Goal: Information Seeking & Learning: Learn about a topic

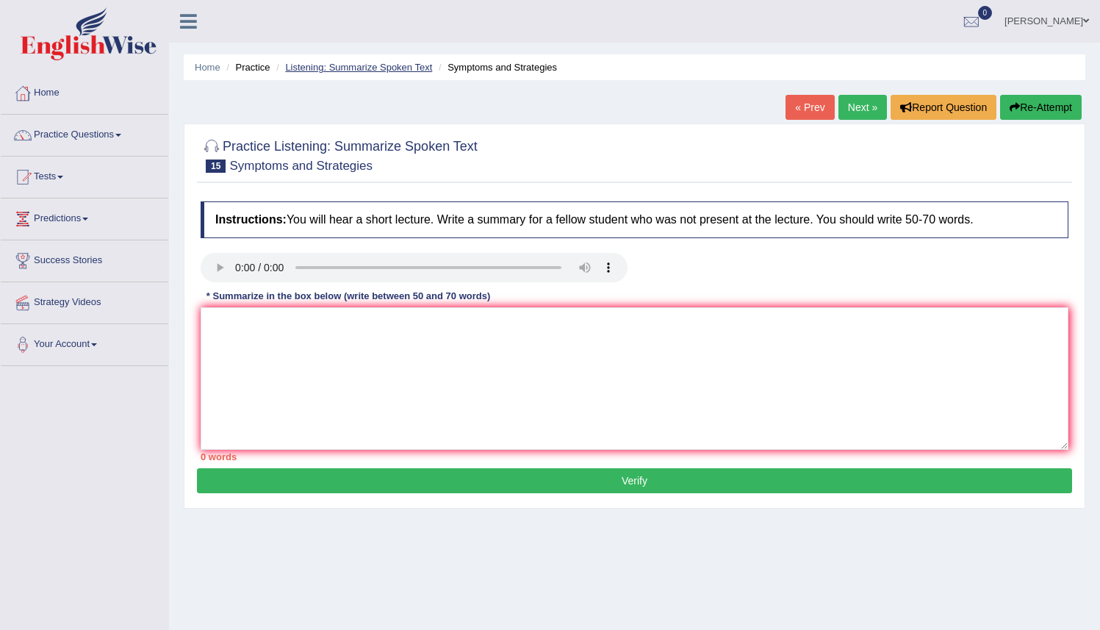
click at [368, 71] on link "Listening: Summarize Spoken Text" at bounding box center [358, 67] width 147 height 11
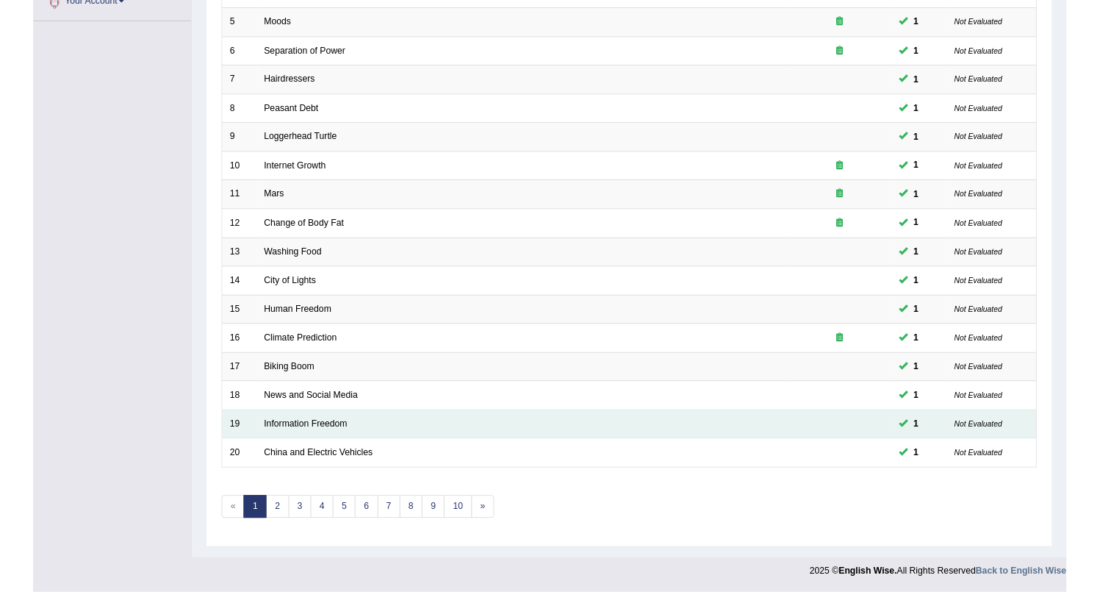
scroll to position [343, 0]
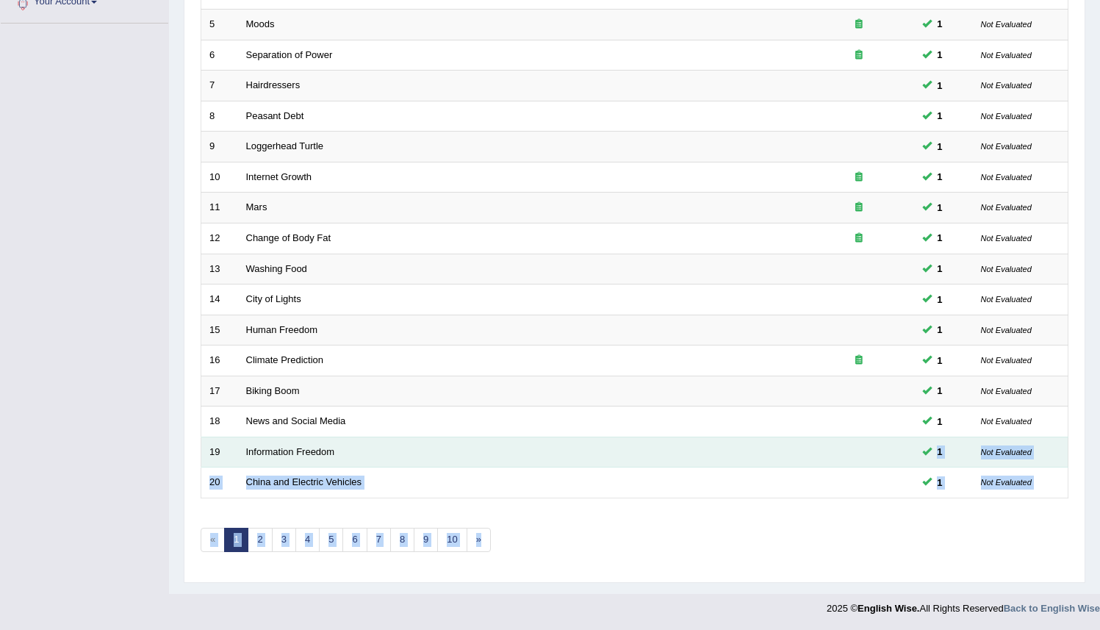
drag, startPoint x: 1106, startPoint y: 336, endPoint x: 876, endPoint y: 453, distance: 257.4
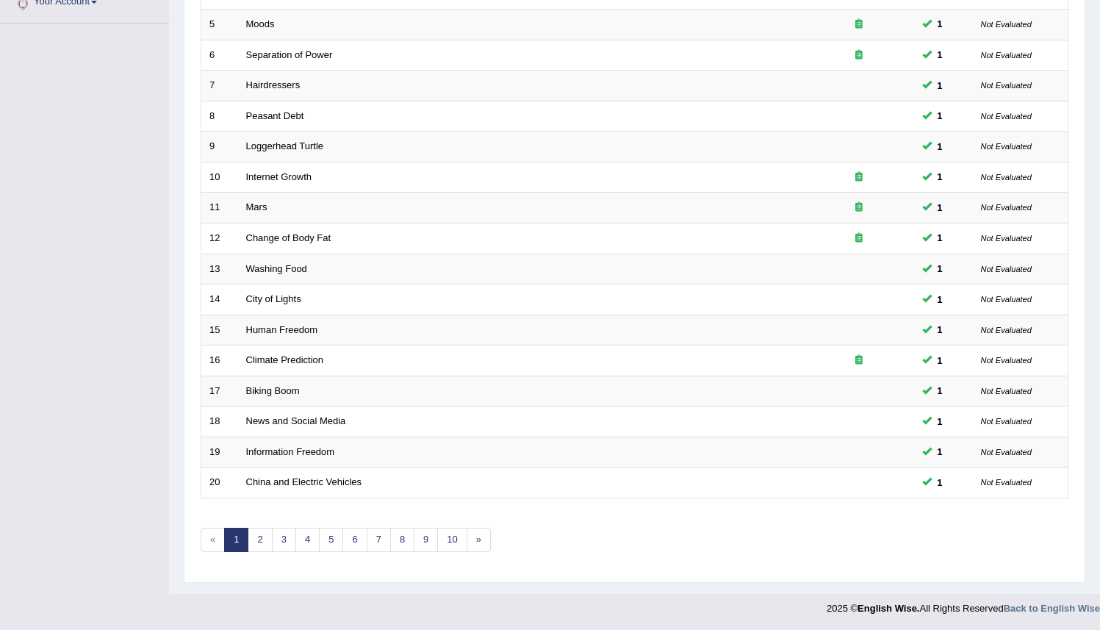
click at [58, 417] on div "Toggle navigation Home Practice Questions Speaking Practice Read Aloud Repeat S…" at bounding box center [550, 140] width 1100 height 966
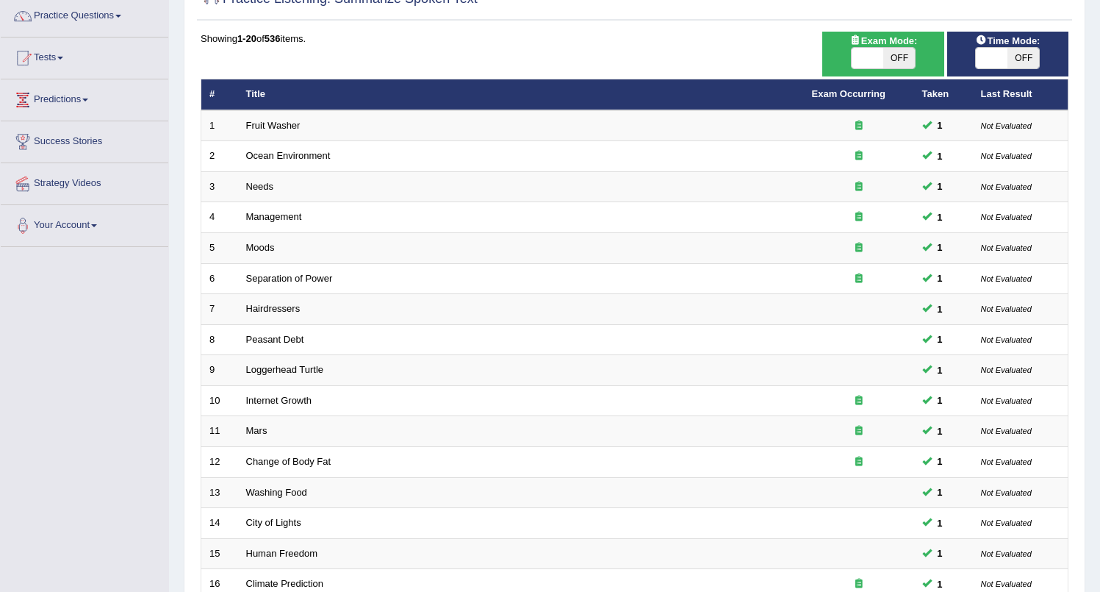
scroll to position [115, 0]
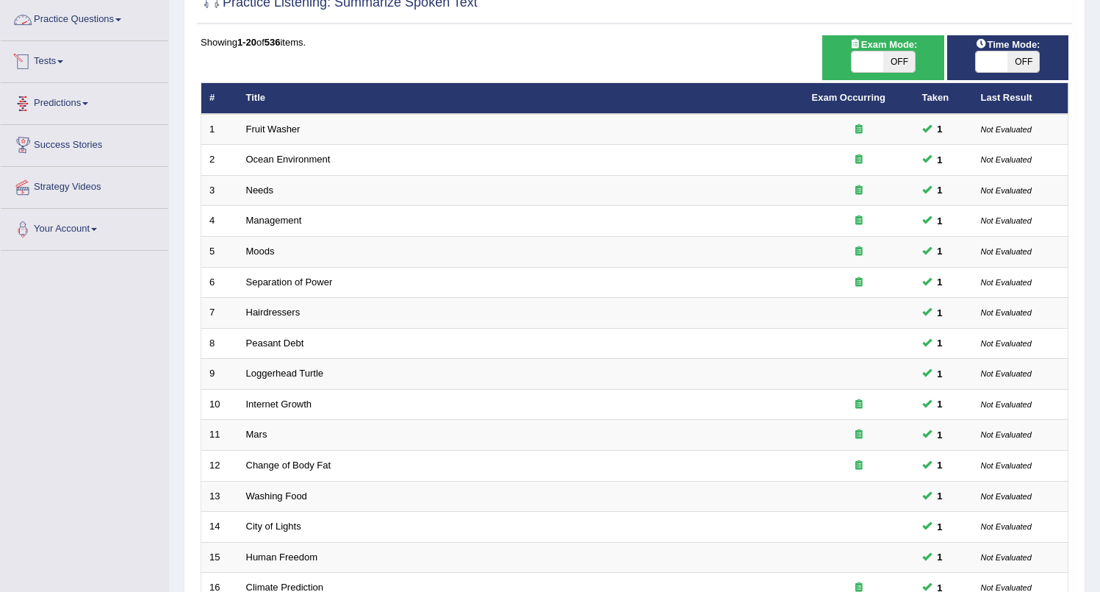
click at [78, 24] on link "Practice Questions" at bounding box center [85, 17] width 168 height 37
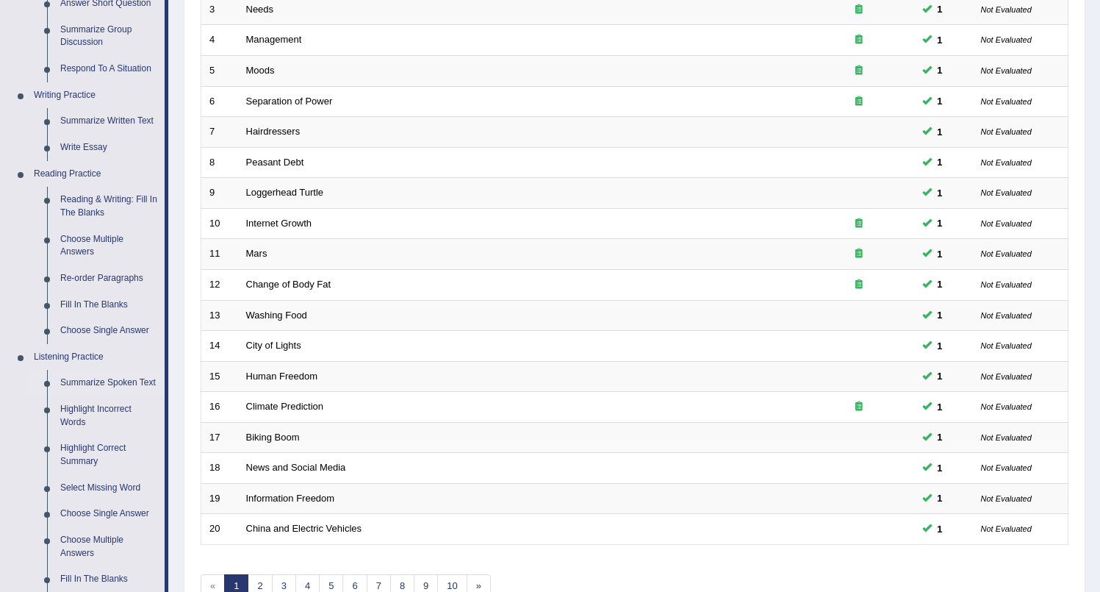
scroll to position [298, 0]
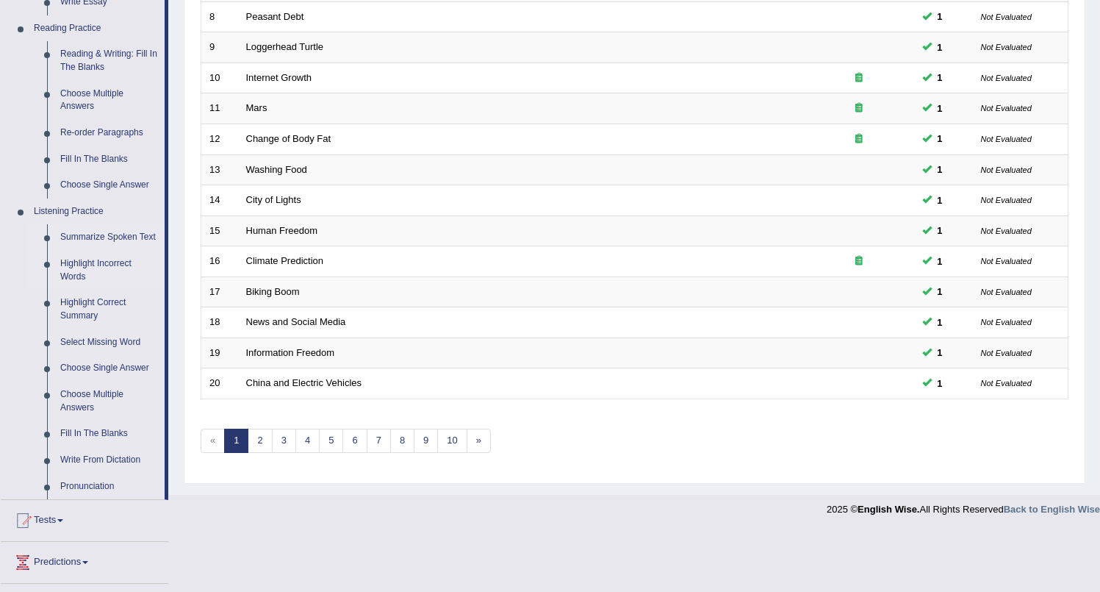
scroll to position [444, 0]
click at [90, 279] on link "Highlight Incorrect Words" at bounding box center [109, 267] width 111 height 39
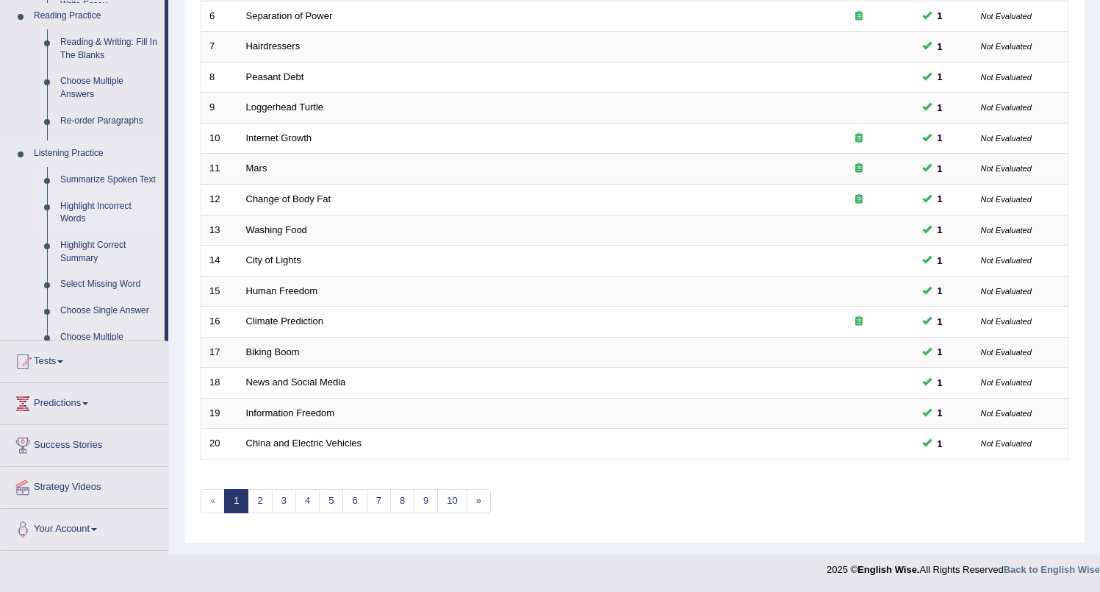
scroll to position [381, 0]
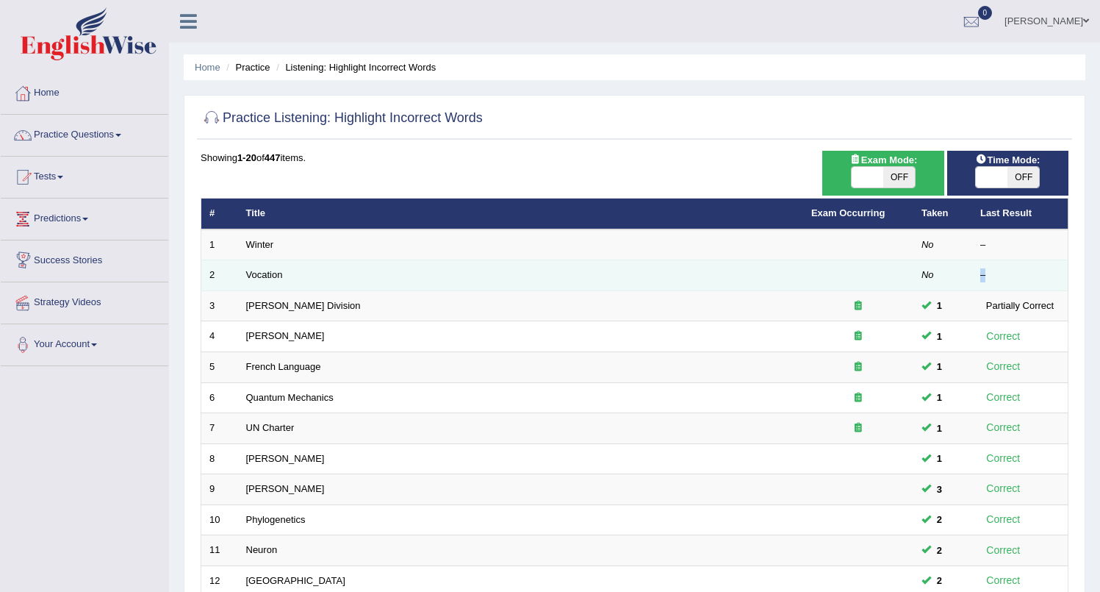
drag, startPoint x: 991, startPoint y: 262, endPoint x: 1051, endPoint y: 278, distance: 62.2
click at [1051, 278] on td "–" at bounding box center [1020, 275] width 96 height 31
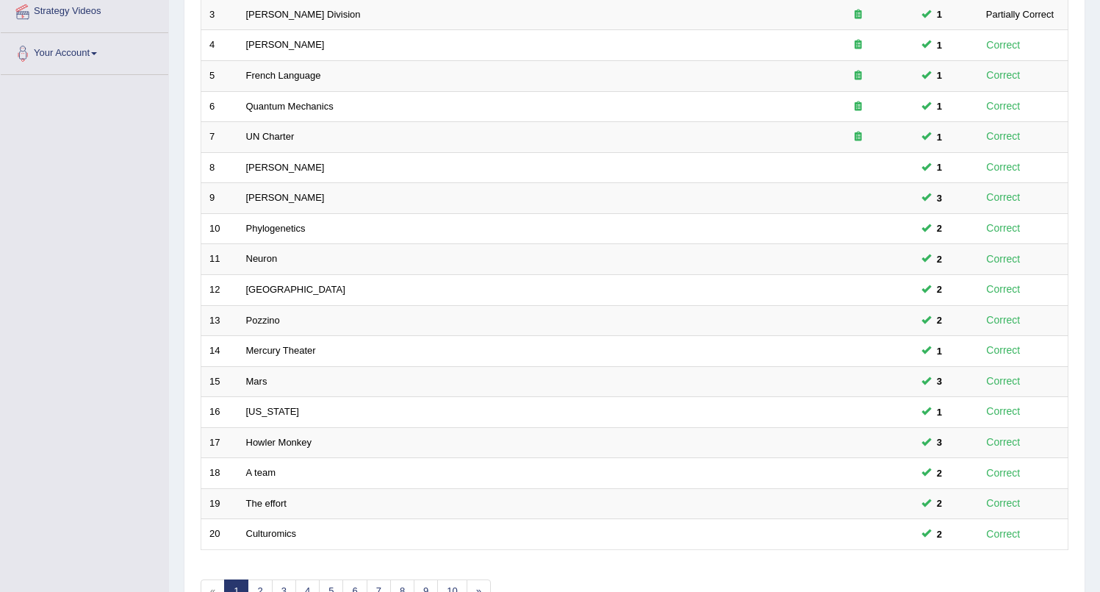
scroll to position [298, 0]
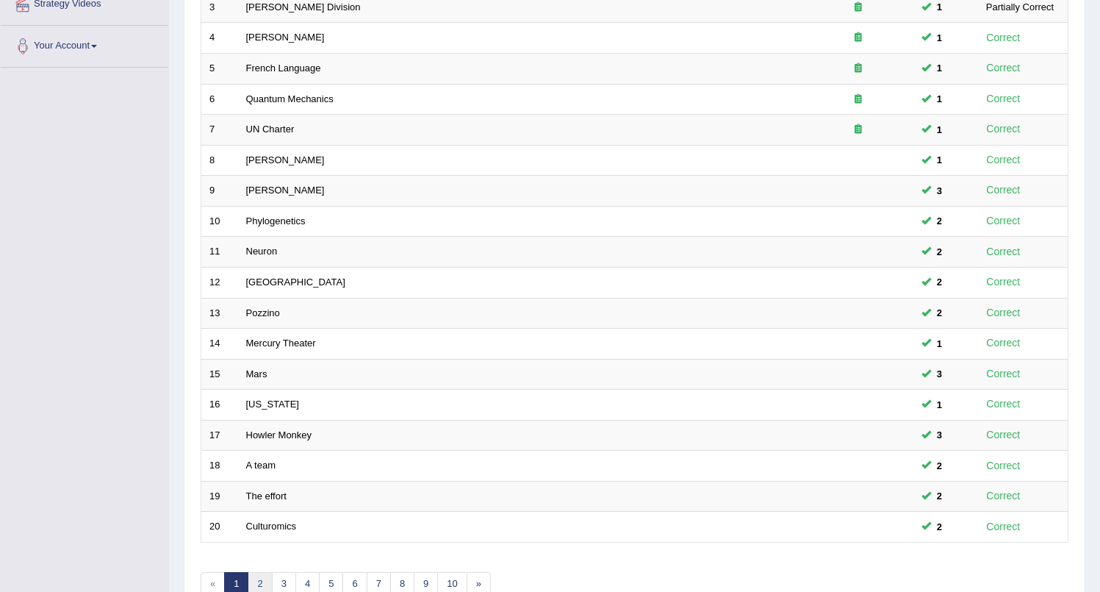
click at [257, 577] on link "2" at bounding box center [260, 584] width 24 height 24
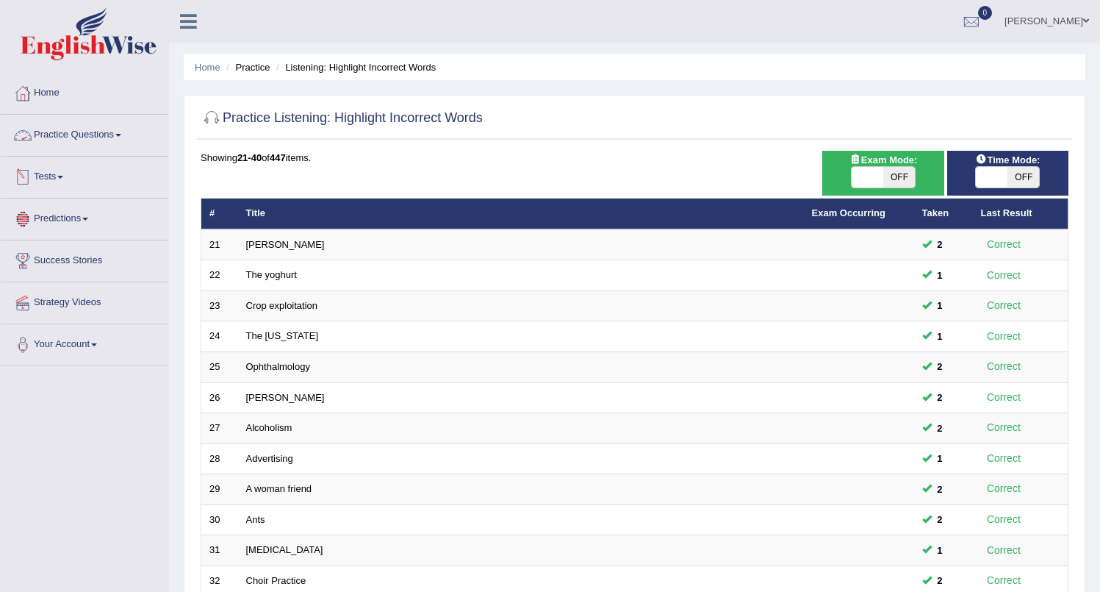
click at [76, 137] on link "Practice Questions" at bounding box center [85, 133] width 168 height 37
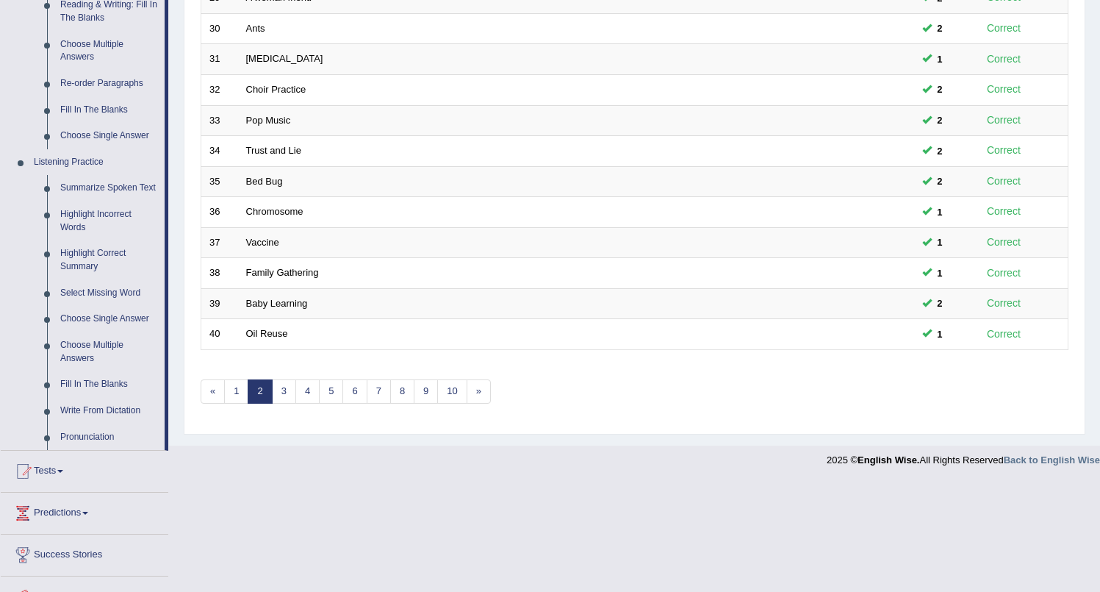
scroll to position [492, 0]
click at [79, 395] on link "Fill In The Blanks" at bounding box center [109, 383] width 111 height 26
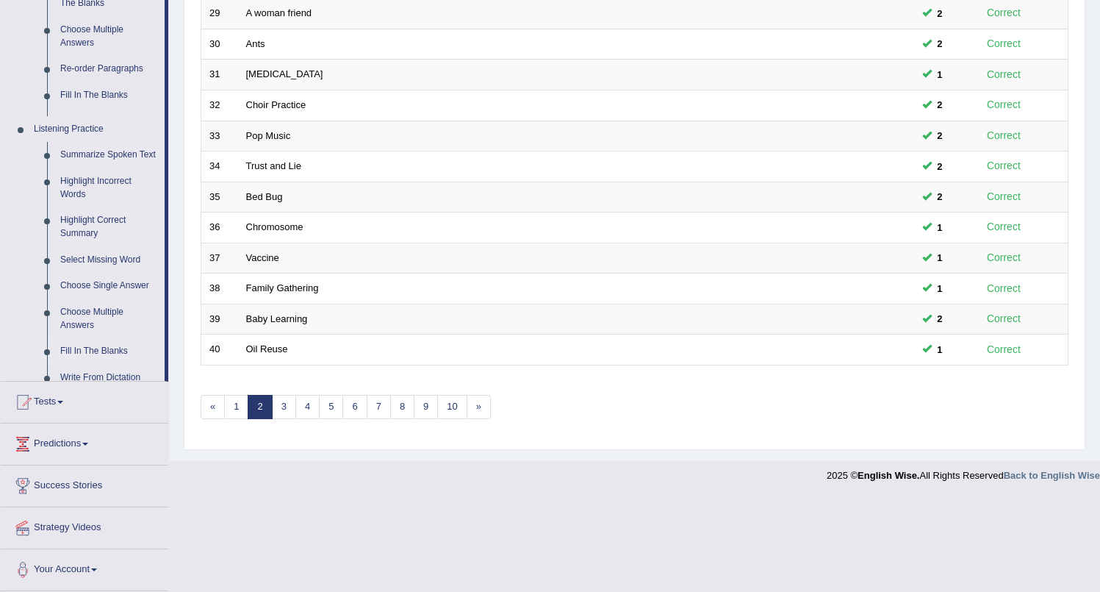
scroll to position [381, 0]
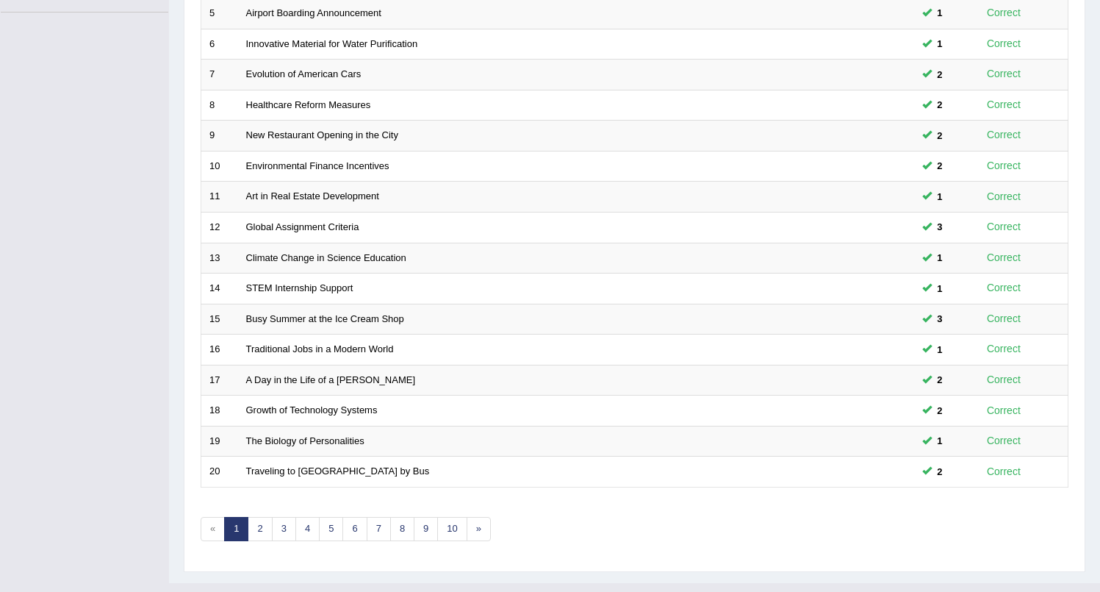
scroll to position [357, 0]
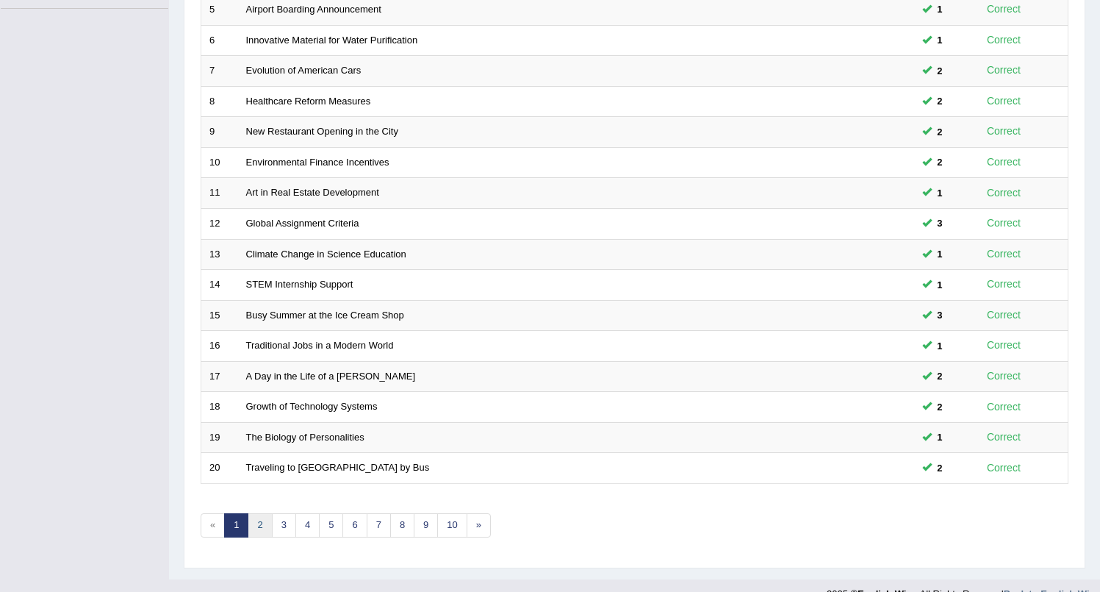
click at [258, 522] on link "2" at bounding box center [260, 525] width 24 height 24
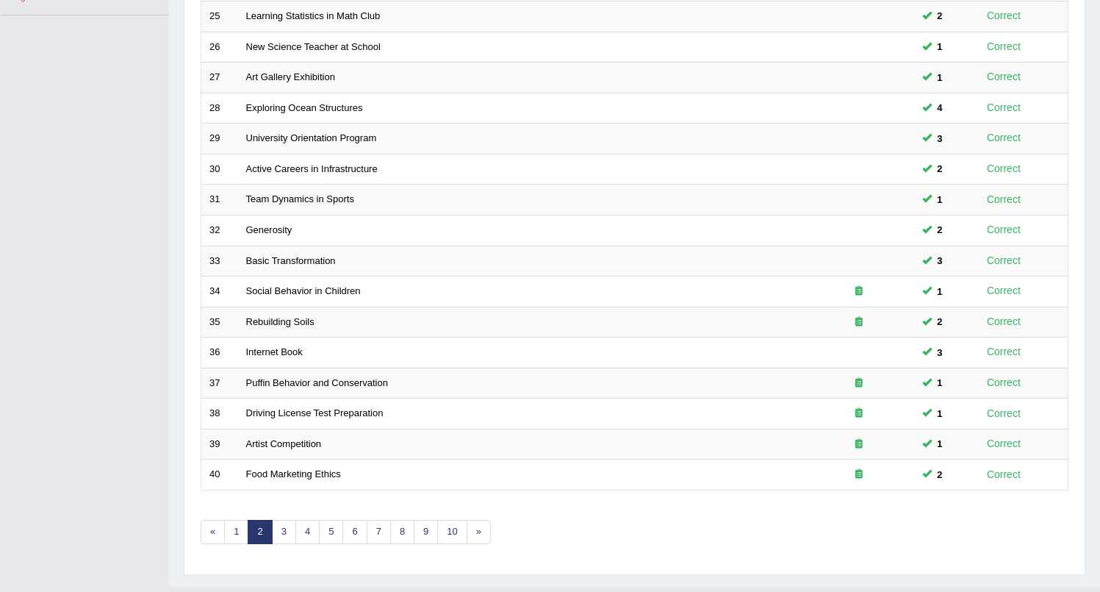
scroll to position [351, 0]
click at [279, 531] on link "3" at bounding box center [284, 531] width 24 height 24
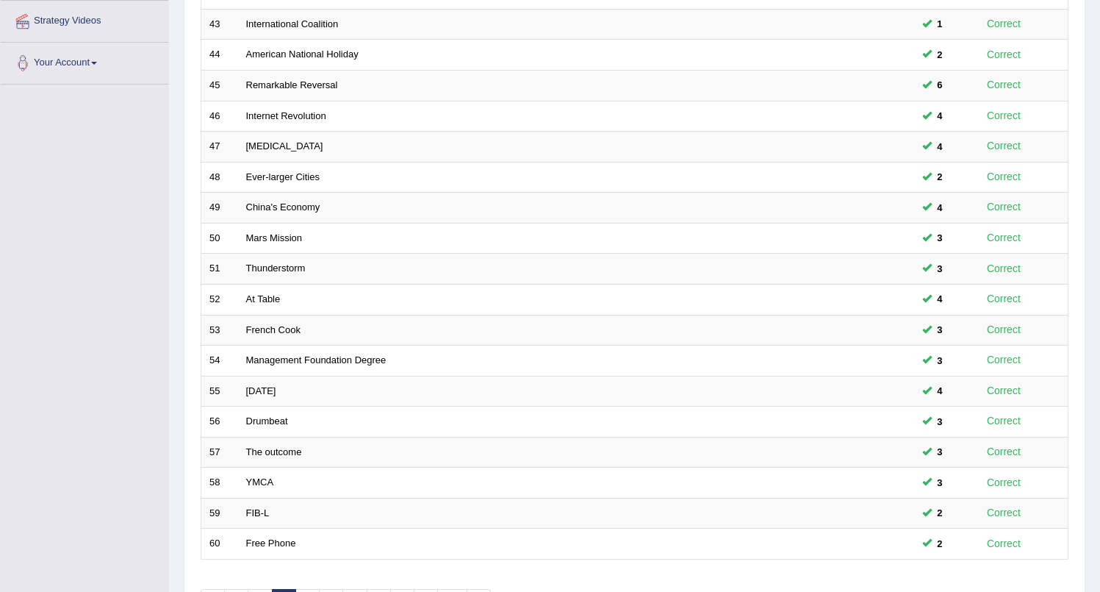
drag, startPoint x: 1110, startPoint y: 231, endPoint x: 1111, endPoint y: 423, distance: 191.9
click at [1100, 310] on html "Toggle navigation Home Practice Questions Speaking Practice Read Aloud Repeat S…" at bounding box center [550, 14] width 1100 height 592
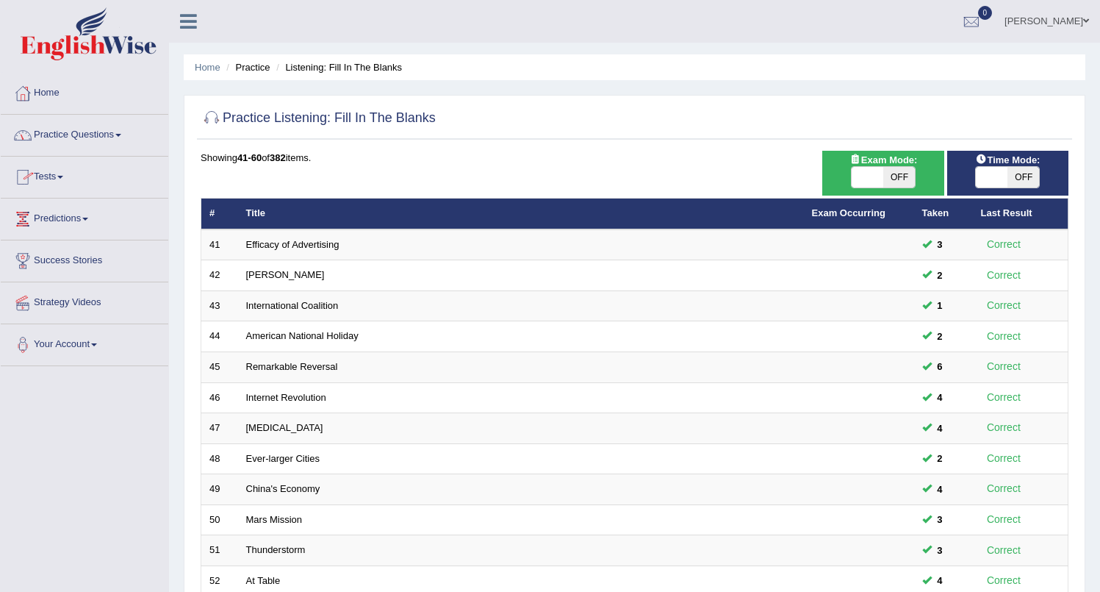
click at [67, 140] on link "Practice Questions" at bounding box center [85, 133] width 168 height 37
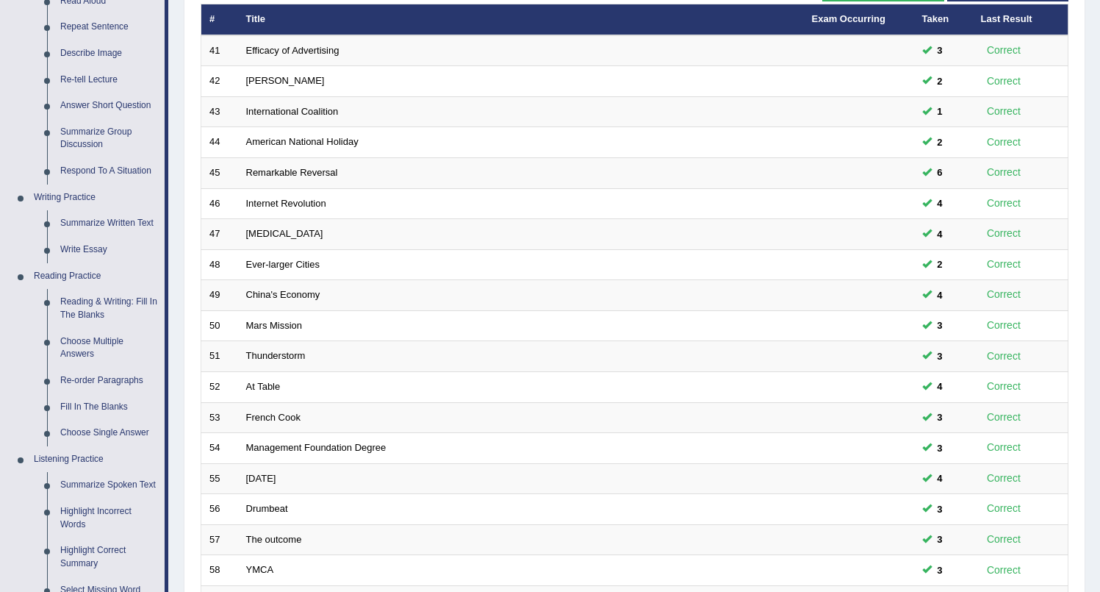
scroll to position [573, 0]
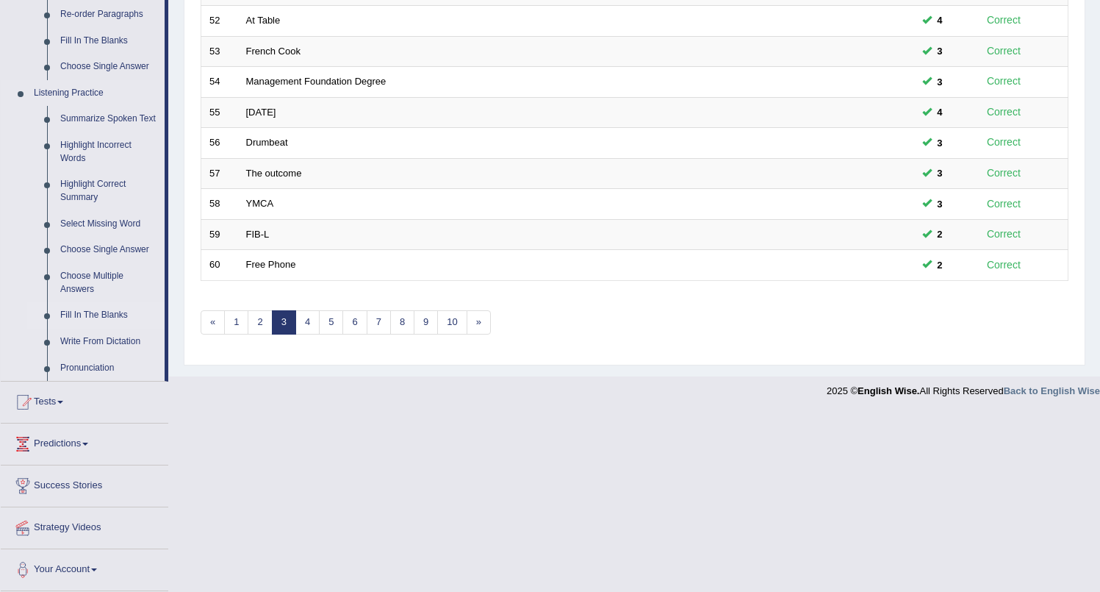
click at [79, 340] on link "Write From Dictation" at bounding box center [109, 342] width 111 height 26
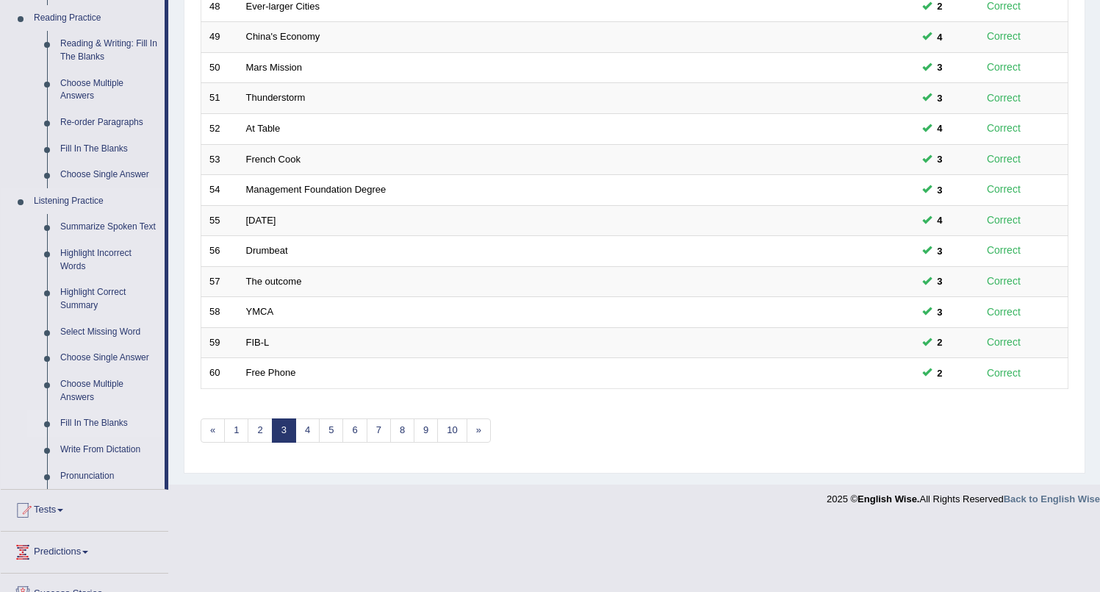
scroll to position [381, 0]
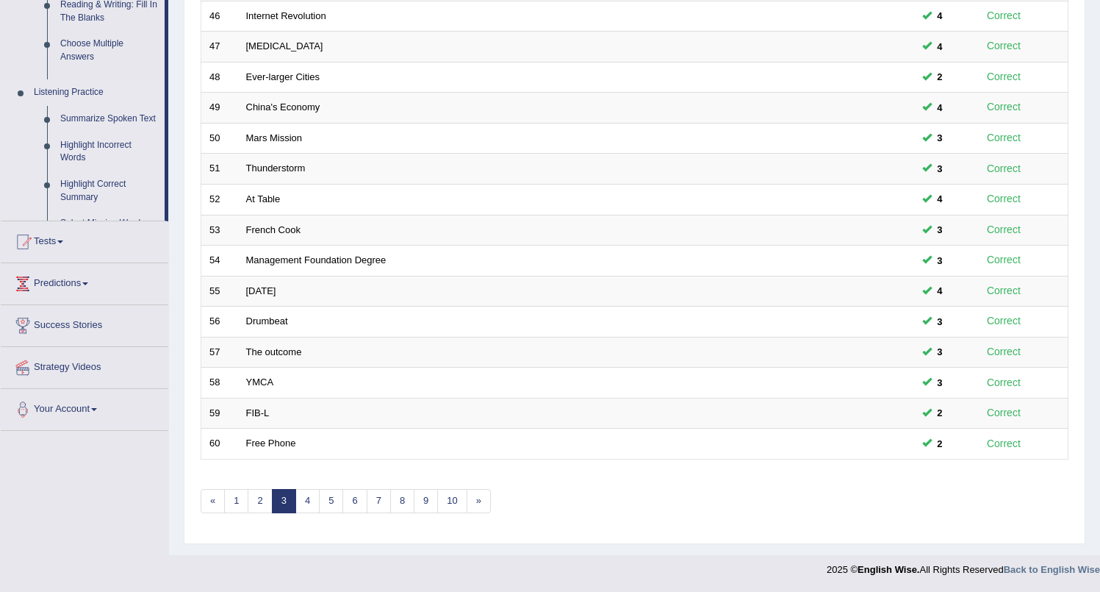
click at [79, 338] on ul "Home Practice Questions Speaking Practice Read Aloud Repeat Sentence Describe I…" at bounding box center [85, 60] width 168 height 739
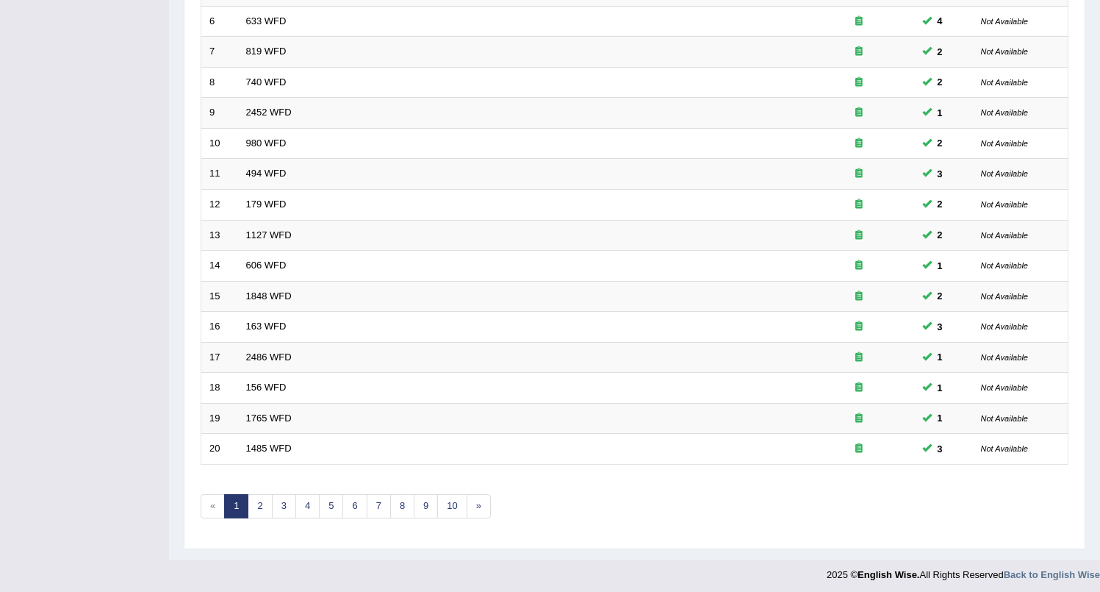
scroll to position [381, 0]
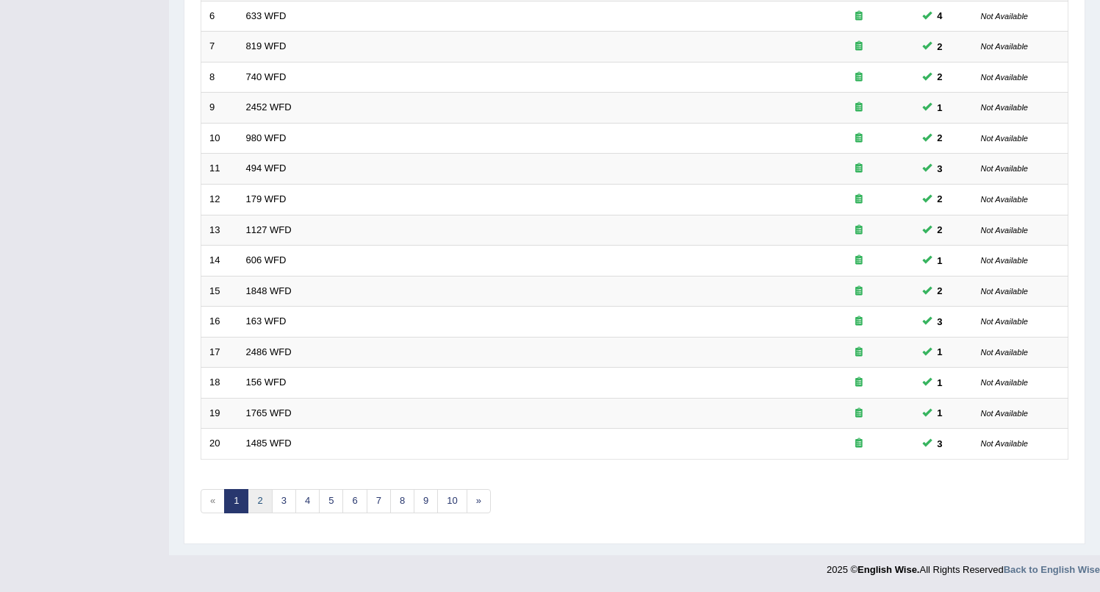
click at [261, 501] on link "2" at bounding box center [260, 501] width 24 height 24
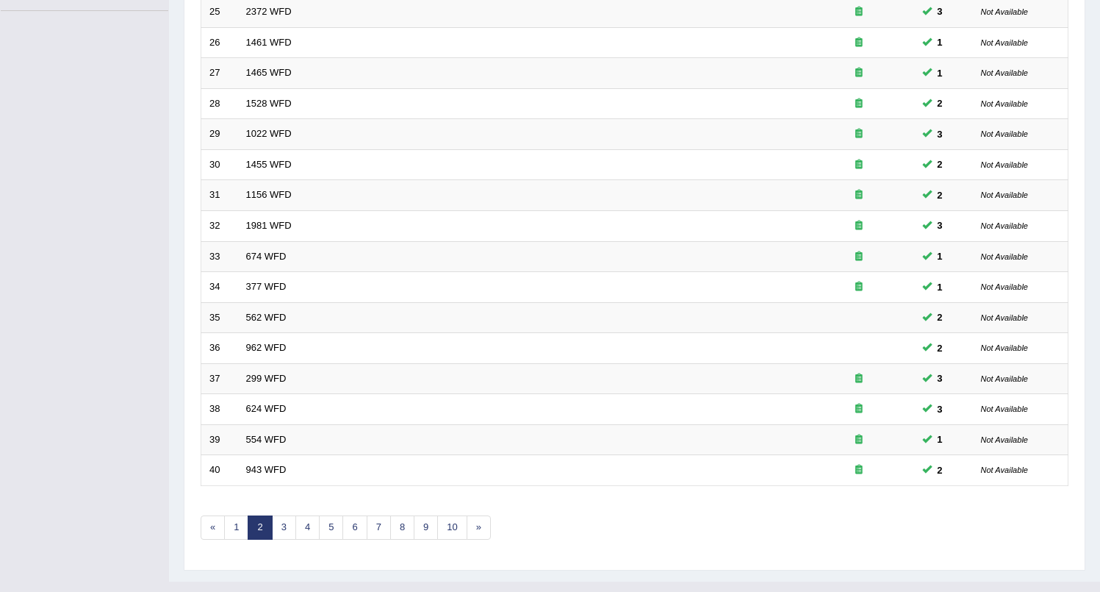
scroll to position [381, 0]
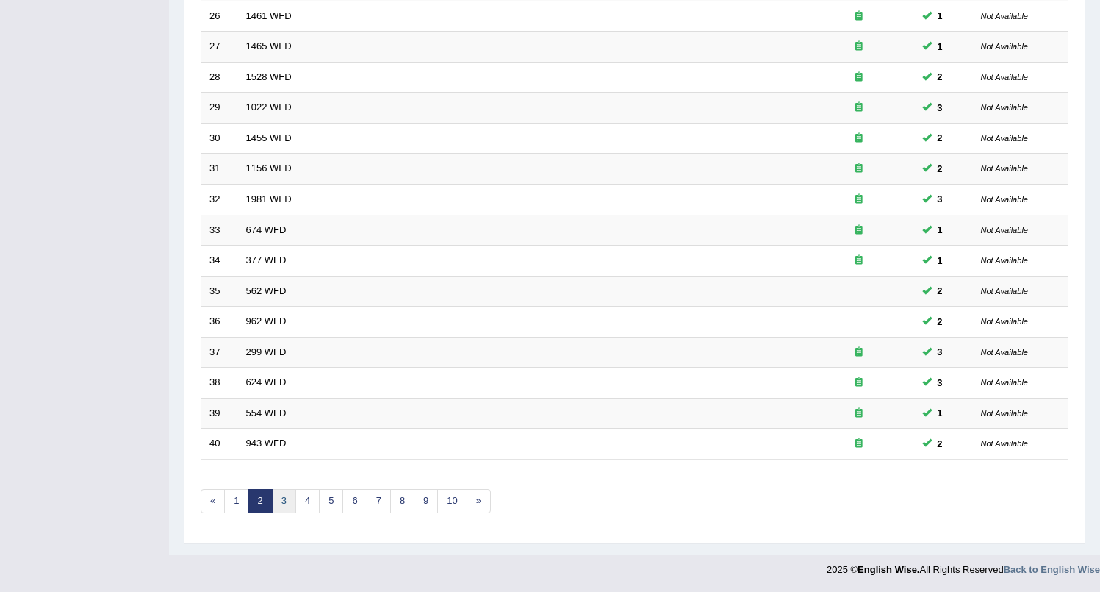
click at [285, 496] on link "3" at bounding box center [284, 501] width 24 height 24
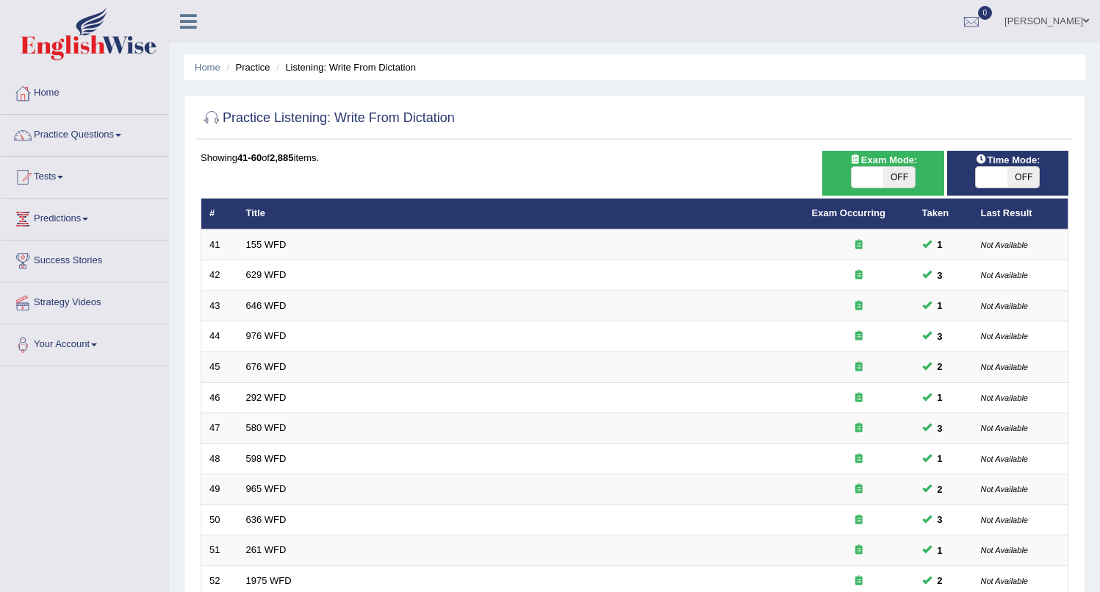
click at [84, 140] on link "Practice Questions" at bounding box center [85, 133] width 168 height 37
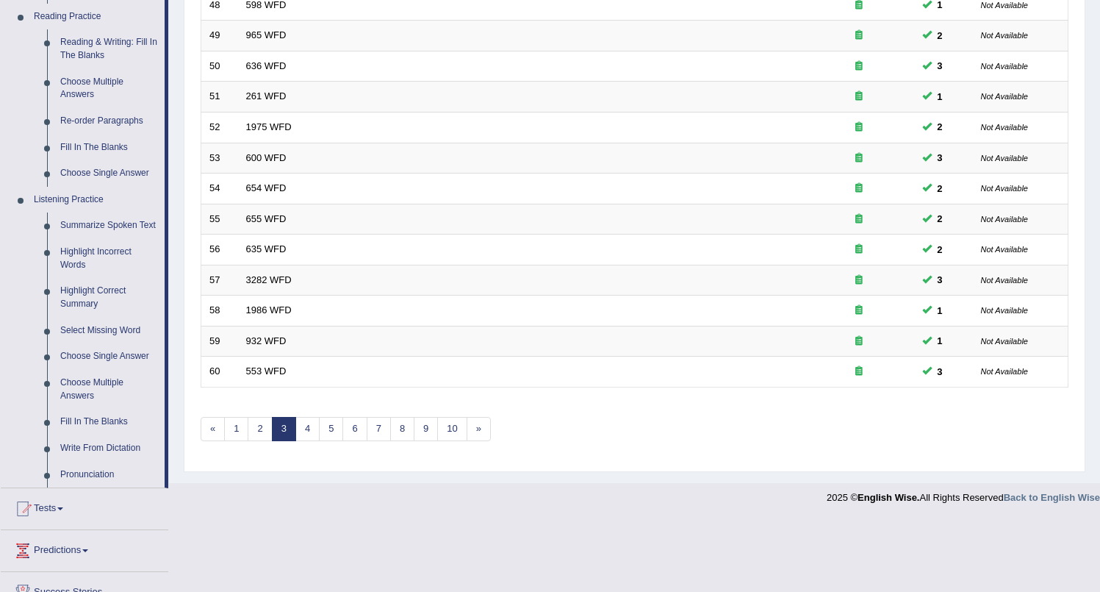
scroll to position [463, 0]
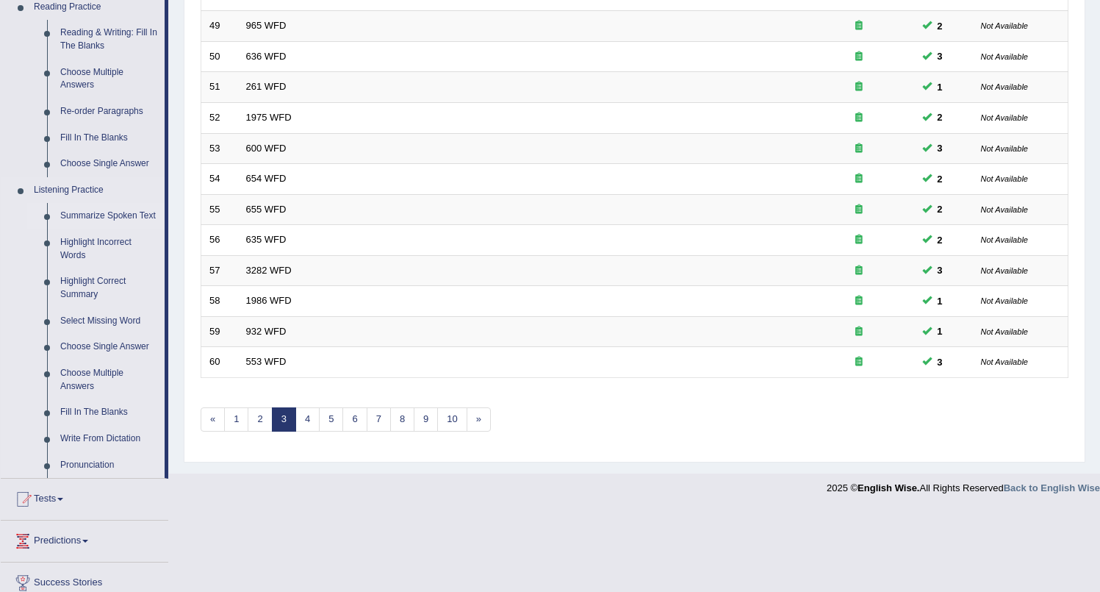
click at [93, 217] on link "Summarize Spoken Text" at bounding box center [109, 216] width 111 height 26
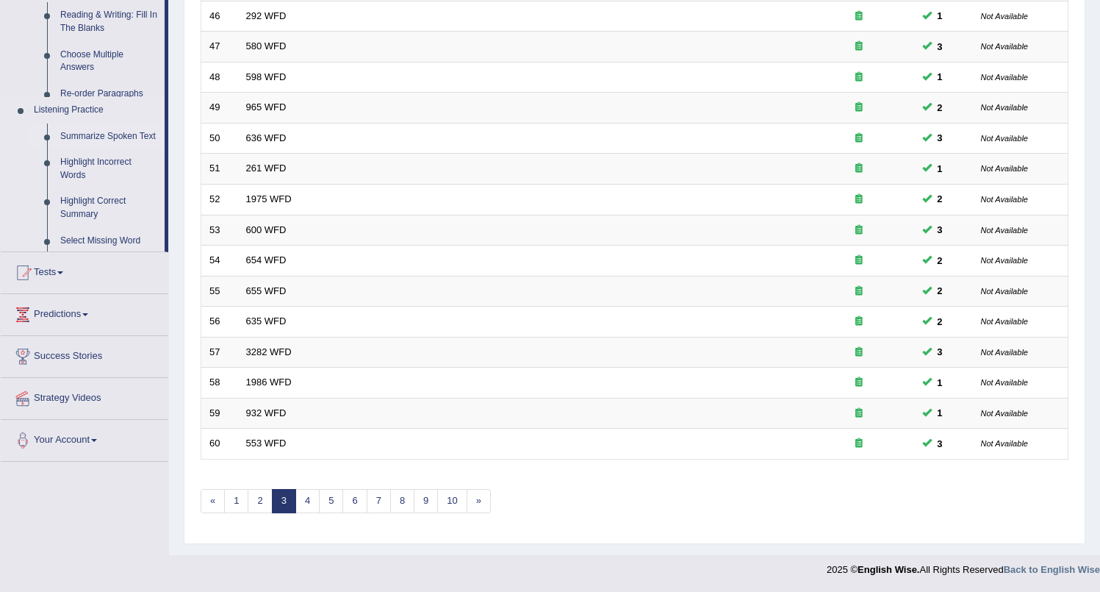
scroll to position [381, 0]
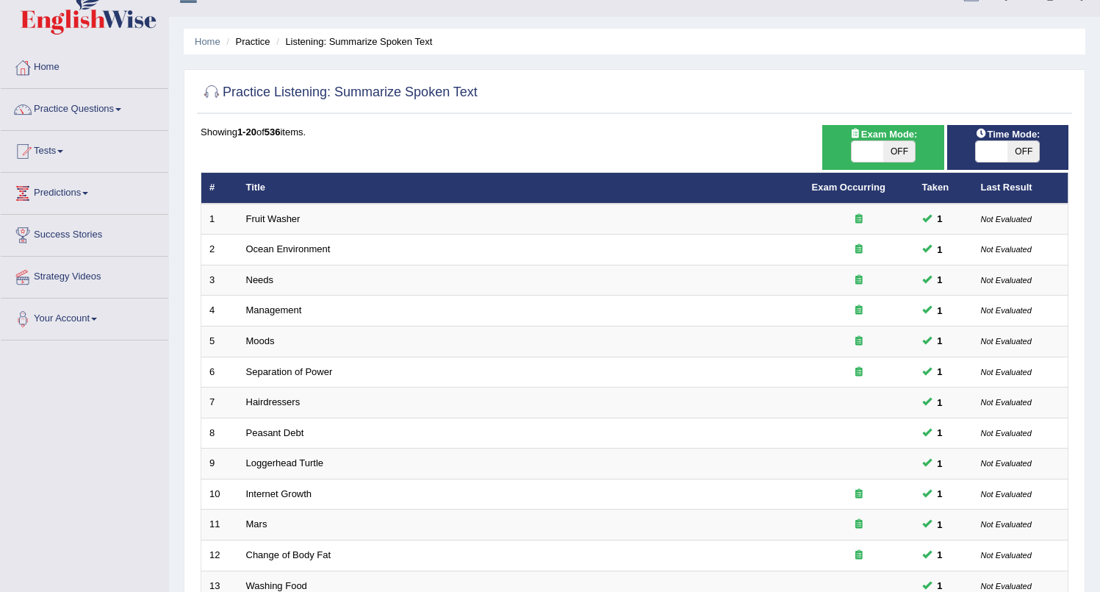
scroll to position [15, 0]
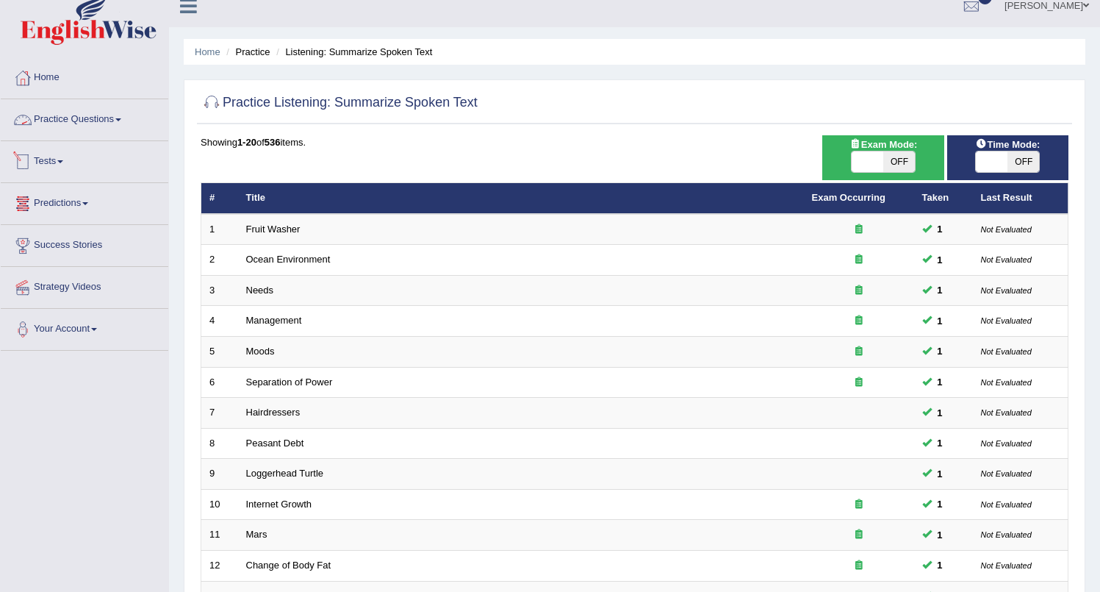
click at [122, 115] on link "Practice Questions" at bounding box center [85, 117] width 168 height 37
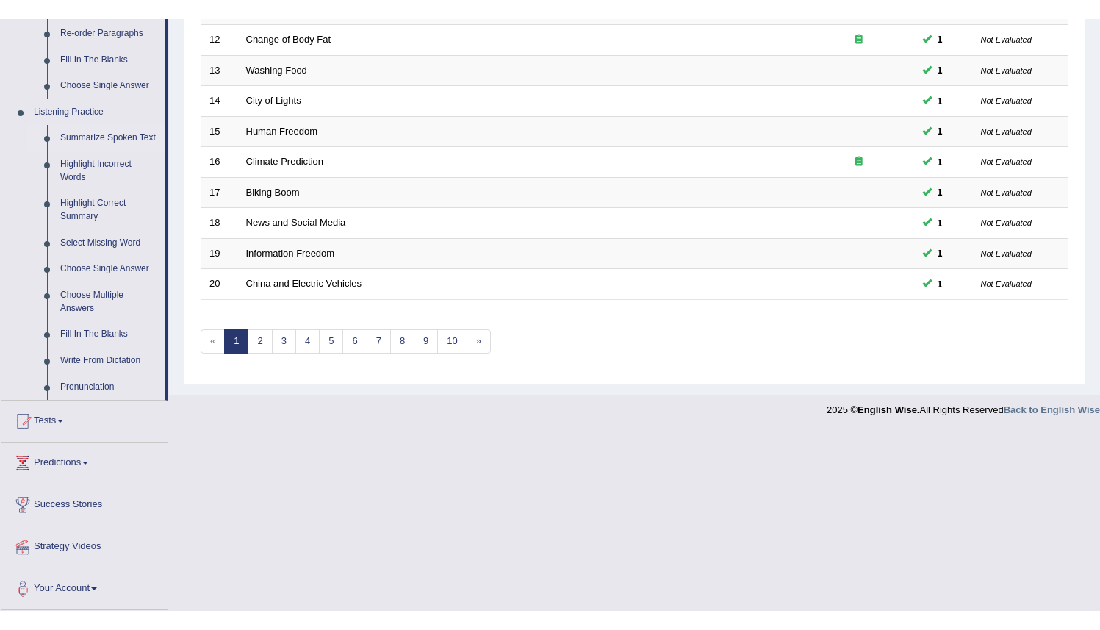
scroll to position [535, 0]
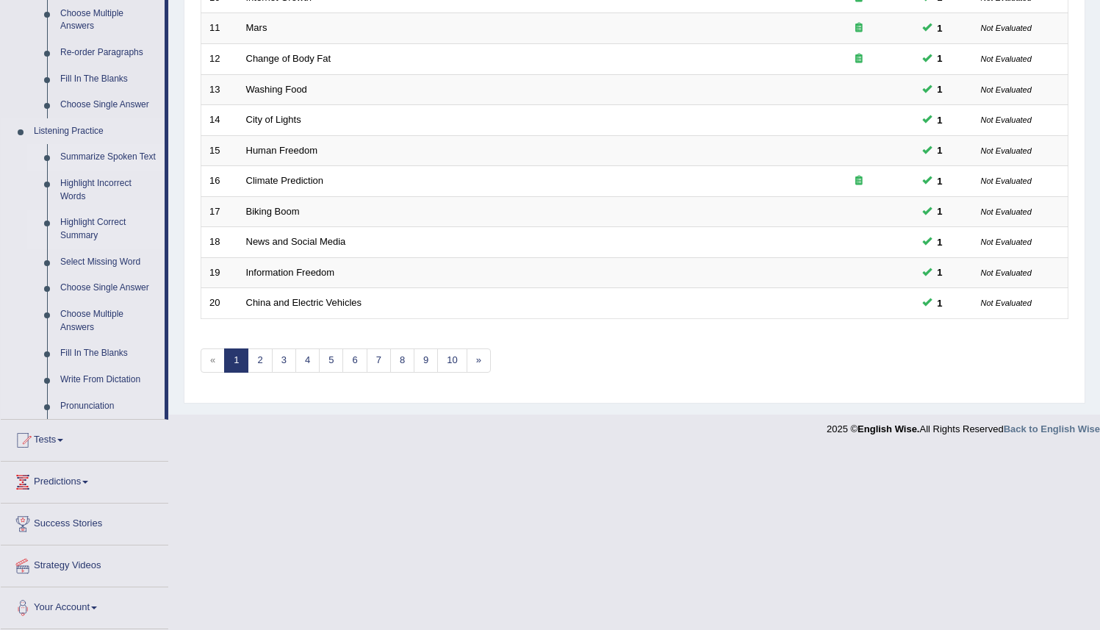
click at [76, 223] on link "Highlight Correct Summary" at bounding box center [109, 228] width 111 height 39
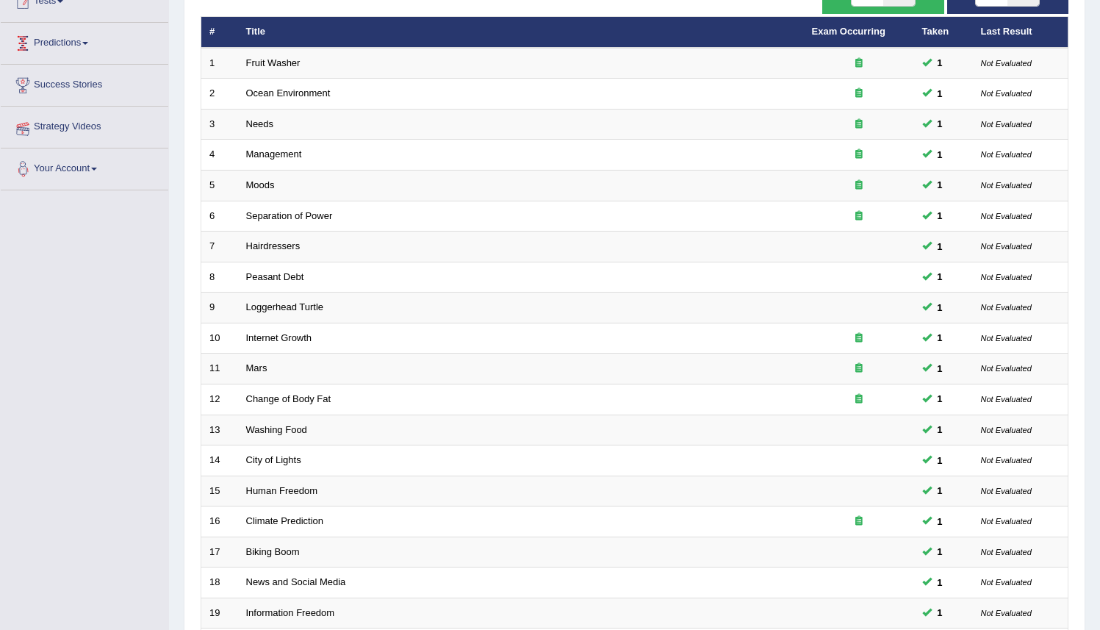
scroll to position [171, 0]
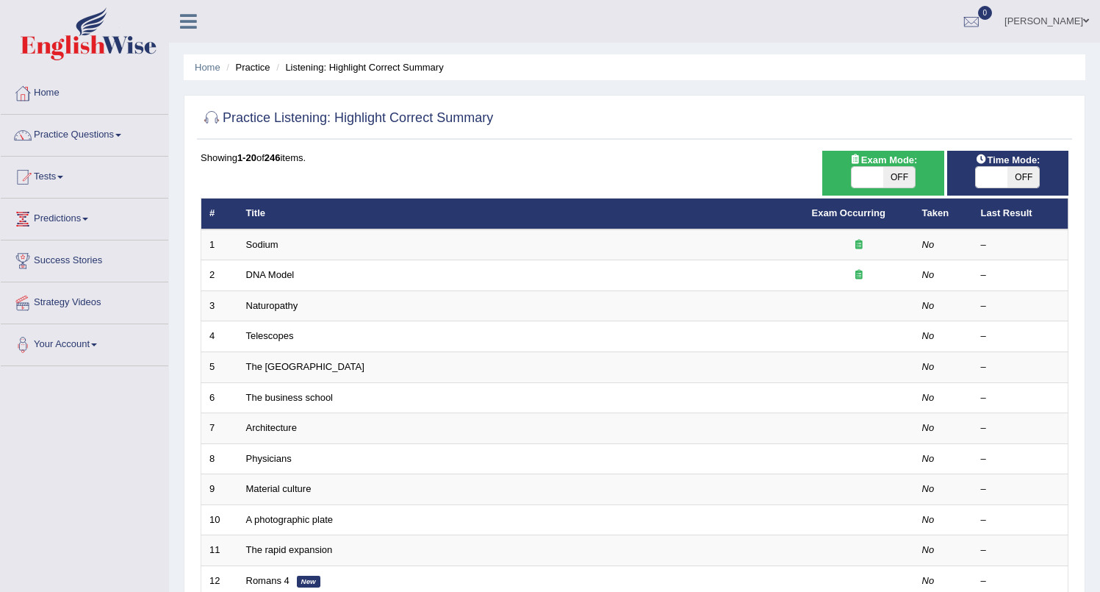
click at [116, 137] on link "Practice Questions" at bounding box center [85, 133] width 168 height 37
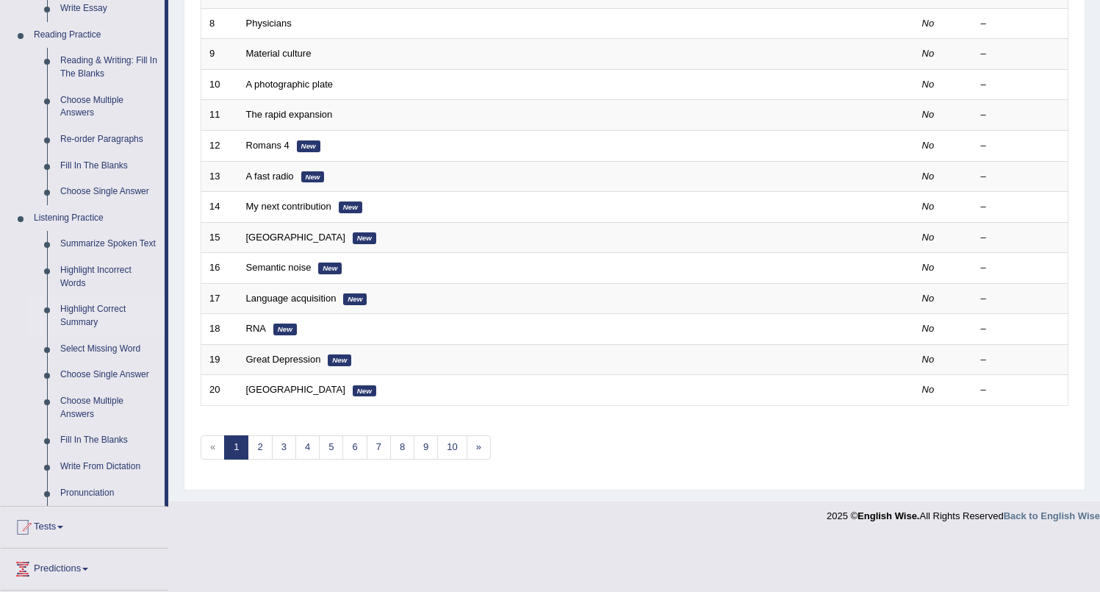
scroll to position [438, 0]
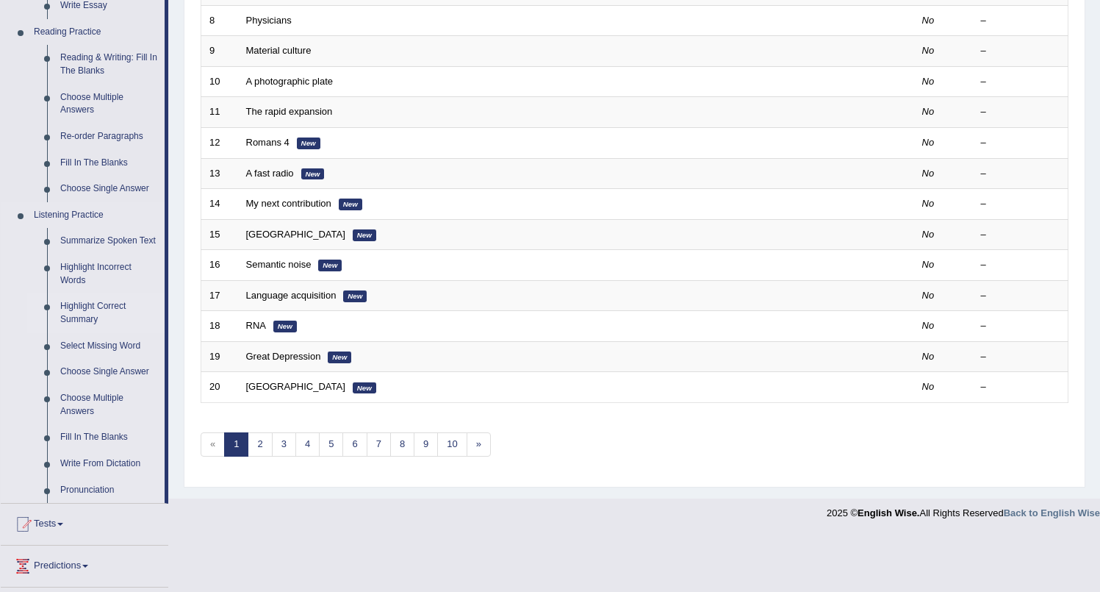
click at [90, 326] on link "Highlight Correct Summary" at bounding box center [109, 312] width 111 height 39
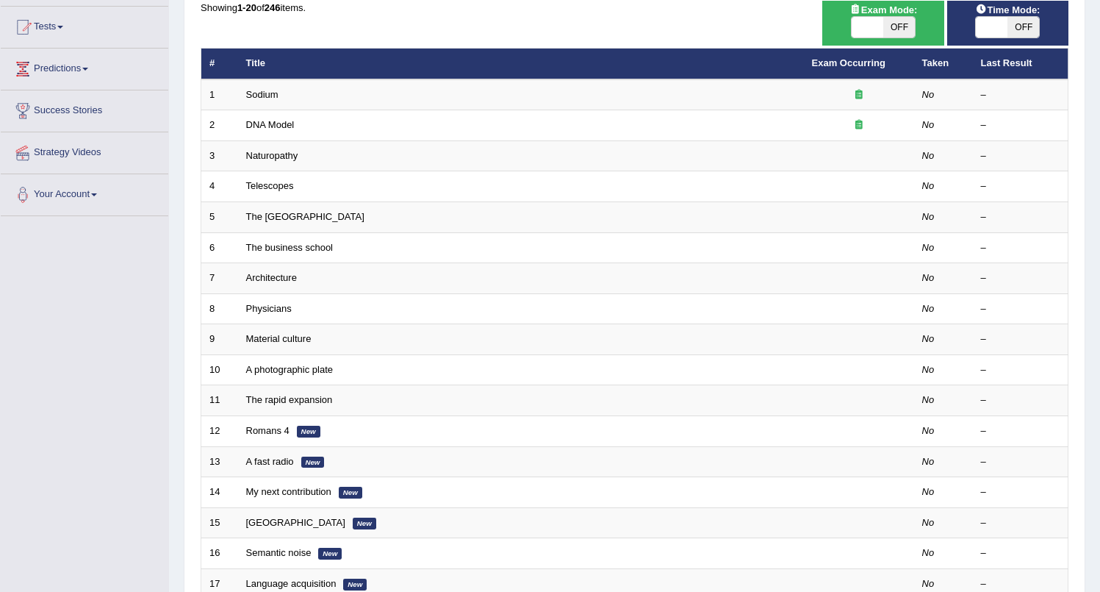
scroll to position [145, 0]
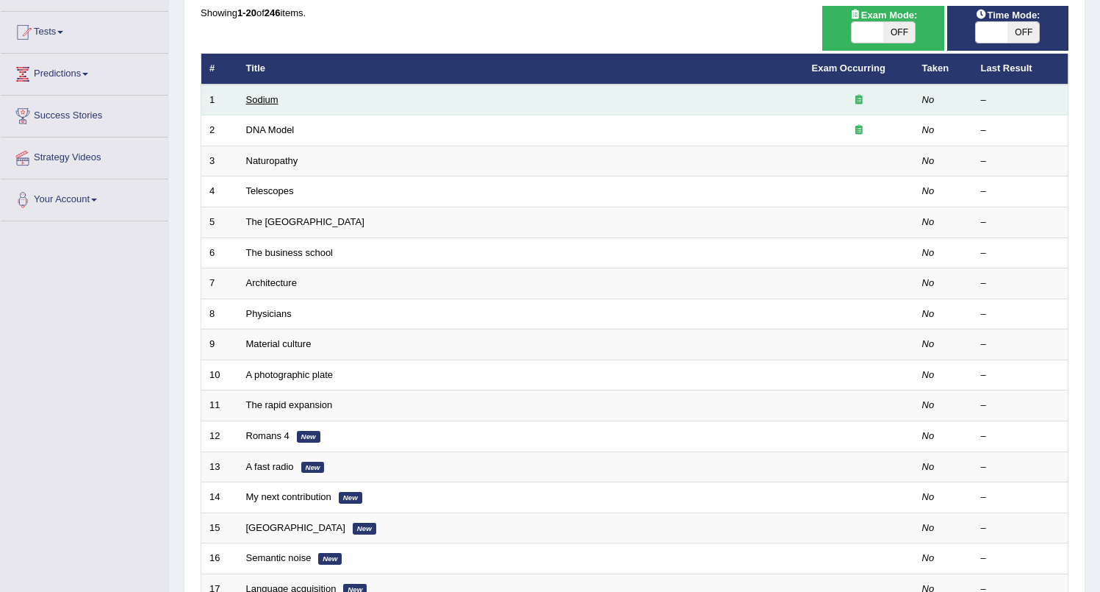
click at [251, 98] on link "Sodium" at bounding box center [262, 99] width 32 height 11
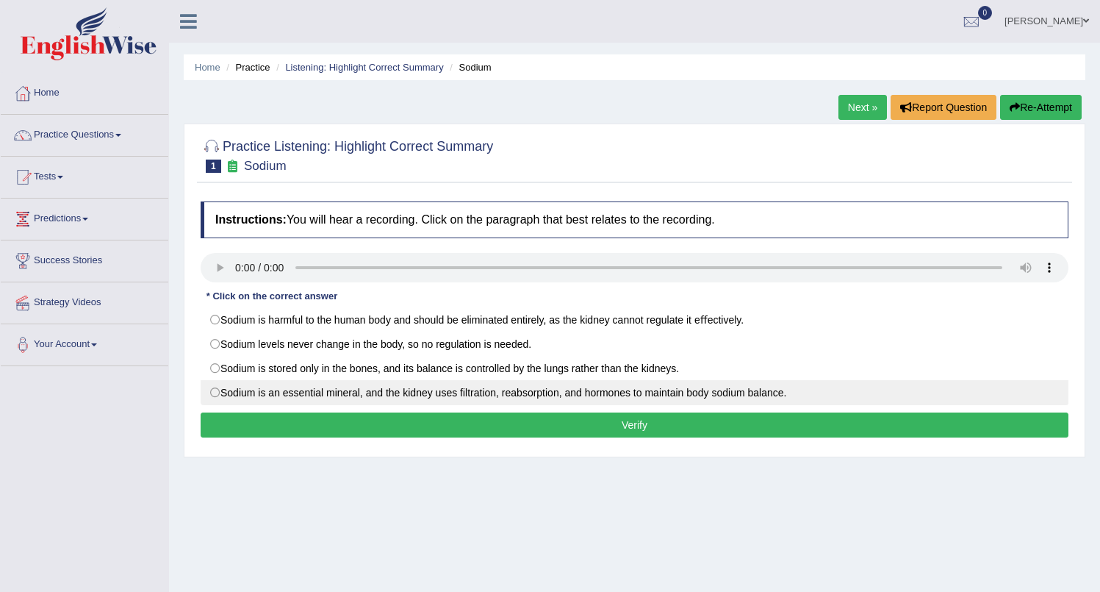
click at [218, 393] on label "Sodium is an essential mineral, and the kidney uses ﬁltration, reabsorption, an…" at bounding box center [635, 392] width 868 height 25
radio input "true"
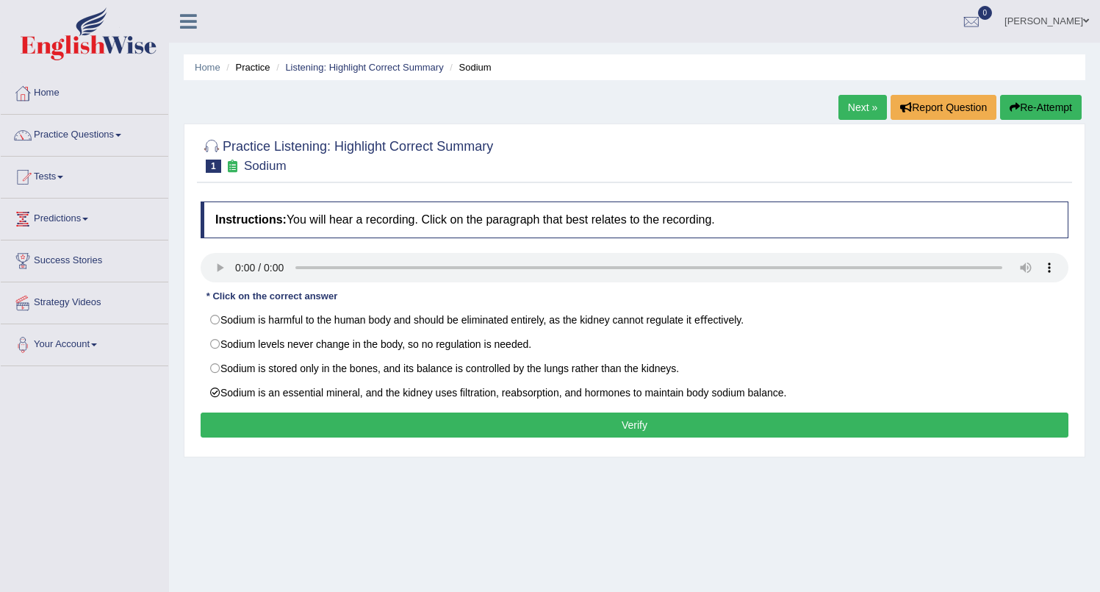
click at [623, 429] on button "Verify" at bounding box center [635, 424] width 868 height 25
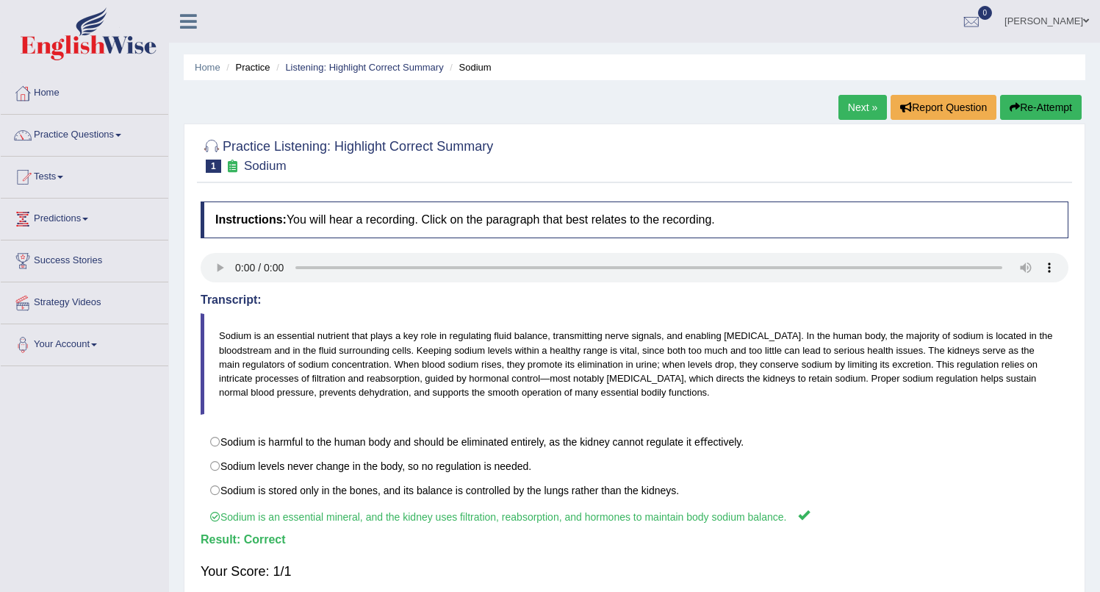
drag, startPoint x: 1111, startPoint y: 373, endPoint x: 1086, endPoint y: 366, distance: 25.9
click at [1086, 367] on html "Toggle navigation Home Practice Questions Speaking Practice Read Aloud Repeat S…" at bounding box center [550, 296] width 1100 height 592
click at [337, 67] on link "Listening: Highlight Correct Summary" at bounding box center [364, 67] width 158 height 11
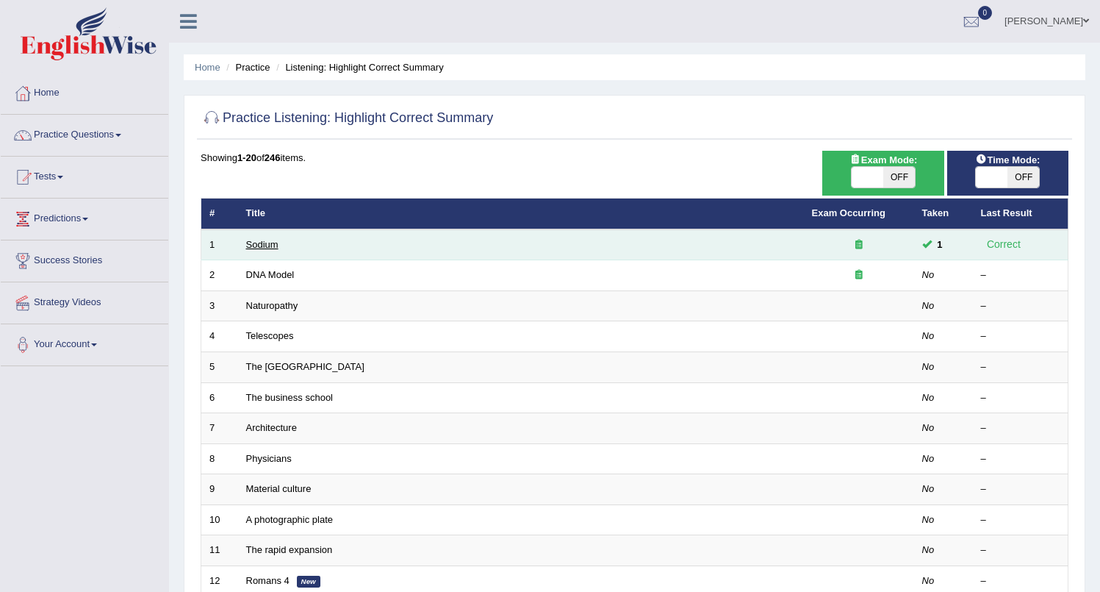
click at [268, 247] on link "Sodium" at bounding box center [262, 244] width 32 height 11
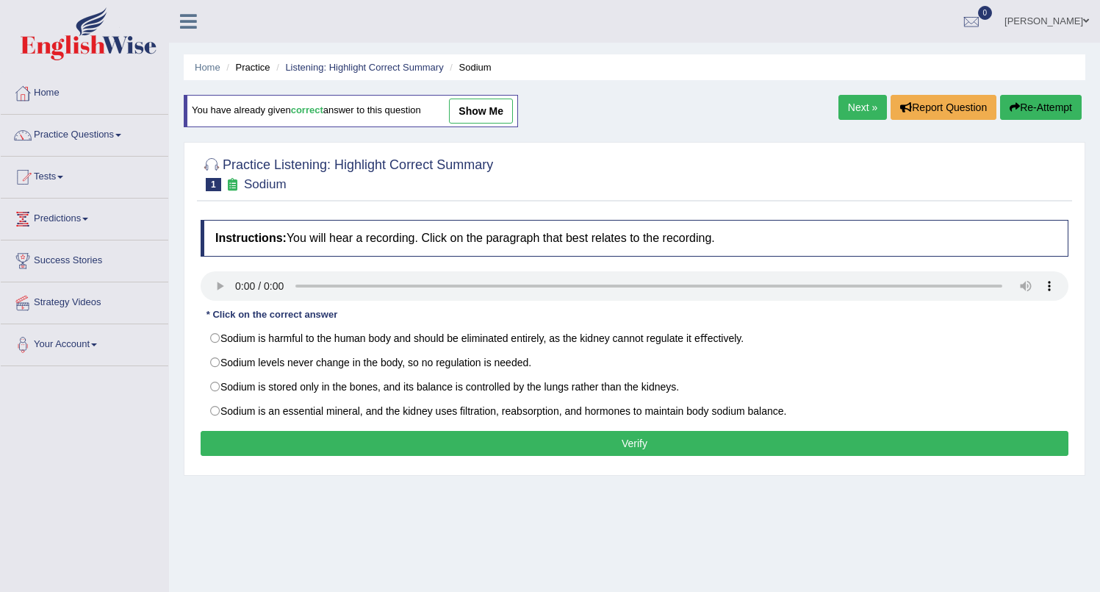
click at [845, 106] on link "Next »" at bounding box center [863, 107] width 49 height 25
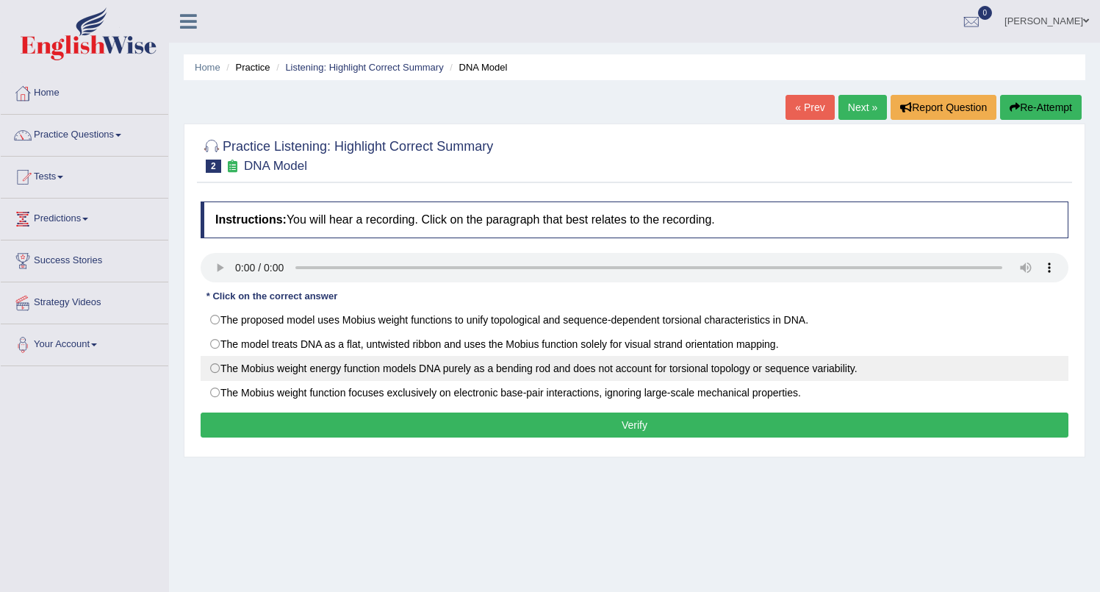
click at [218, 372] on label "The Mobius weight energy function models DNA purely as a bending rod and does n…" at bounding box center [635, 368] width 868 height 25
radio input "true"
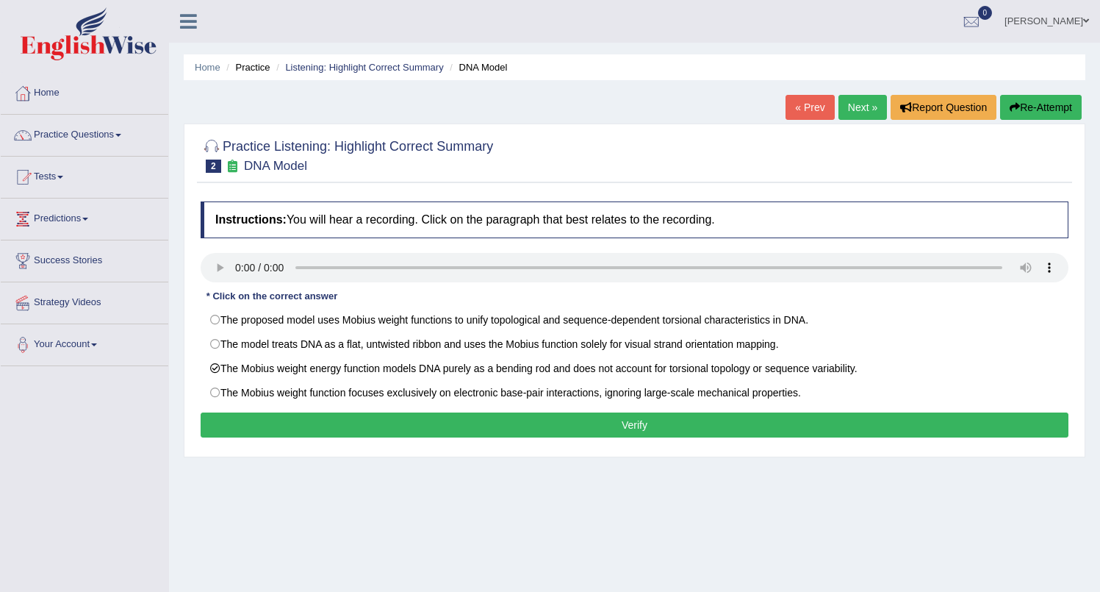
click at [595, 431] on button "Verify" at bounding box center [635, 424] width 868 height 25
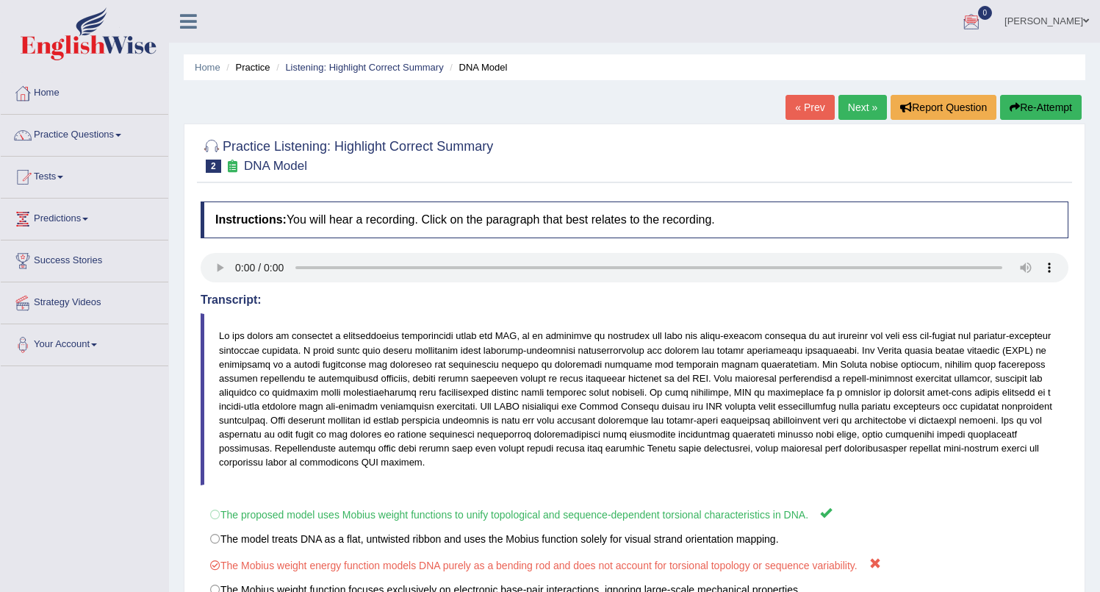
click at [850, 109] on link "Next »" at bounding box center [863, 107] width 49 height 25
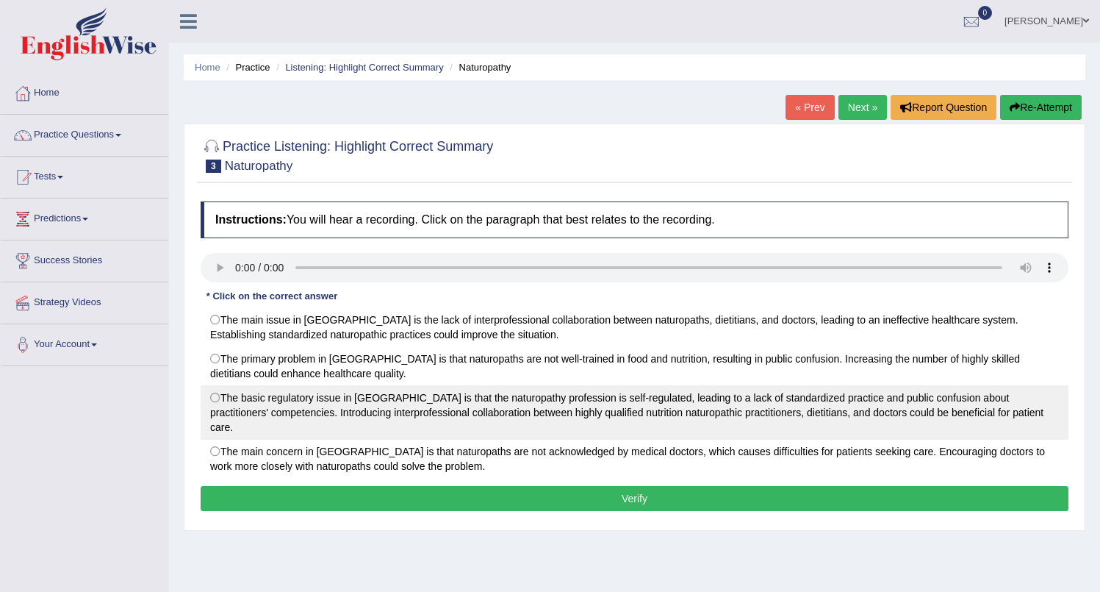
click at [228, 398] on label "The basic regulatory issue in Australia is that the naturopathy profession is s…" at bounding box center [635, 412] width 868 height 54
radio input "true"
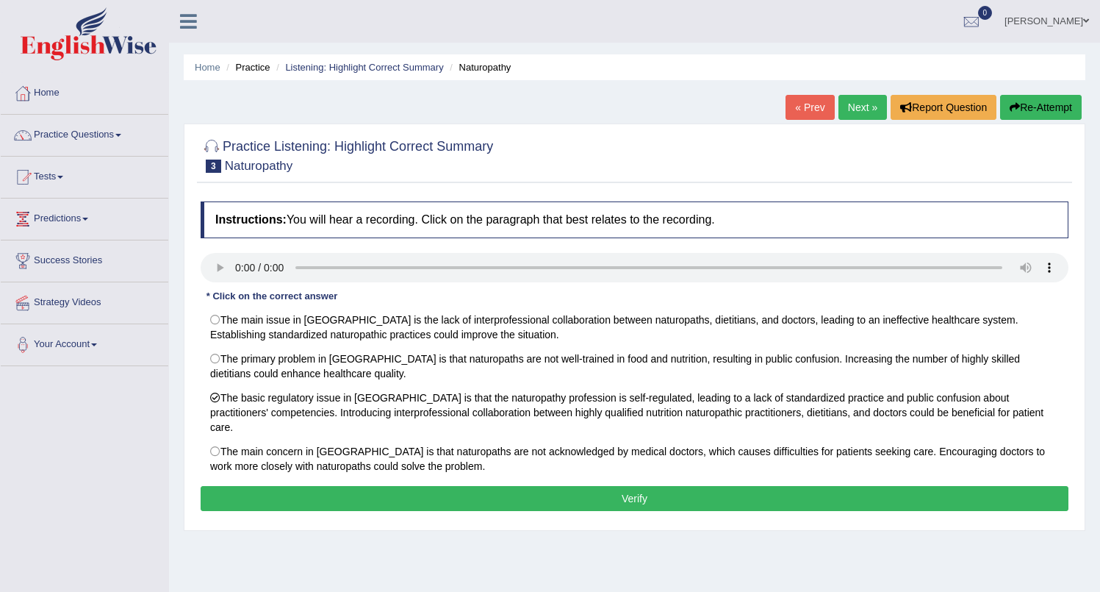
click at [560, 487] on button "Verify" at bounding box center [635, 498] width 868 height 25
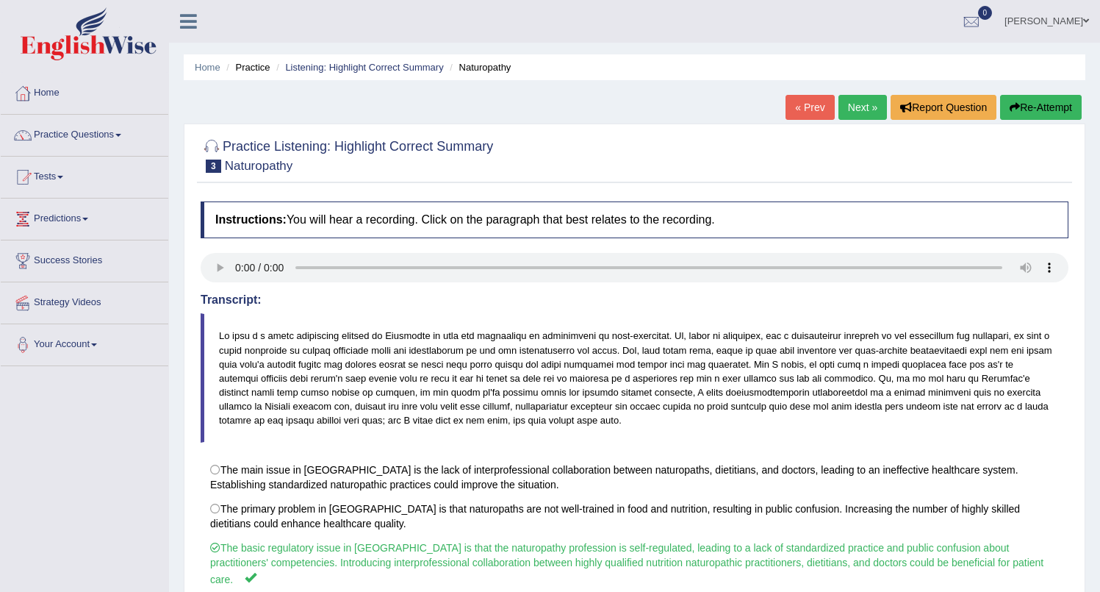
drag, startPoint x: 1111, startPoint y: 204, endPoint x: 1111, endPoint y: 365, distance: 161.0
click at [1100, 301] on html "Toggle navigation Home Practice Questions Speaking Practice Read Aloud Repeat S…" at bounding box center [550, 296] width 1100 height 592
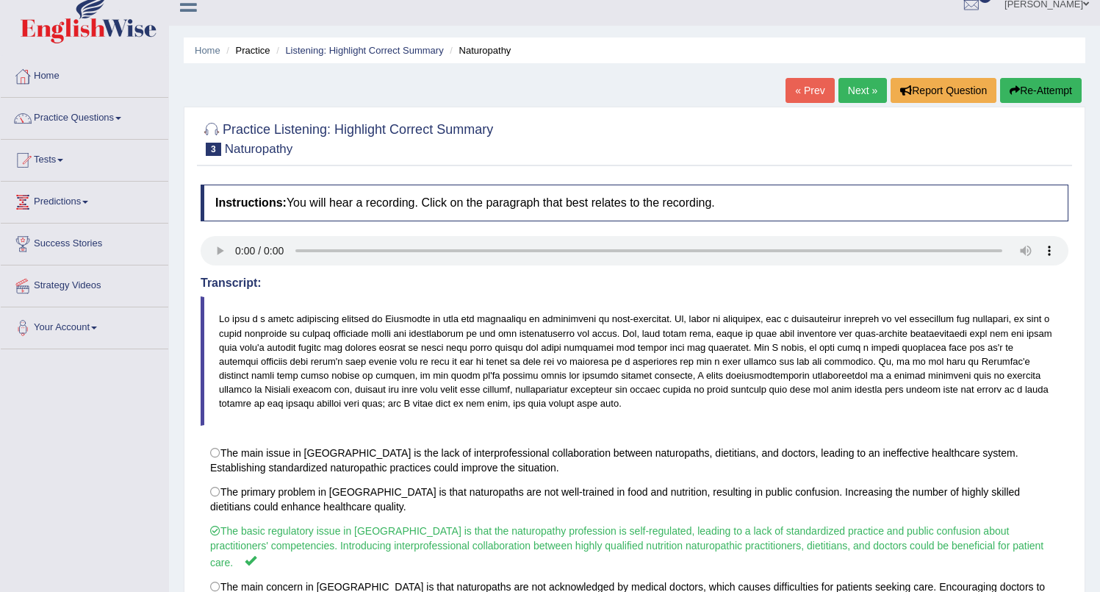
scroll to position [17, 0]
drag, startPoint x: 79, startPoint y: 115, endPoint x: 673, endPoint y: 0, distance: 604.9
click at [88, 129] on link "Practice Questions" at bounding box center [85, 116] width 168 height 37
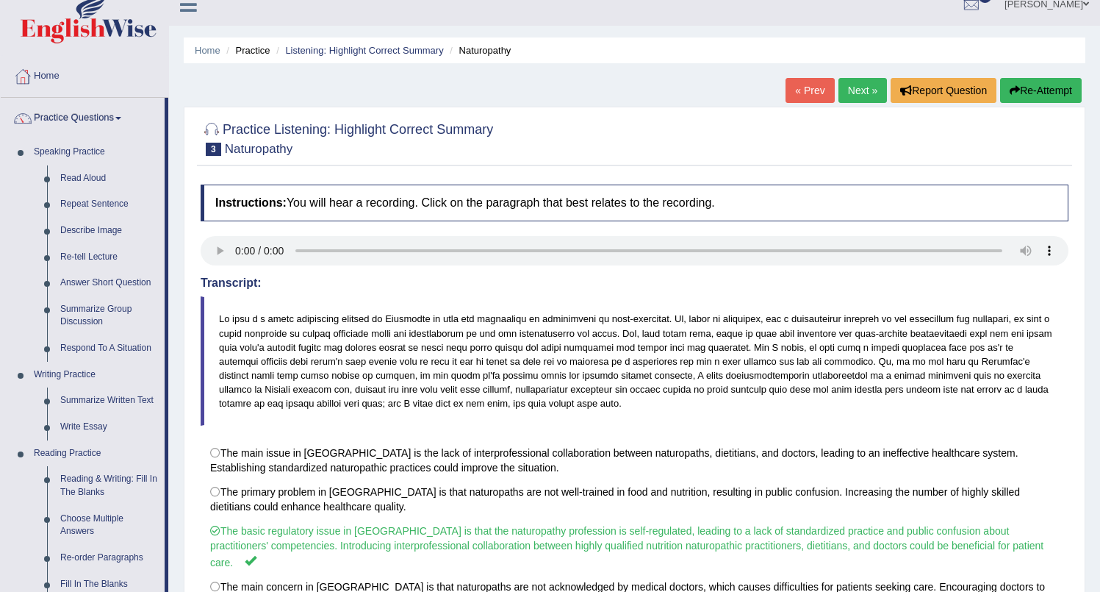
drag, startPoint x: 1099, startPoint y: 296, endPoint x: 1111, endPoint y: 423, distance: 127.0
click at [1100, 431] on html "Toggle navigation Home Practice Questions Speaking Practice Read Aloud Repeat S…" at bounding box center [550, 279] width 1100 height 592
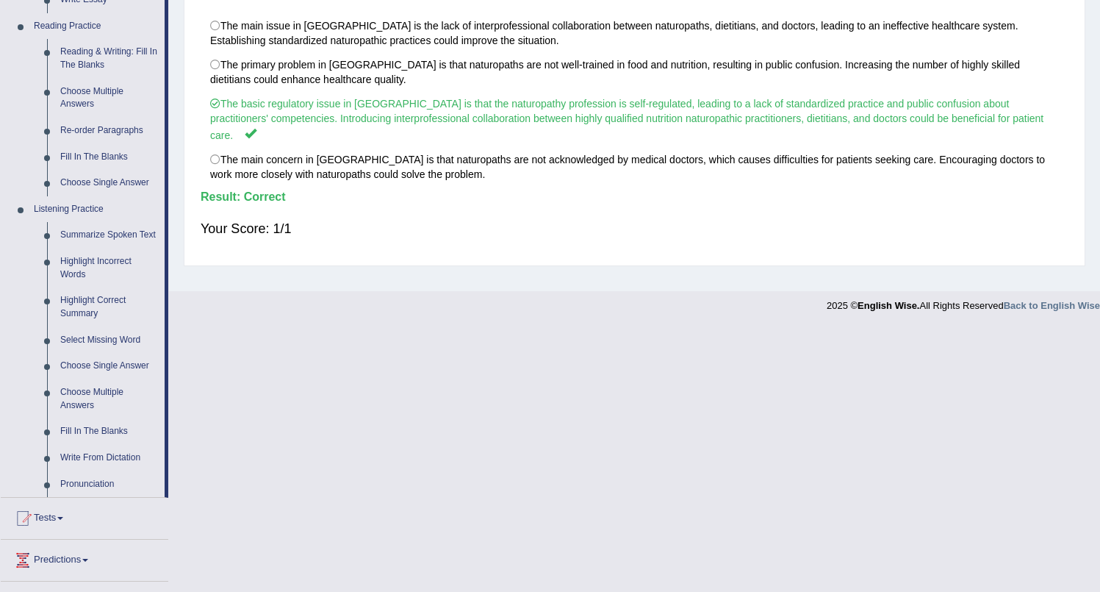
scroll to position [445, 0]
click at [82, 410] on link "Choose Multiple Answers" at bounding box center [109, 398] width 111 height 39
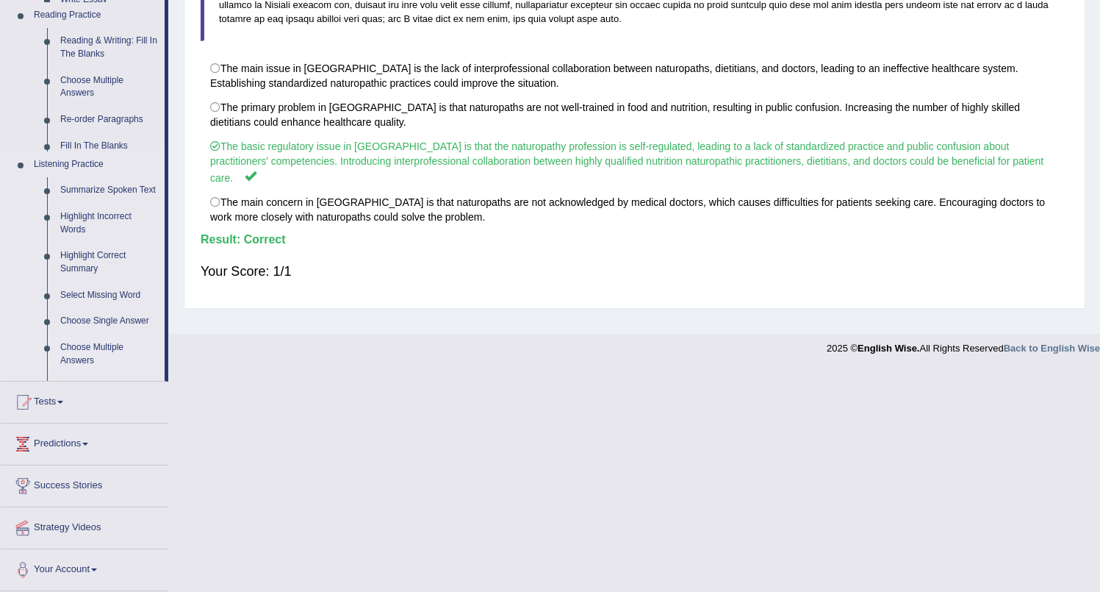
scroll to position [180, 0]
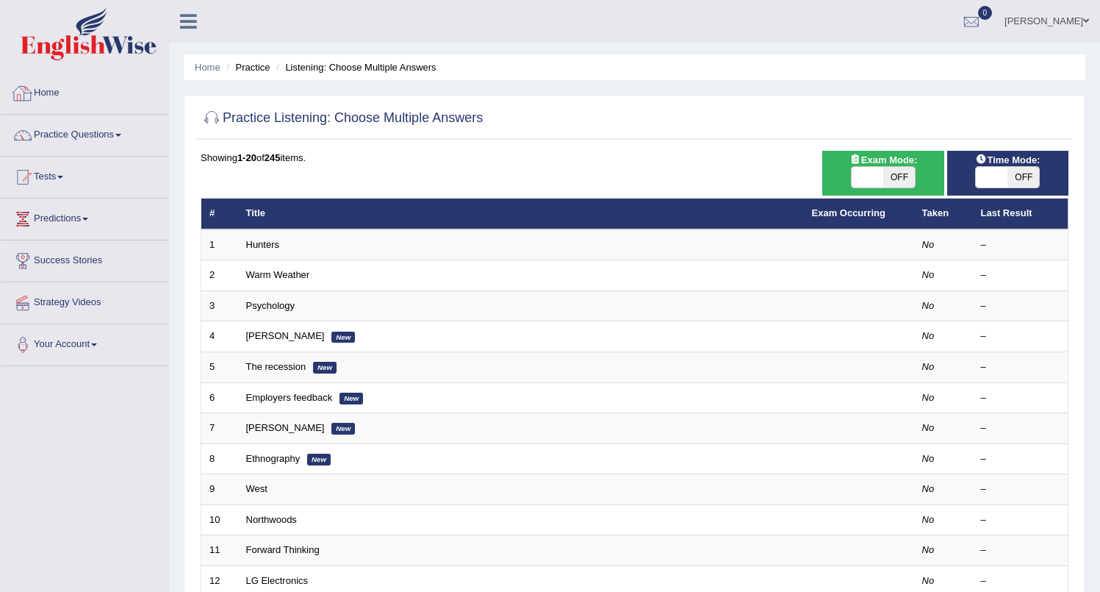
click at [85, 133] on link "Practice Questions" at bounding box center [85, 133] width 168 height 37
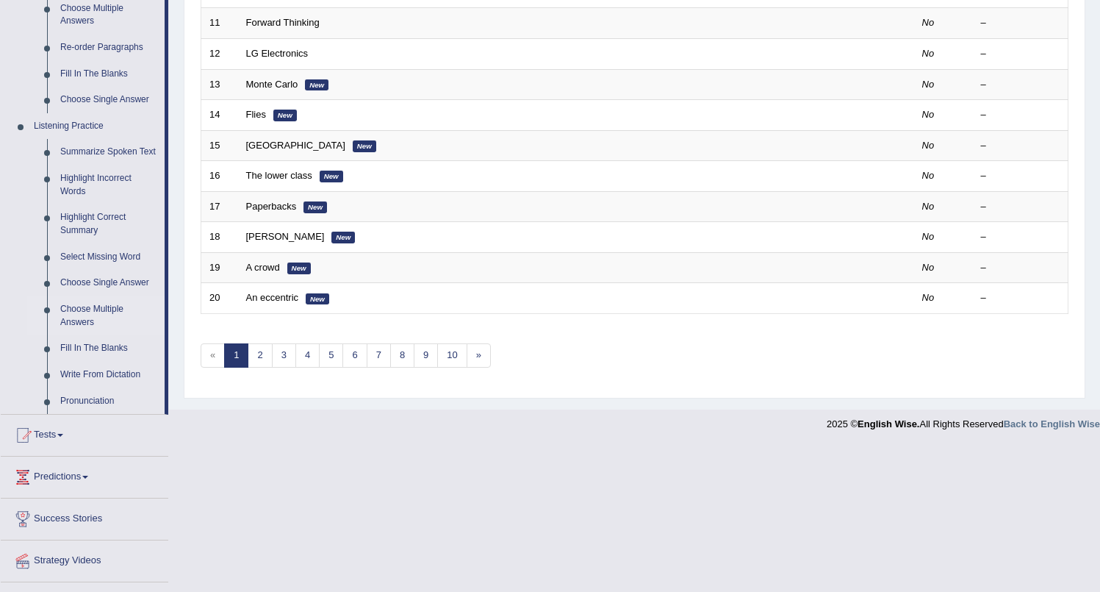
scroll to position [526, 0]
click at [96, 297] on link "Choose Single Answer" at bounding box center [109, 284] width 111 height 26
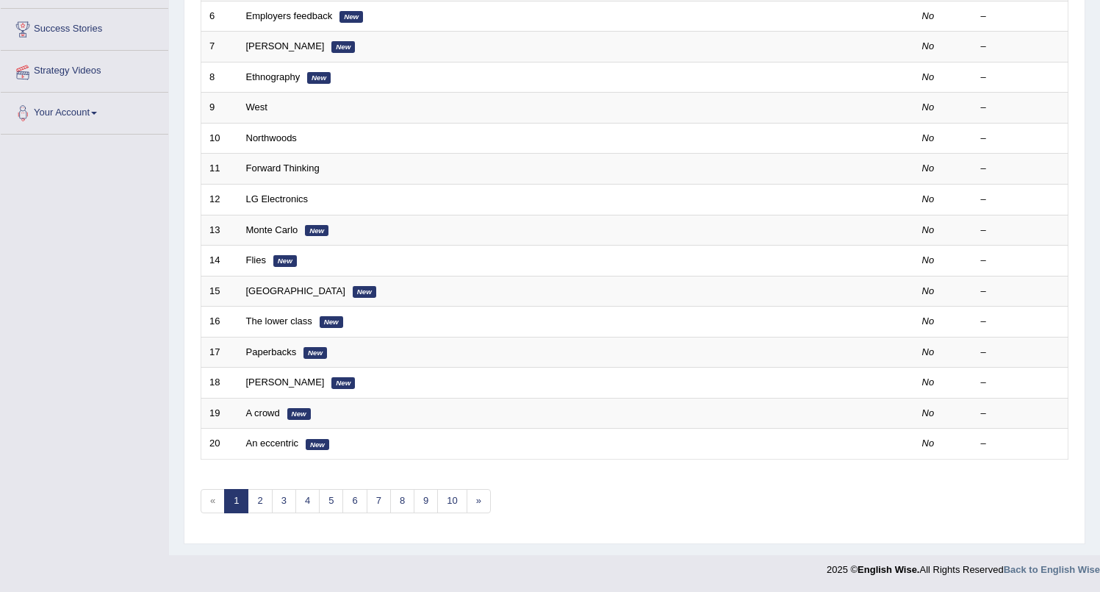
scroll to position [173, 0]
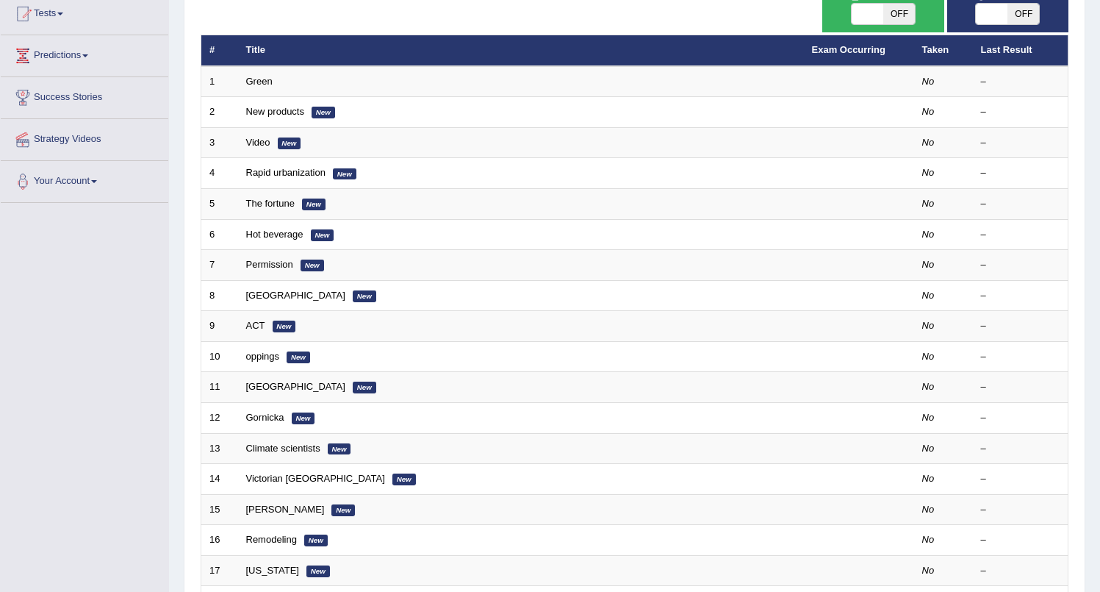
scroll to position [167, 0]
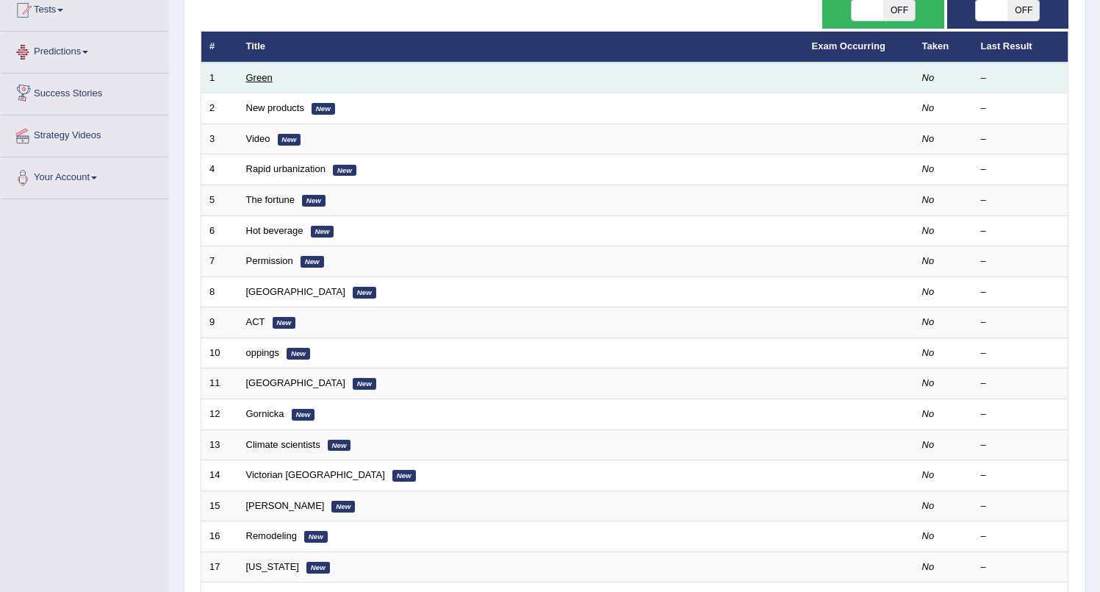
click at [257, 79] on link "Green" at bounding box center [259, 77] width 26 height 11
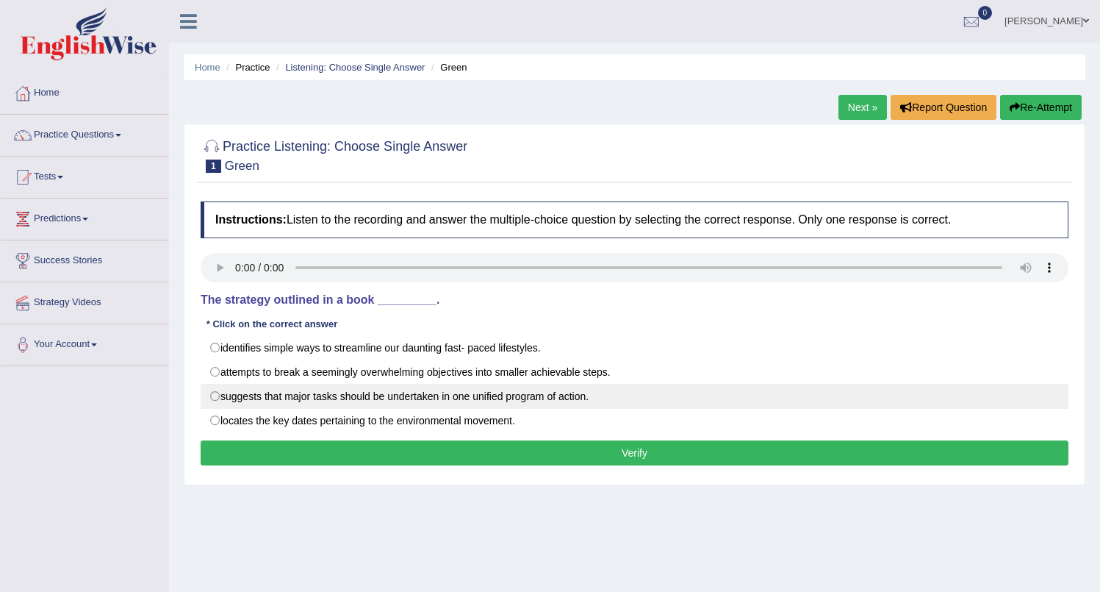
click at [218, 398] on label "suggests that major tasks should be undertaken in one unified program of action." at bounding box center [635, 396] width 868 height 25
radio input "true"
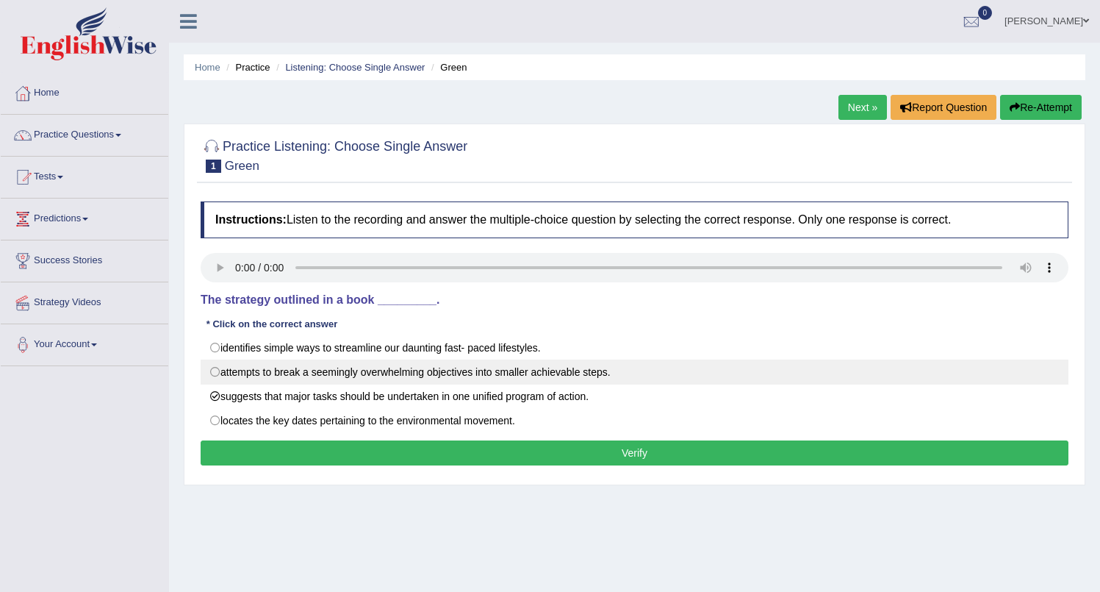
click at [214, 373] on label "attempts to break a seemingly overwhelming objectives into smaller achievable s…" at bounding box center [635, 371] width 868 height 25
radio input "true"
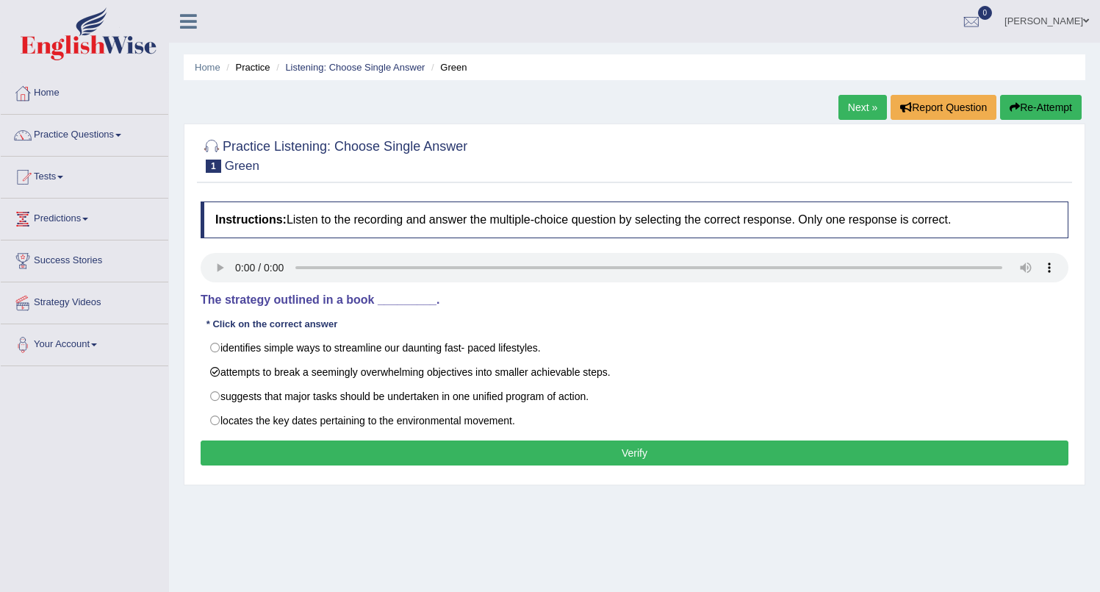
click at [561, 452] on button "Verify" at bounding box center [635, 452] width 868 height 25
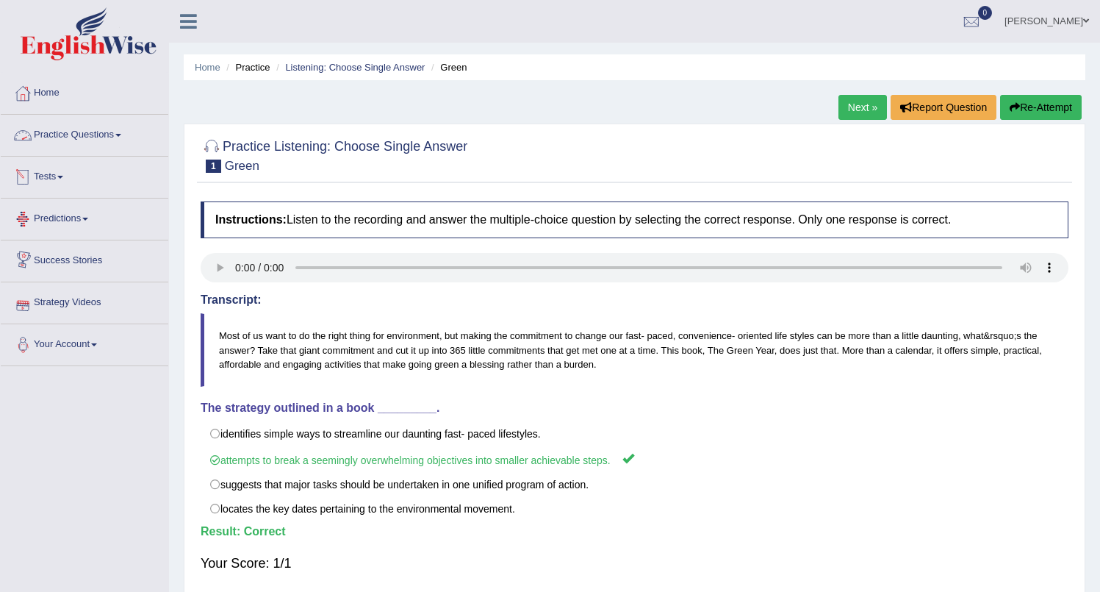
click at [94, 139] on link "Practice Questions" at bounding box center [85, 133] width 168 height 37
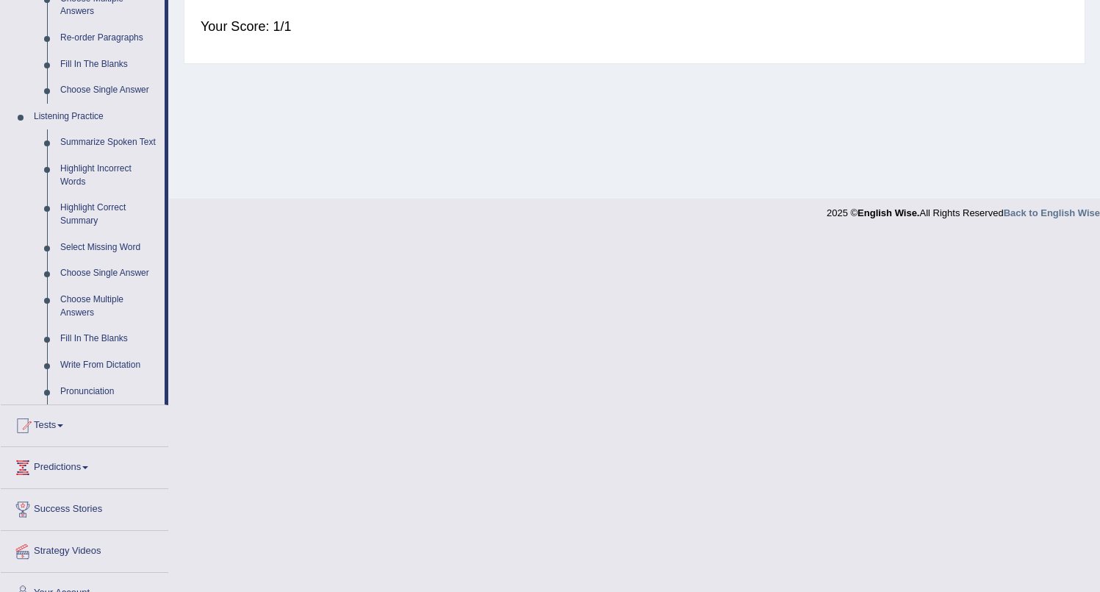
scroll to position [551, 0]
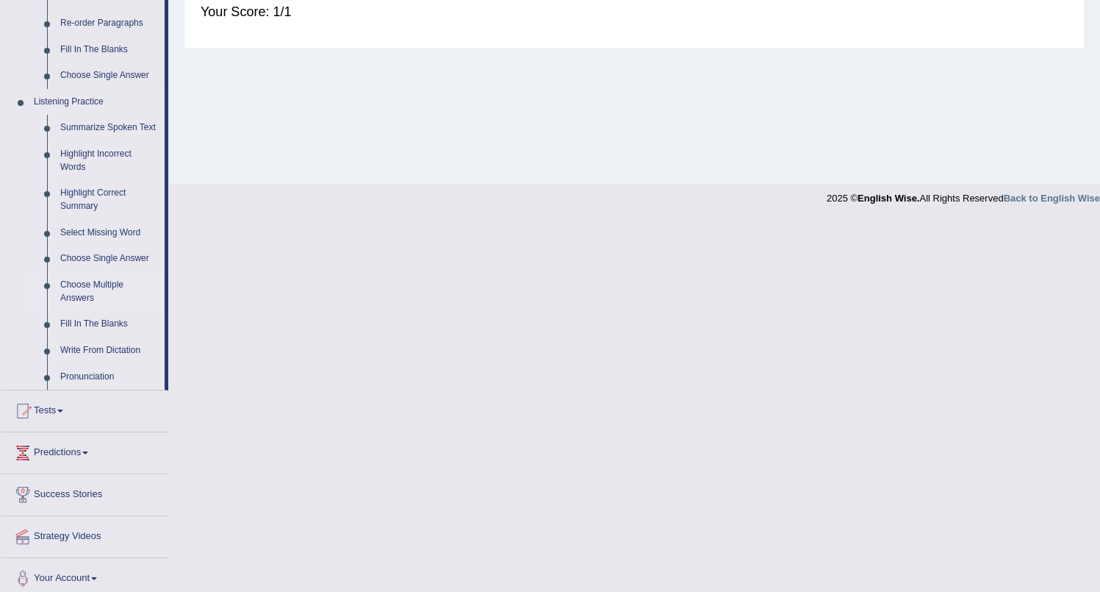
click at [96, 303] on link "Choose Multiple Answers" at bounding box center [109, 291] width 111 height 39
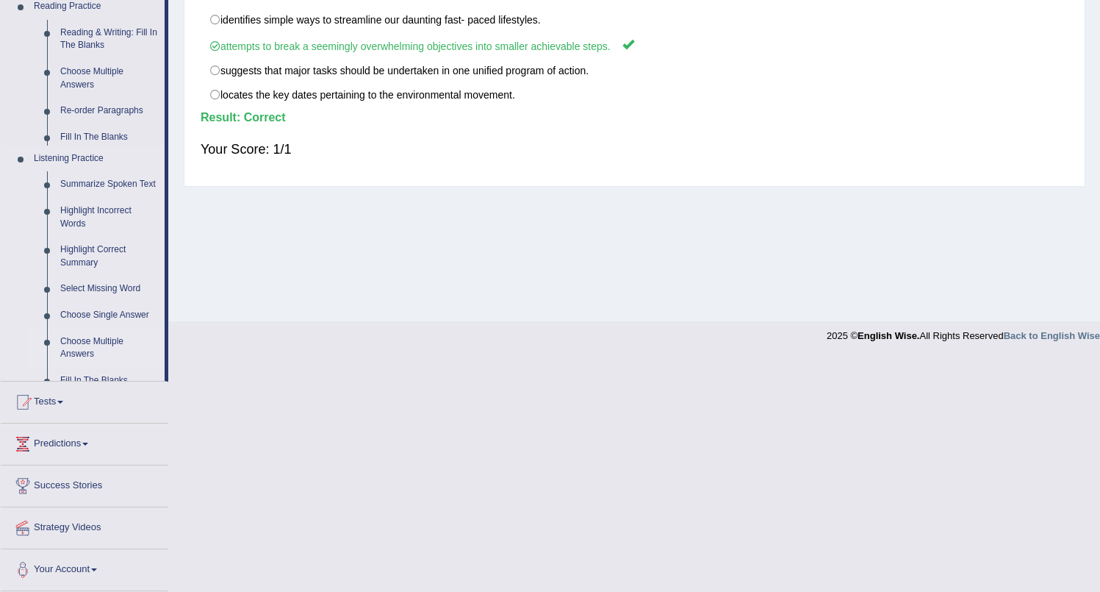
scroll to position [180, 0]
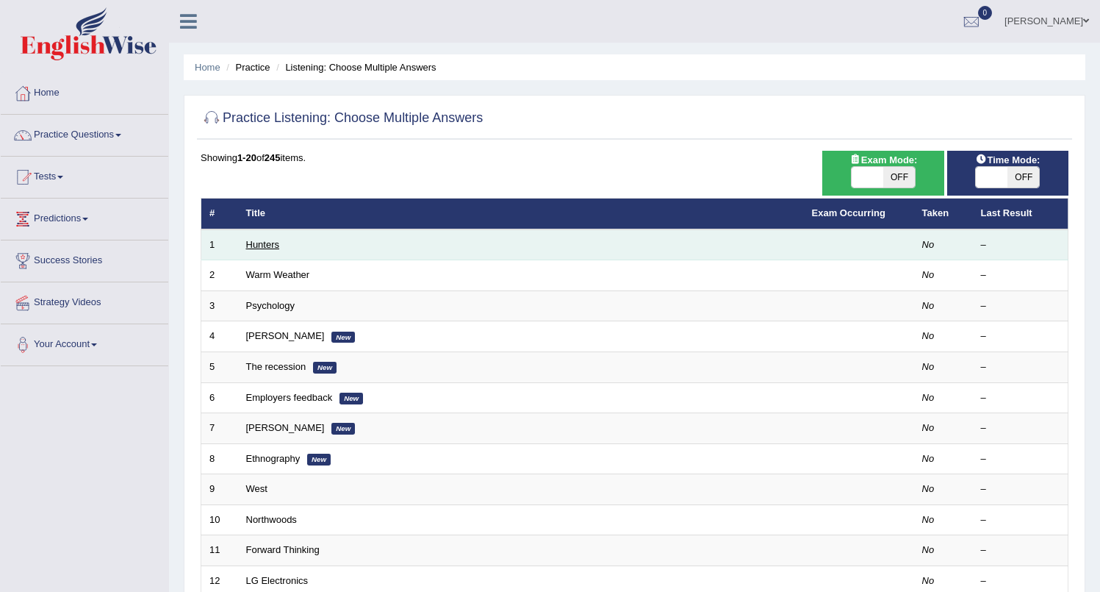
click at [253, 246] on link "Hunters" at bounding box center [263, 244] width 34 height 11
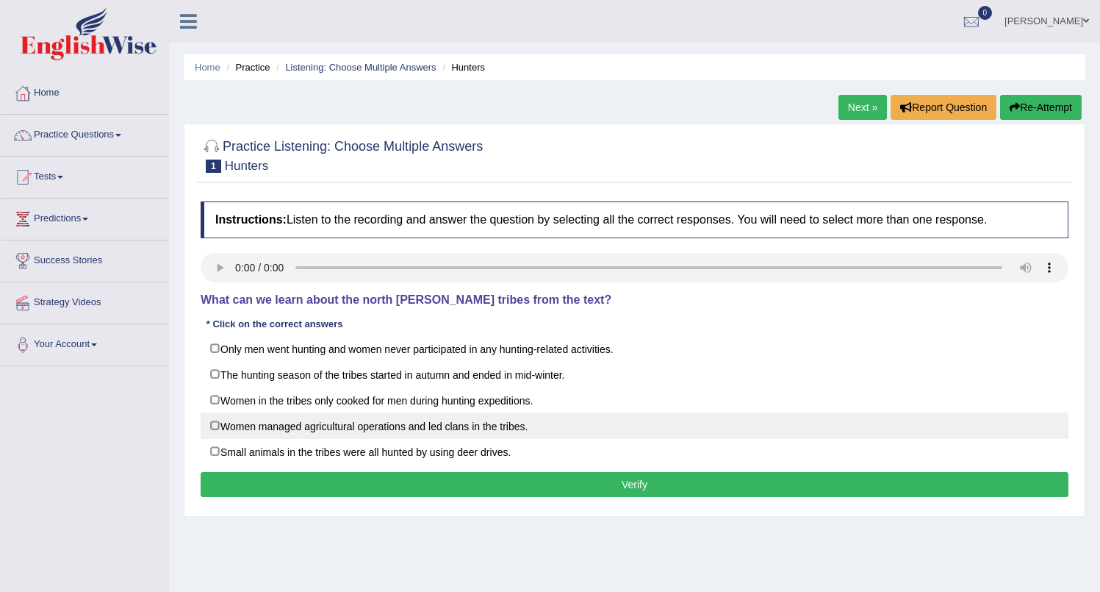
click at [212, 430] on label "Women managed agricultural operations and led clans in the tribes." at bounding box center [635, 425] width 868 height 26
checkbox input "true"
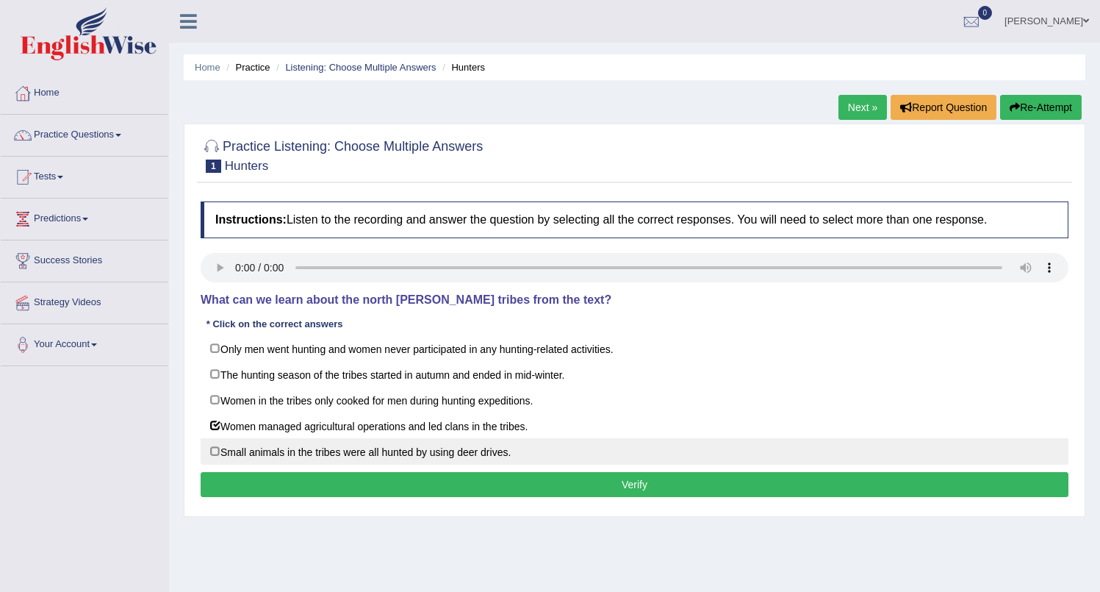
click at [216, 451] on label "Small animals in the tribes were all hunted by using deer drives." at bounding box center [635, 451] width 868 height 26
checkbox input "true"
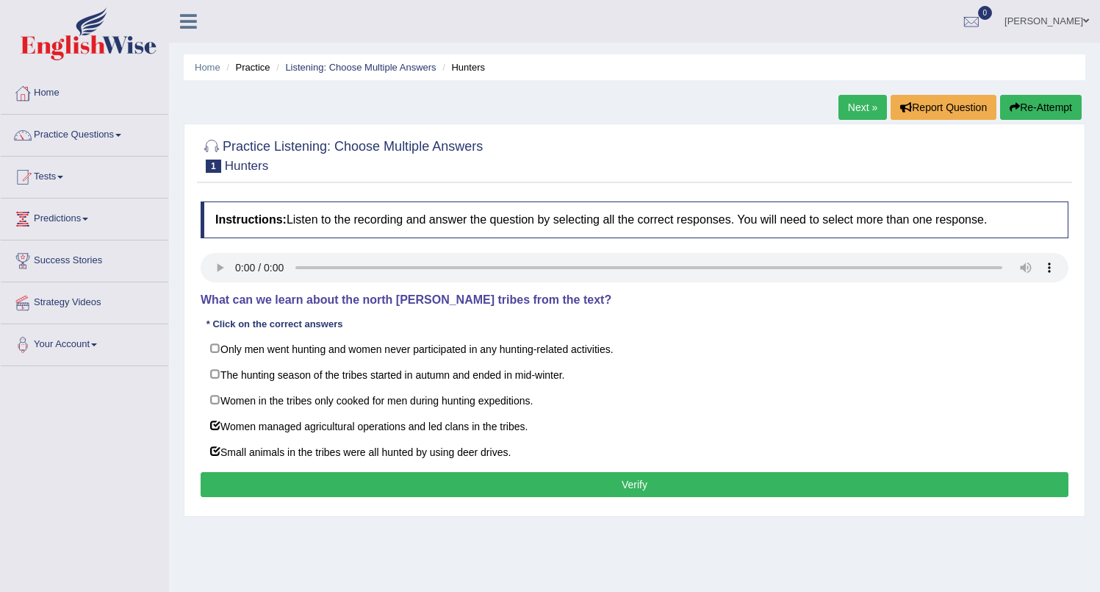
click at [620, 479] on button "Verify" at bounding box center [635, 484] width 868 height 25
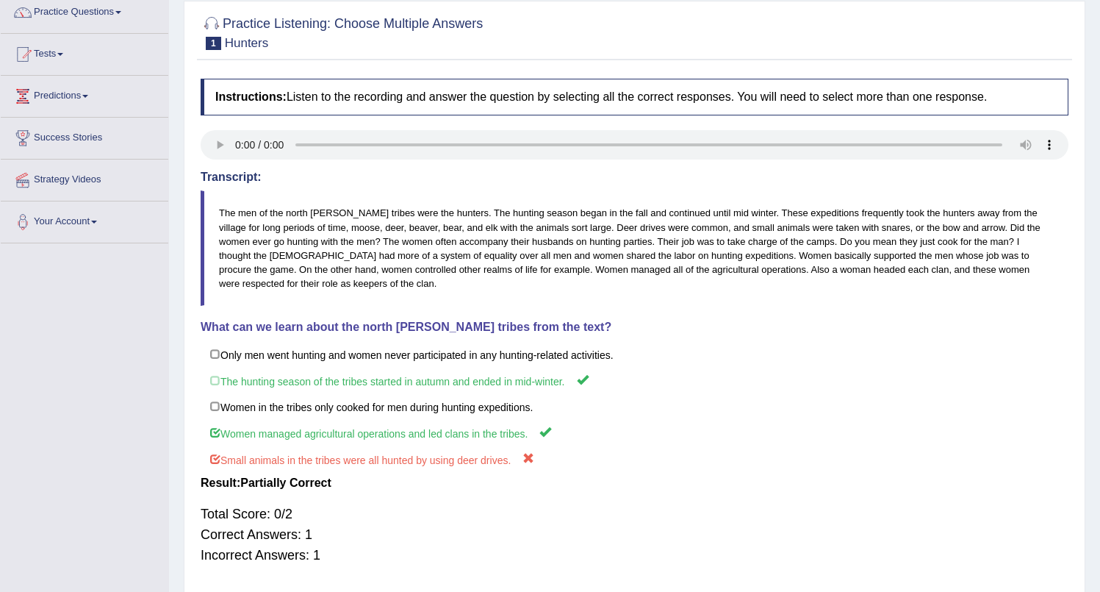
scroll to position [122, 0]
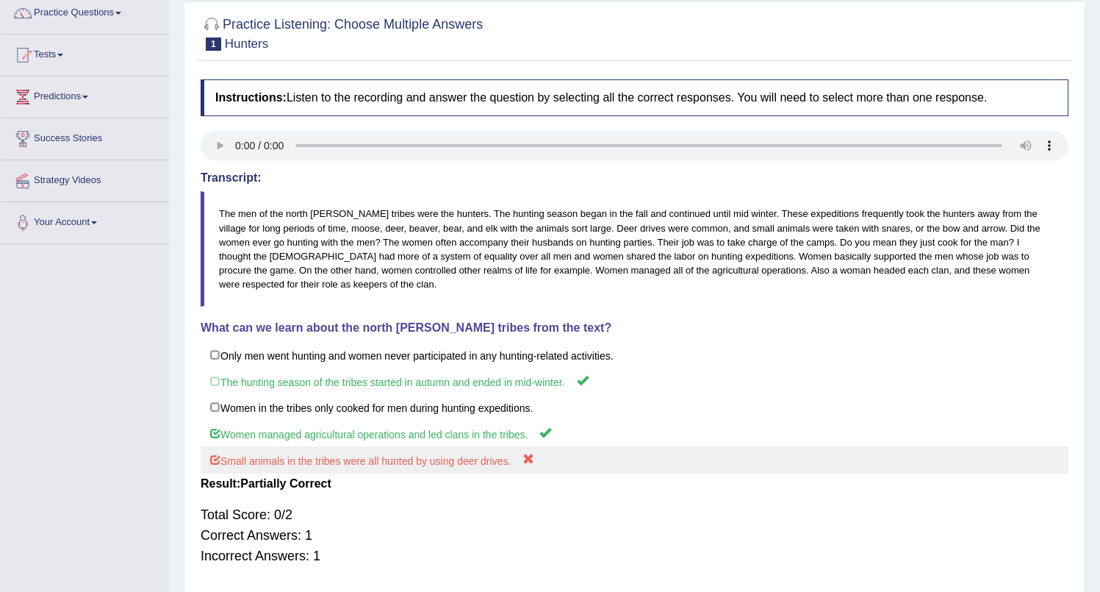
click at [529, 462] on label "Small animals in the tribes were all hunted by using deer drives." at bounding box center [635, 459] width 868 height 27
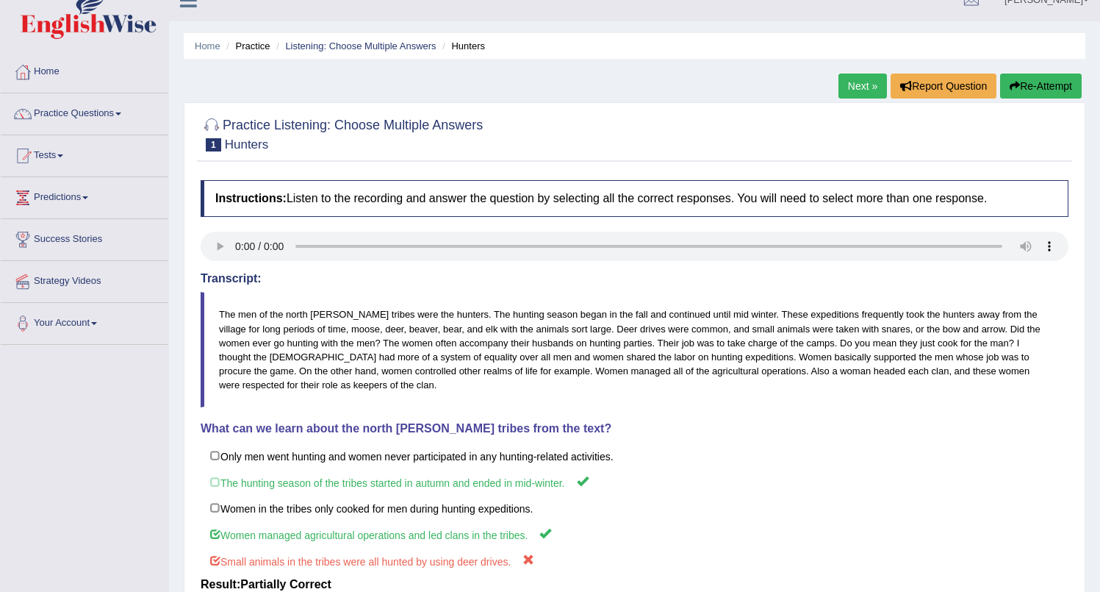
scroll to position [21, 0]
click at [850, 83] on link "Next »" at bounding box center [863, 86] width 49 height 25
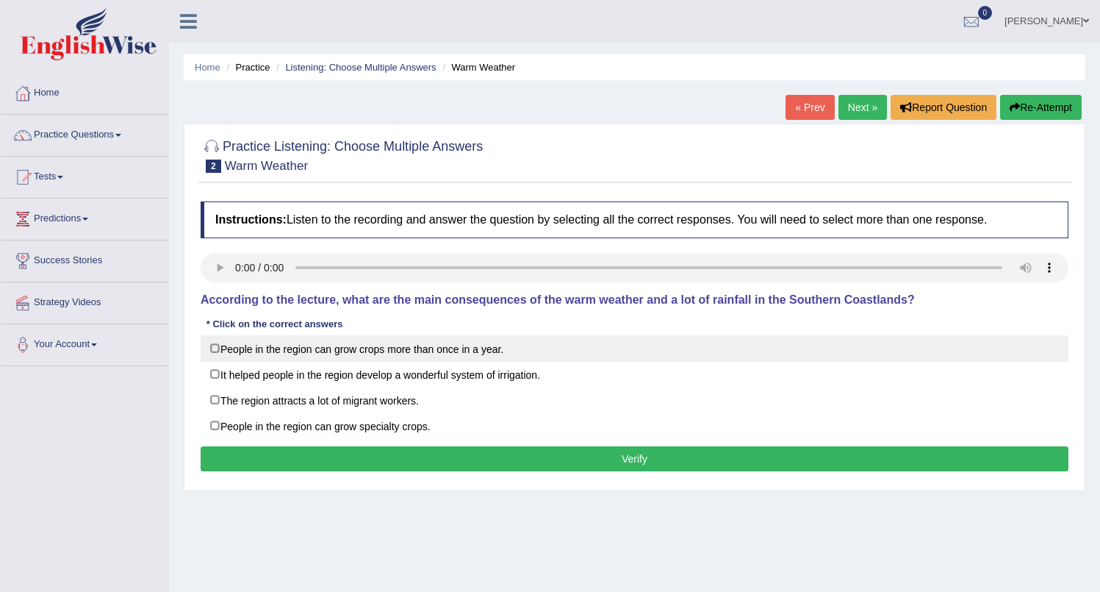
click at [215, 352] on label "People in the region can grow crops more than once in a year." at bounding box center [635, 348] width 868 height 26
checkbox input "true"
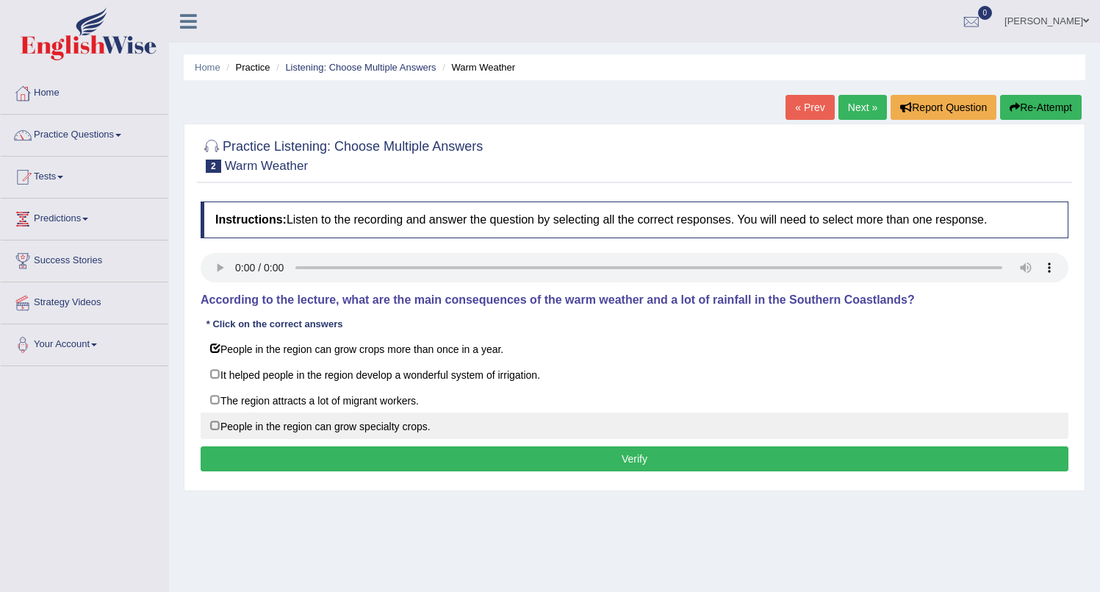
click at [219, 426] on label "People in the region can grow specialty crops." at bounding box center [635, 425] width 868 height 26
checkbox input "true"
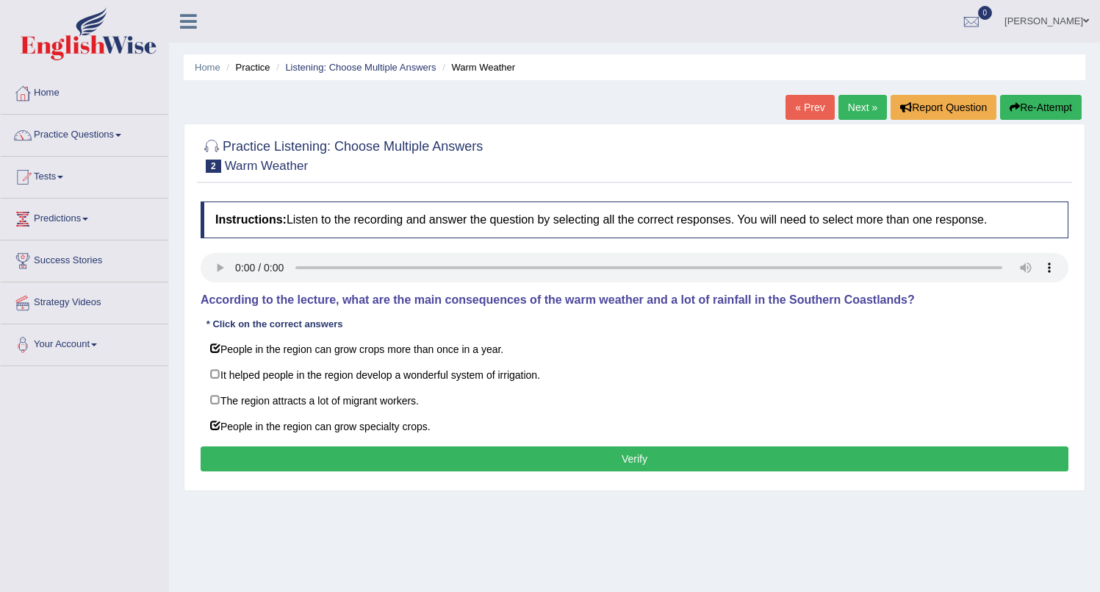
click at [647, 456] on button "Verify" at bounding box center [635, 458] width 868 height 25
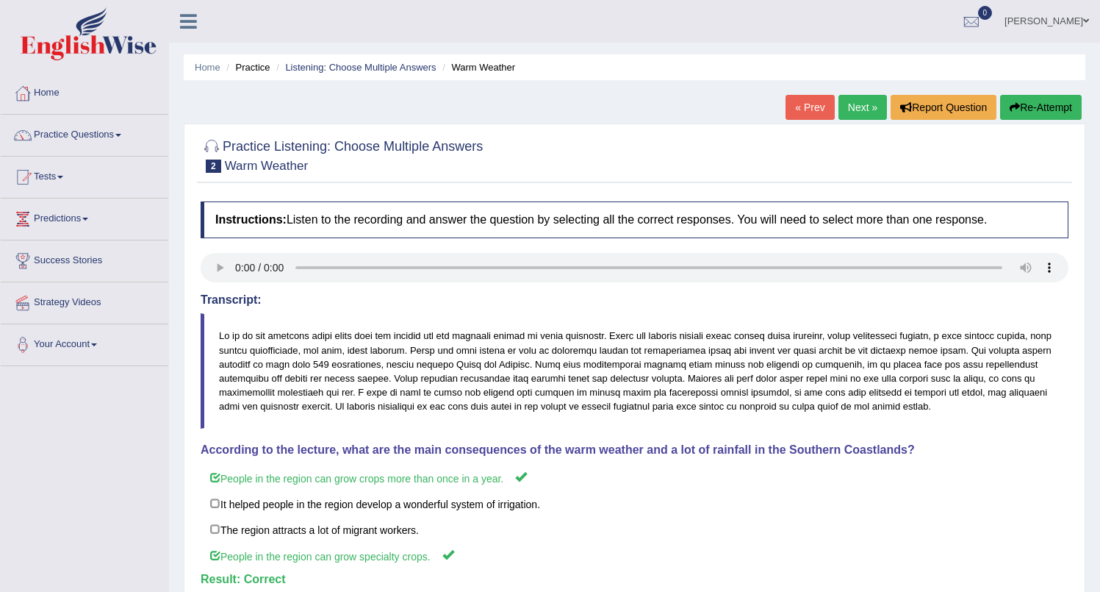
click at [109, 136] on link "Practice Questions" at bounding box center [85, 133] width 168 height 37
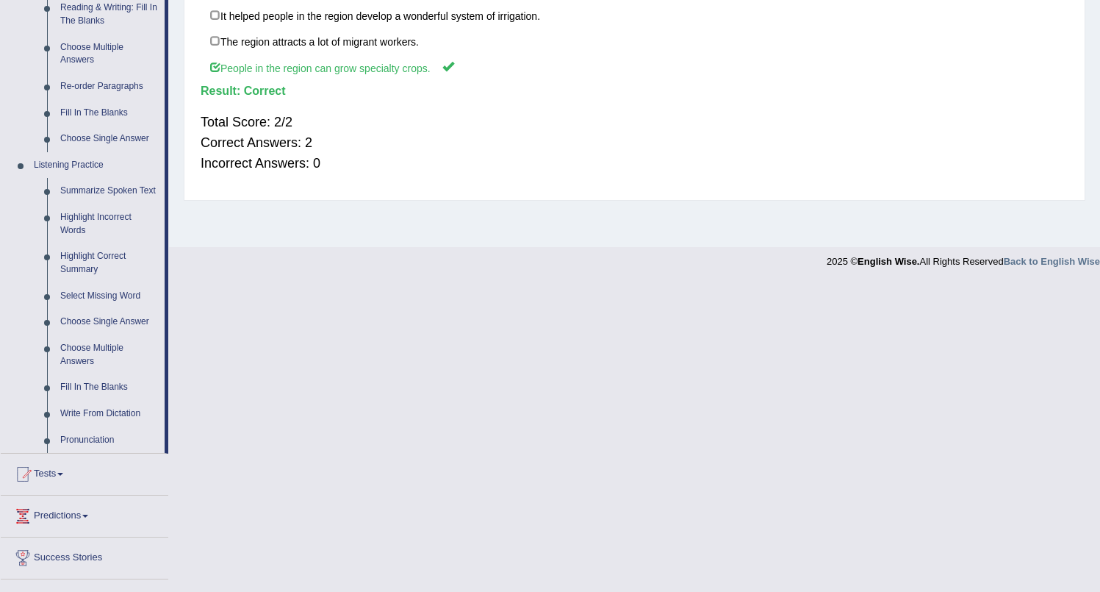
scroll to position [492, 0]
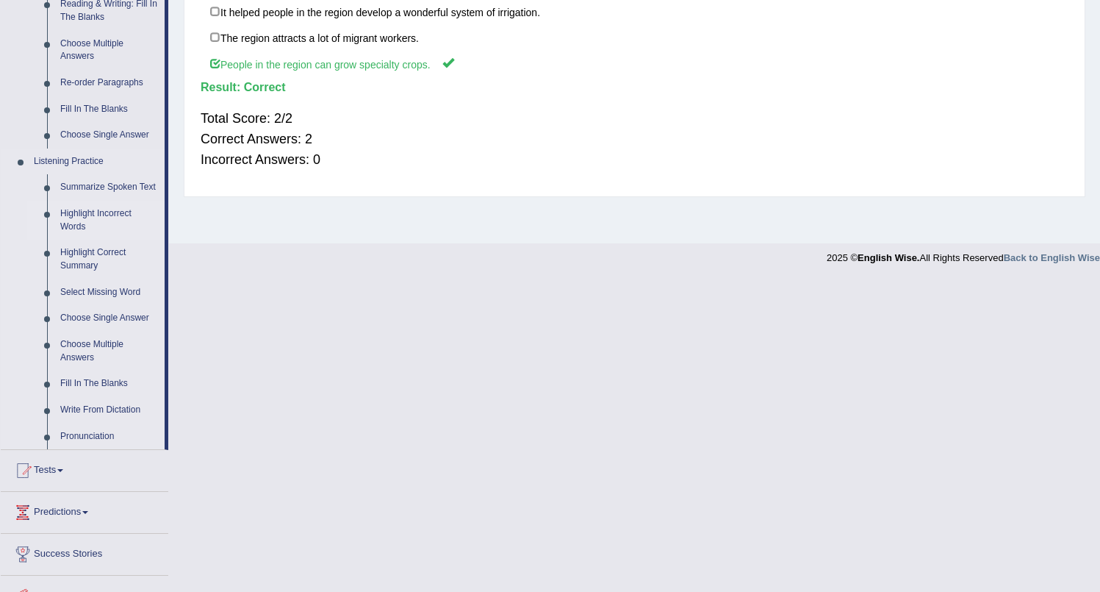
click at [116, 191] on link "Summarize Spoken Text" at bounding box center [109, 187] width 111 height 26
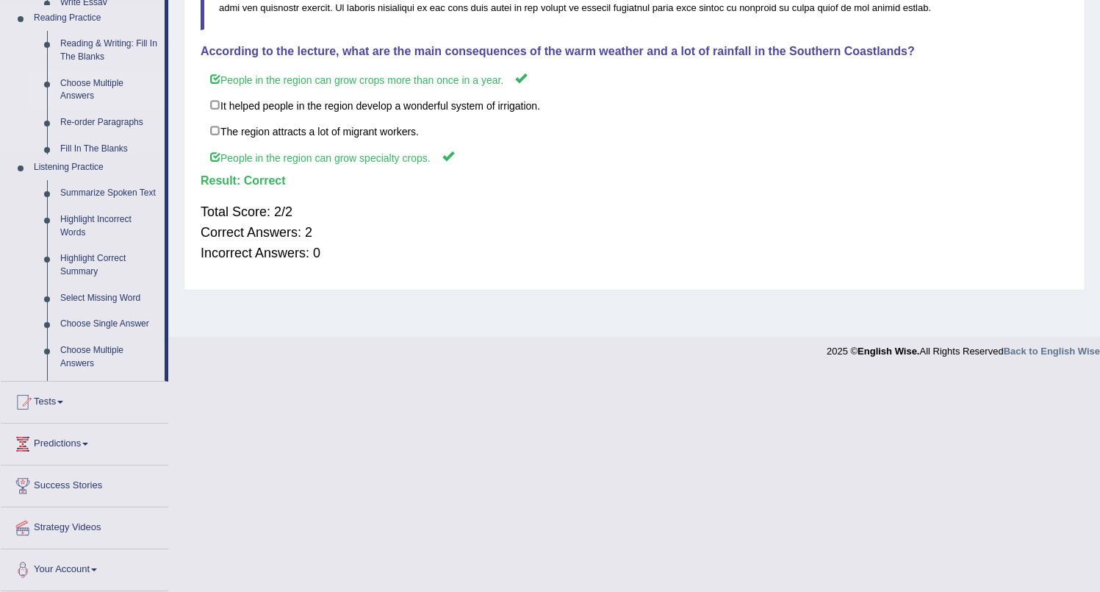
scroll to position [180, 0]
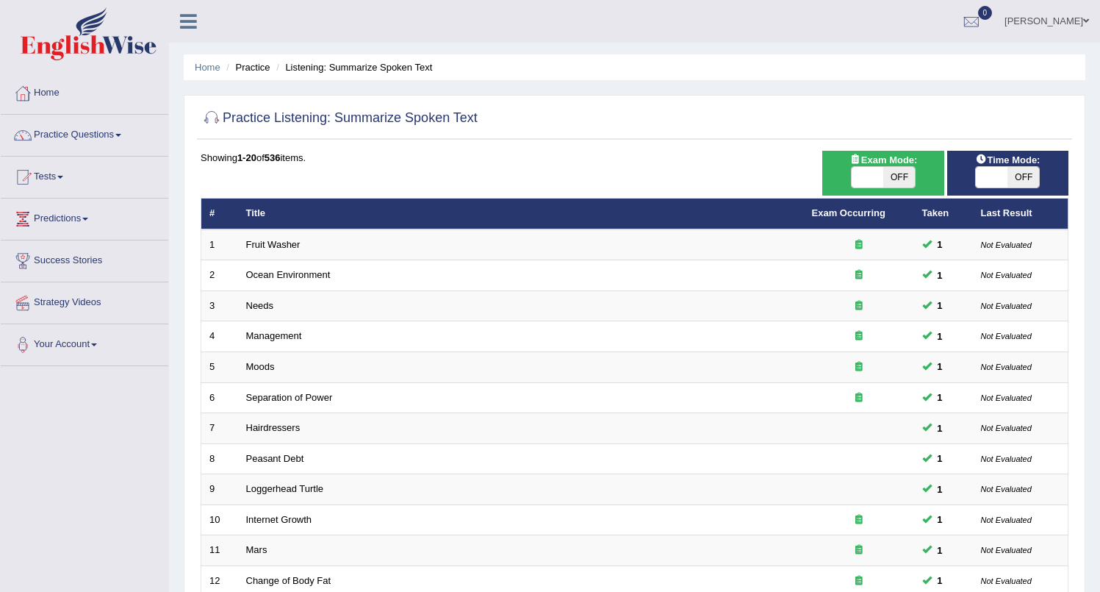
click at [1022, 175] on span "OFF" at bounding box center [1024, 177] width 32 height 21
checkbox input "true"
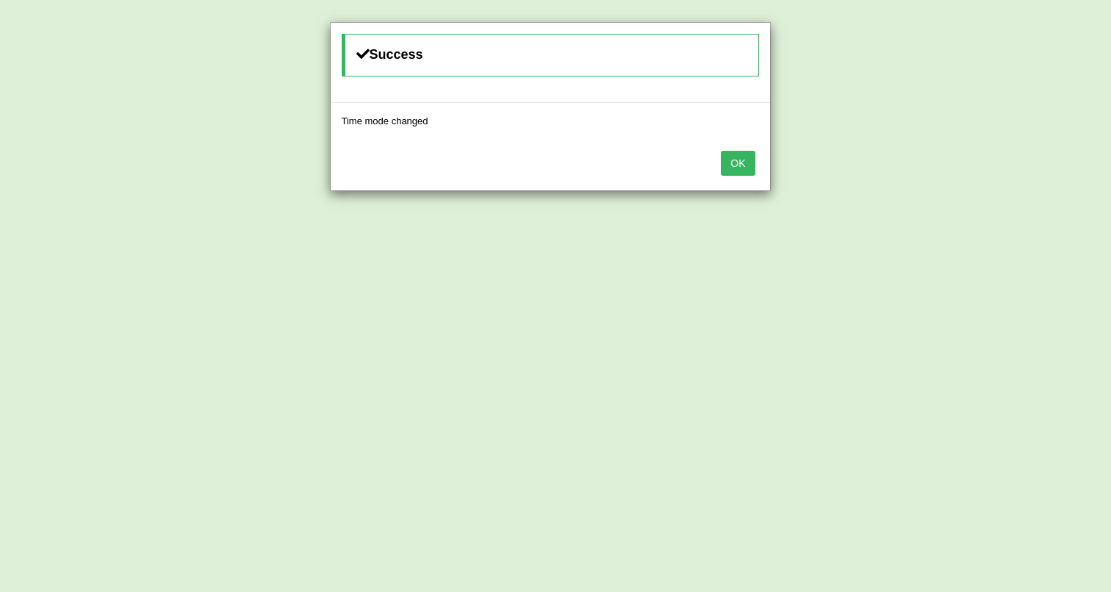
click at [737, 168] on button "OK" at bounding box center [738, 163] width 34 height 25
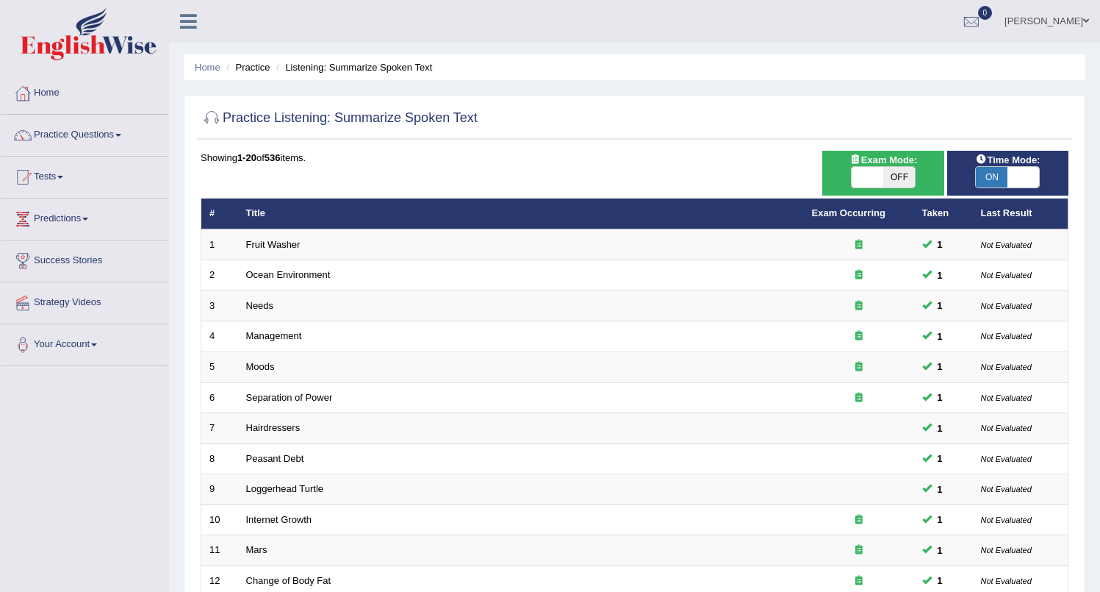
click at [892, 179] on span "OFF" at bounding box center [900, 177] width 32 height 21
checkbox input "true"
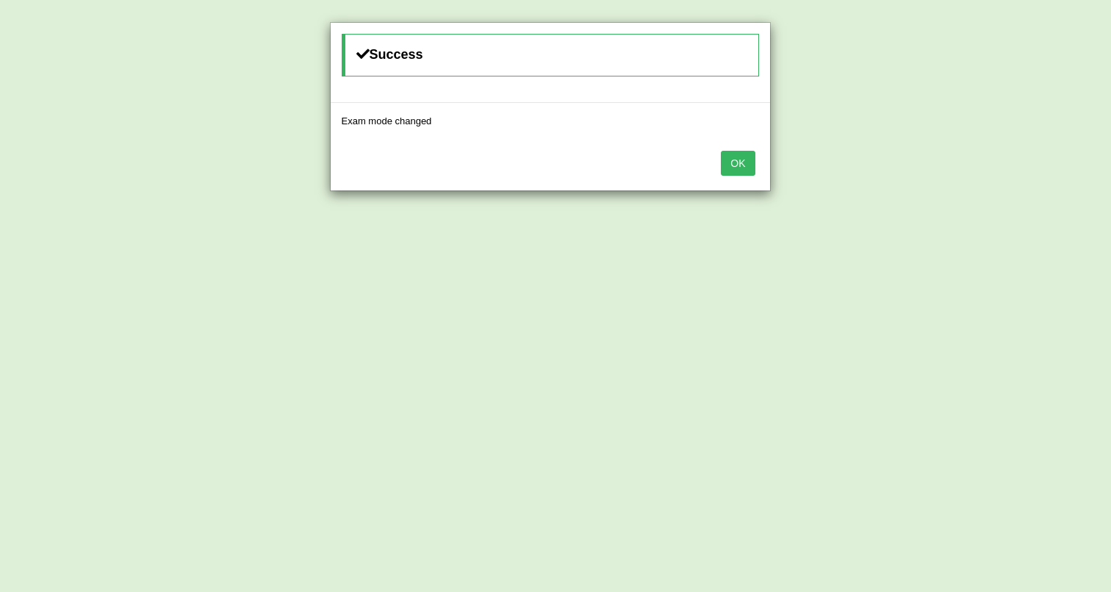
click at [739, 168] on button "OK" at bounding box center [738, 163] width 34 height 25
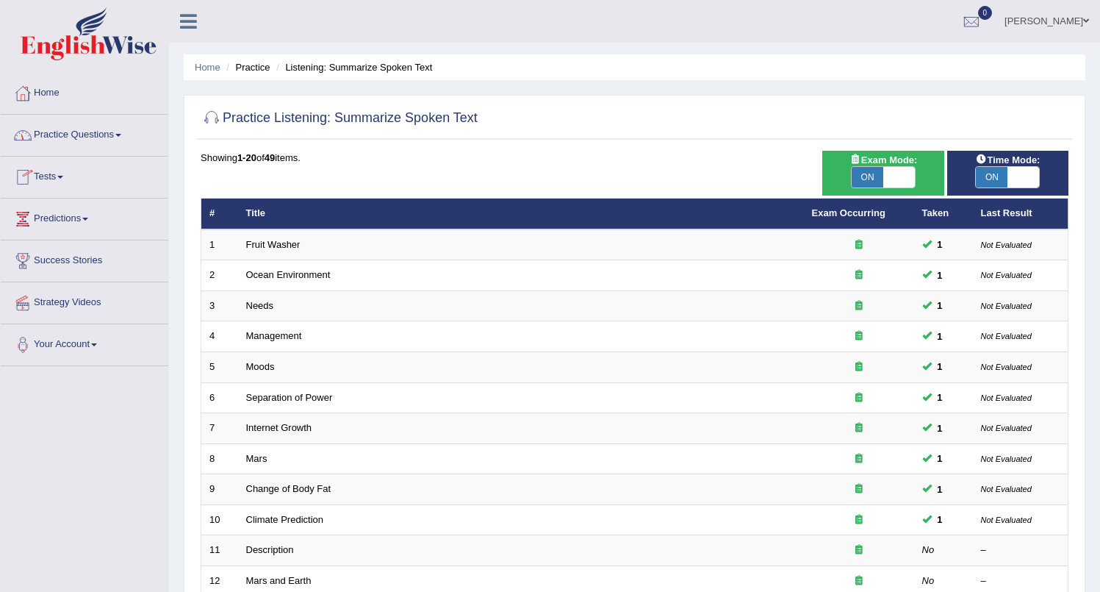
click at [122, 139] on link "Practice Questions" at bounding box center [85, 133] width 168 height 37
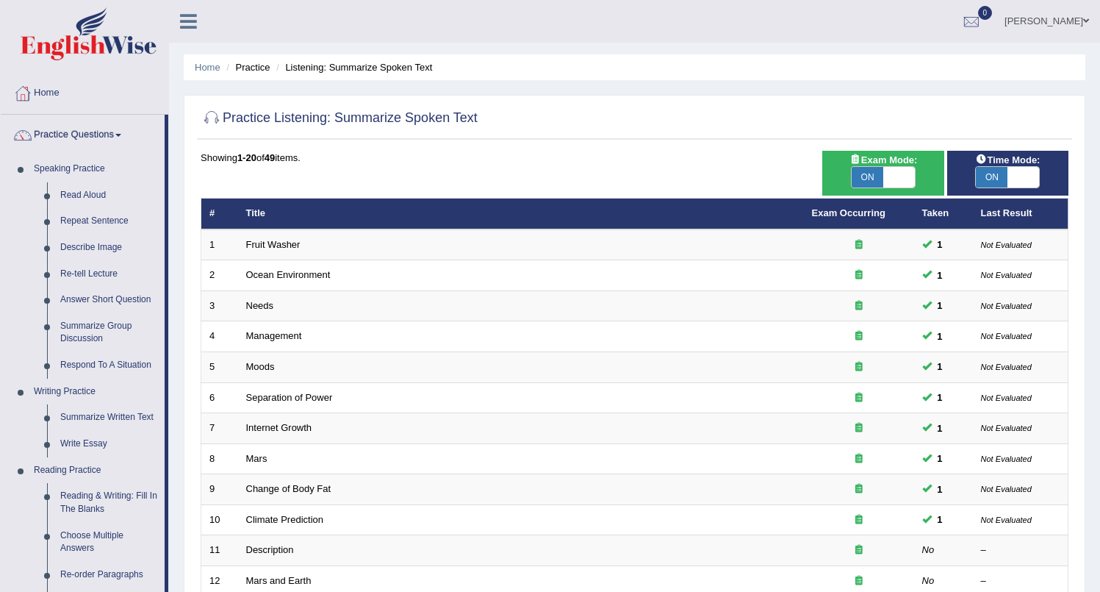
drag, startPoint x: 489, startPoint y: 239, endPoint x: 1089, endPoint y: 315, distance: 604.7
drag, startPoint x: 166, startPoint y: 250, endPoint x: 151, endPoint y: 302, distance: 54.2
click at [168, 329] on li "Practice Questions Speaking Practice Read Aloud Repeat Sentence Describe Image …" at bounding box center [85, 528] width 168 height 827
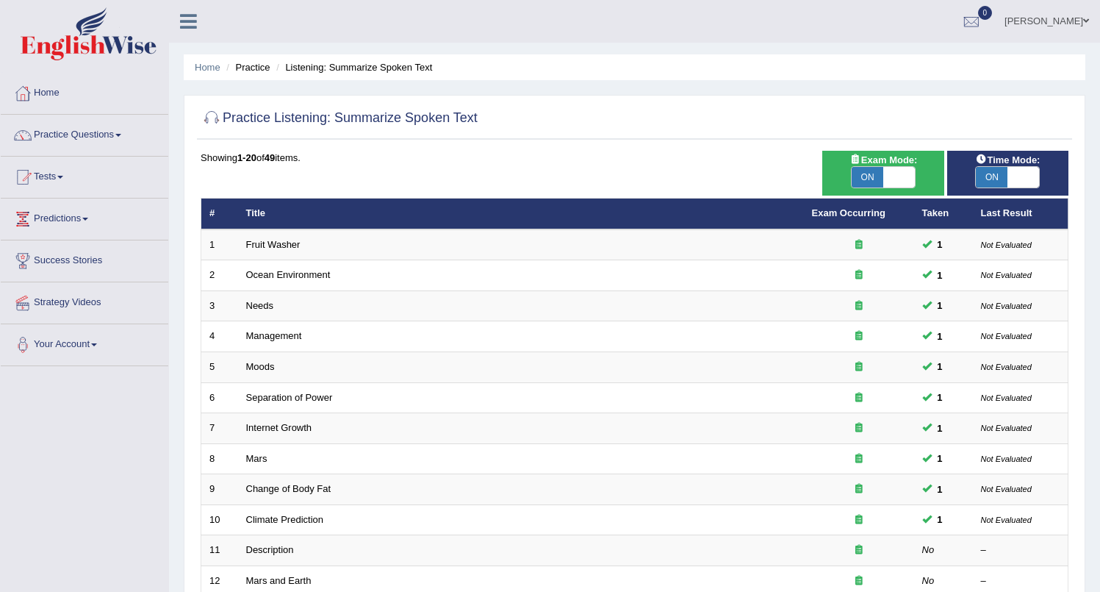
click at [118, 134] on link "Practice Questions" at bounding box center [85, 133] width 168 height 37
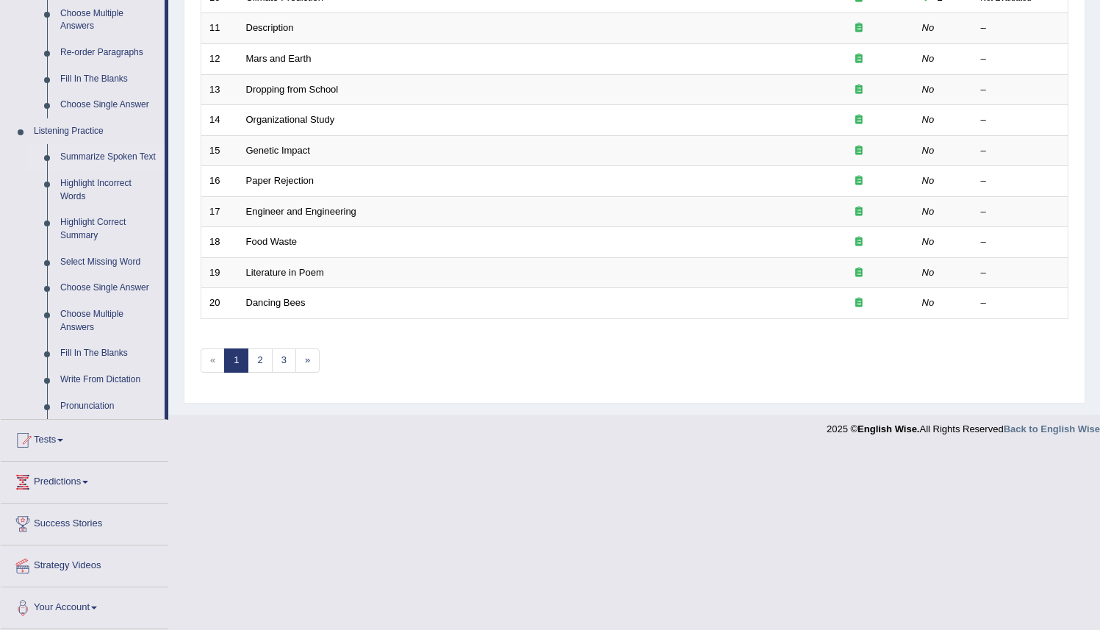
scroll to position [534, 0]
click at [95, 227] on link "Highlight Correct Summary" at bounding box center [109, 228] width 111 height 39
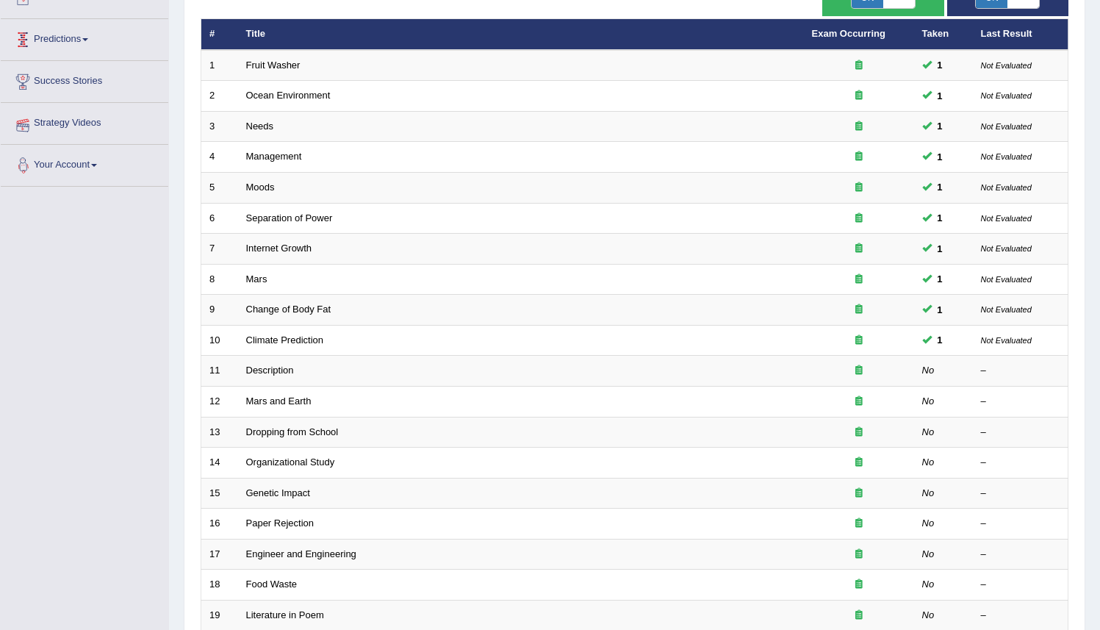
scroll to position [181, 0]
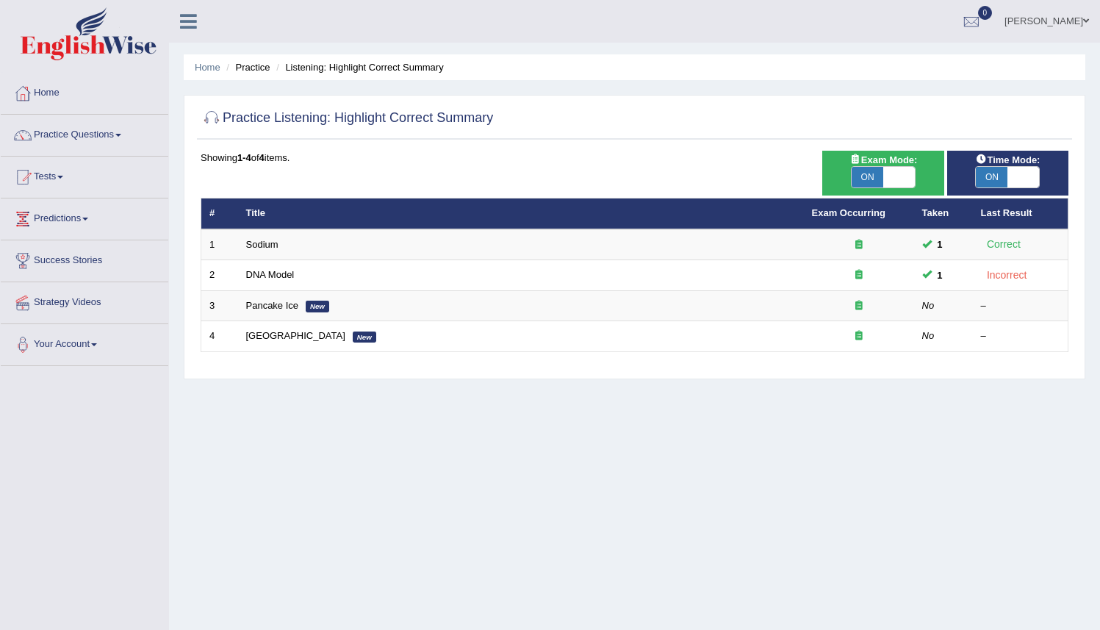
click at [876, 178] on span "ON" at bounding box center [868, 177] width 32 height 21
checkbox input "false"
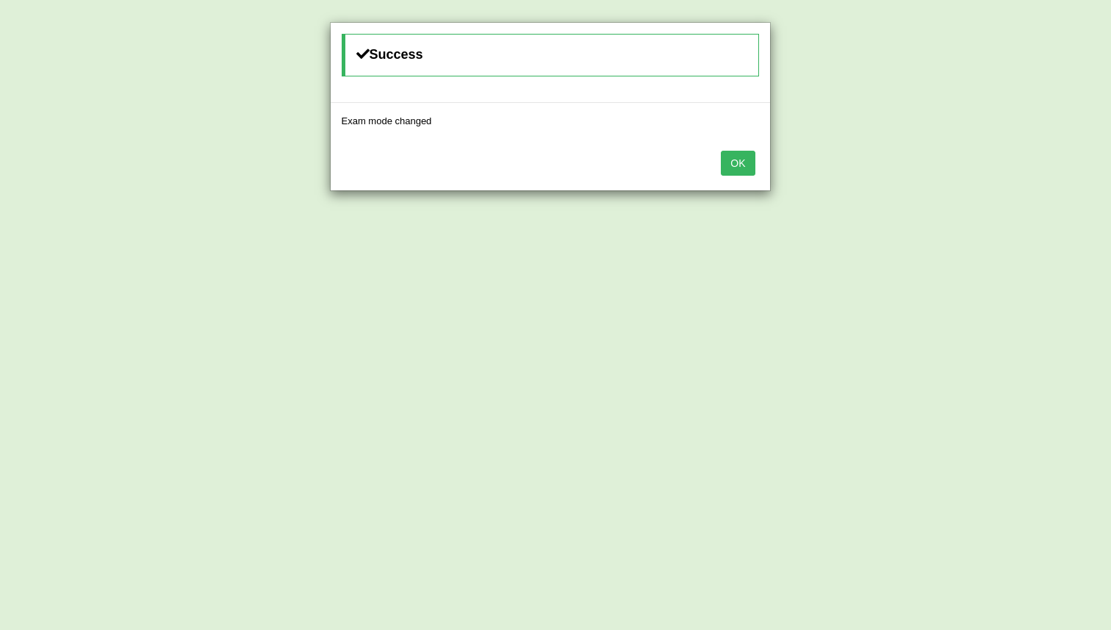
click at [748, 165] on button "OK" at bounding box center [738, 163] width 34 height 25
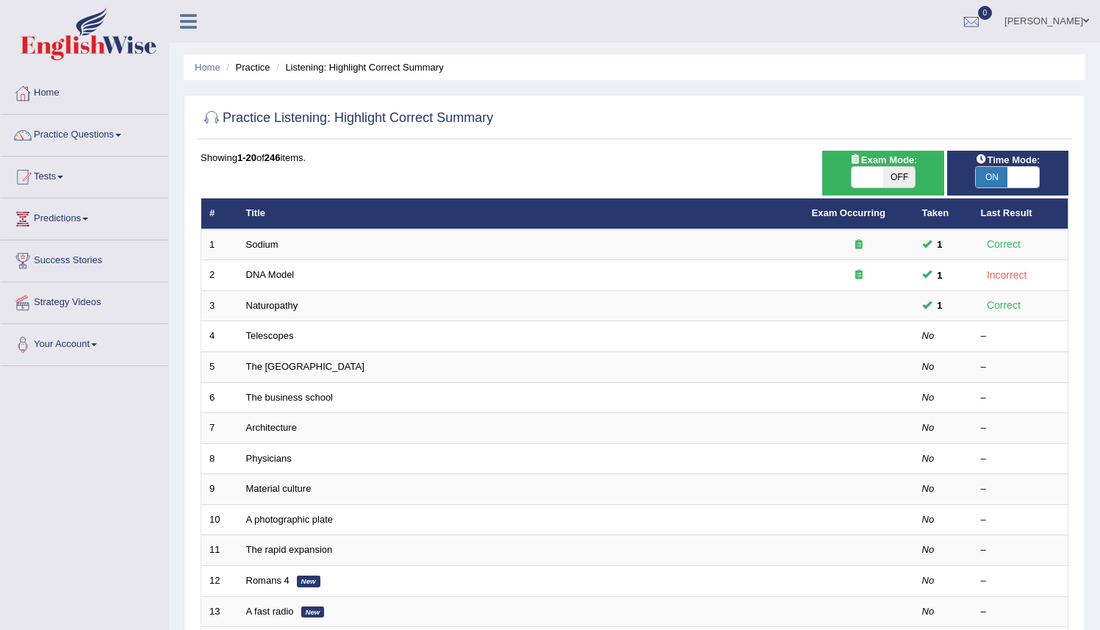
click at [1000, 180] on span "ON" at bounding box center [992, 177] width 32 height 21
checkbox input "false"
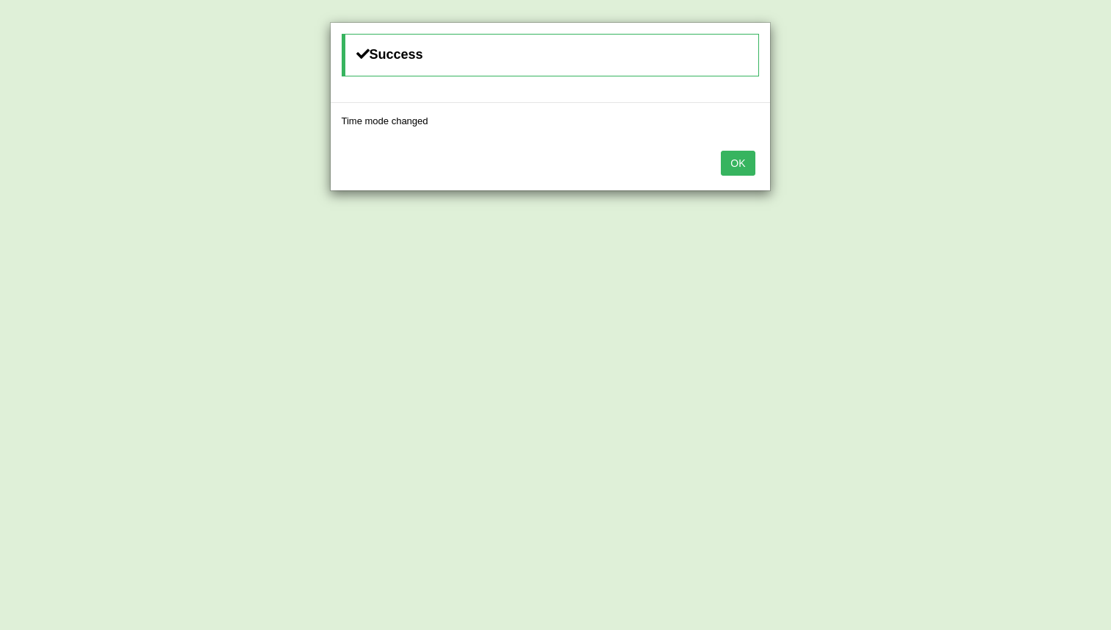
click at [747, 169] on button "OK" at bounding box center [738, 163] width 34 height 25
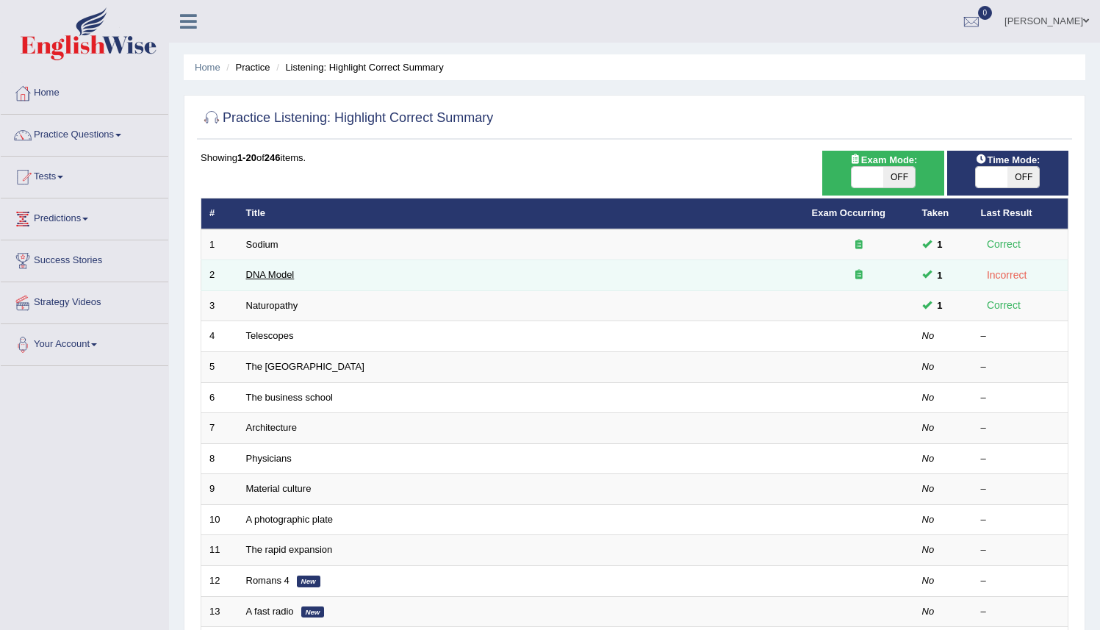
click at [290, 272] on link "DNA Model" at bounding box center [270, 274] width 49 height 11
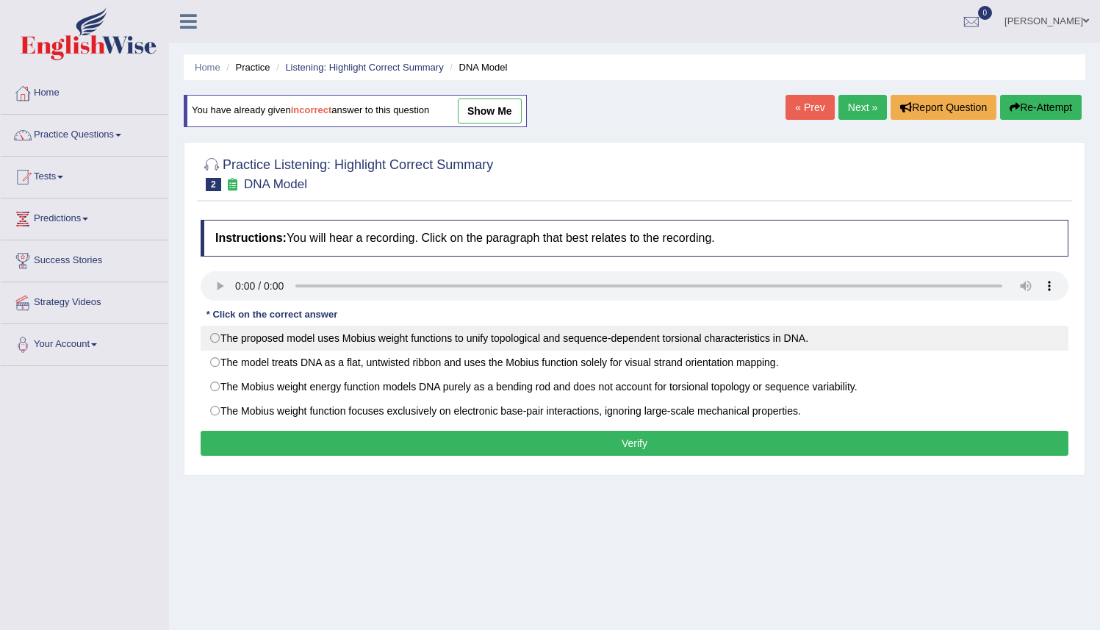
click at [216, 340] on label "The proposed model uses Mobius weight functions to unify topological and sequen…" at bounding box center [635, 338] width 868 height 25
radio input "true"
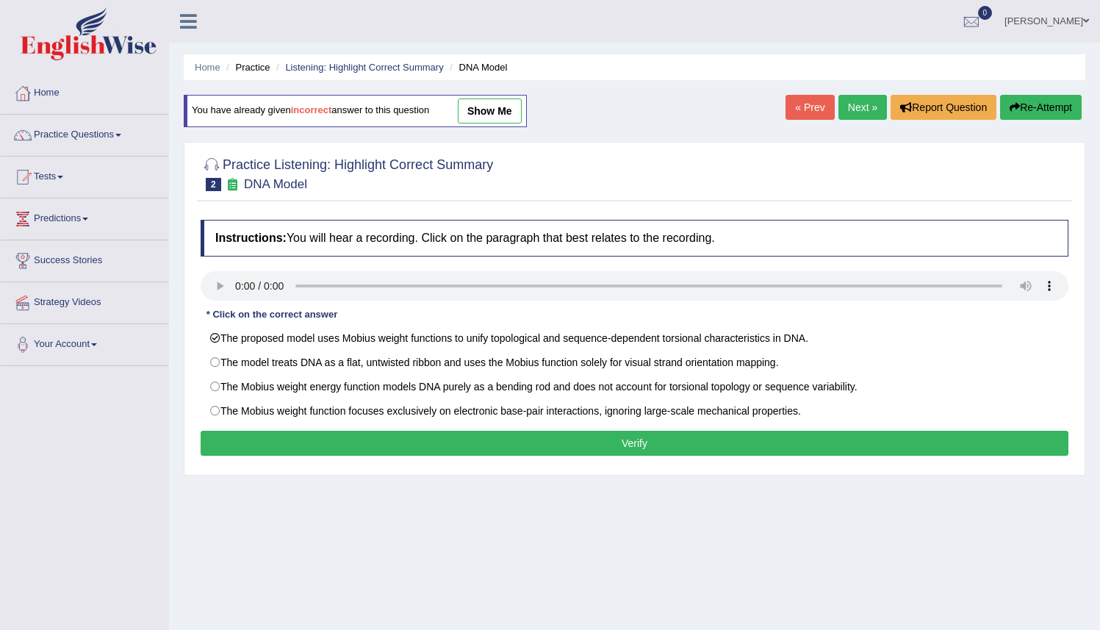
click at [578, 447] on button "Verify" at bounding box center [635, 443] width 868 height 25
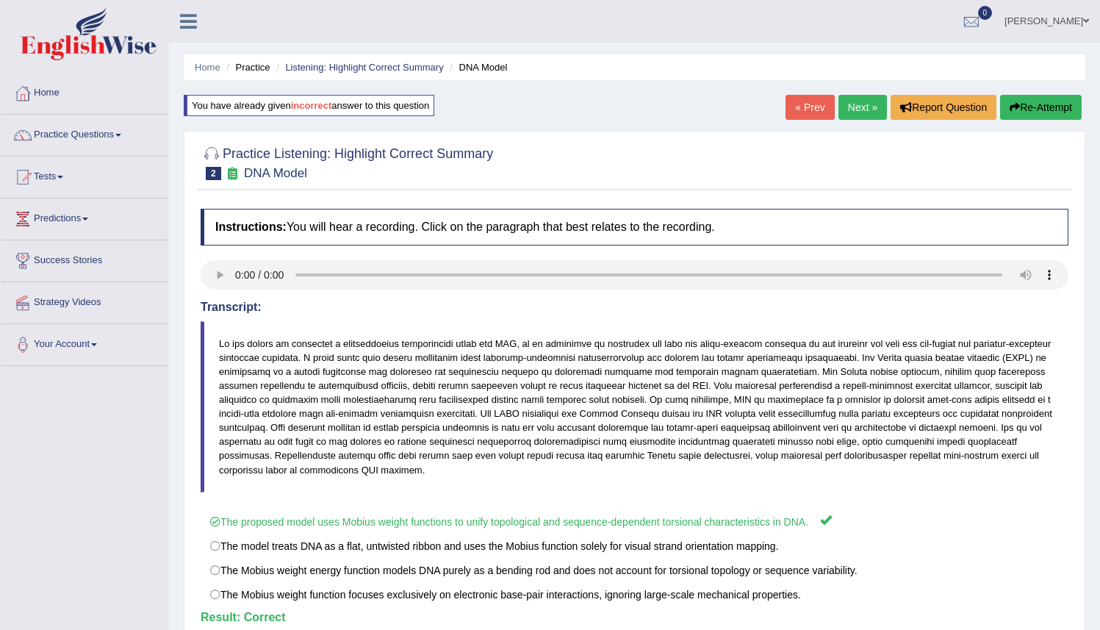
click at [848, 107] on link "Next »" at bounding box center [863, 107] width 49 height 25
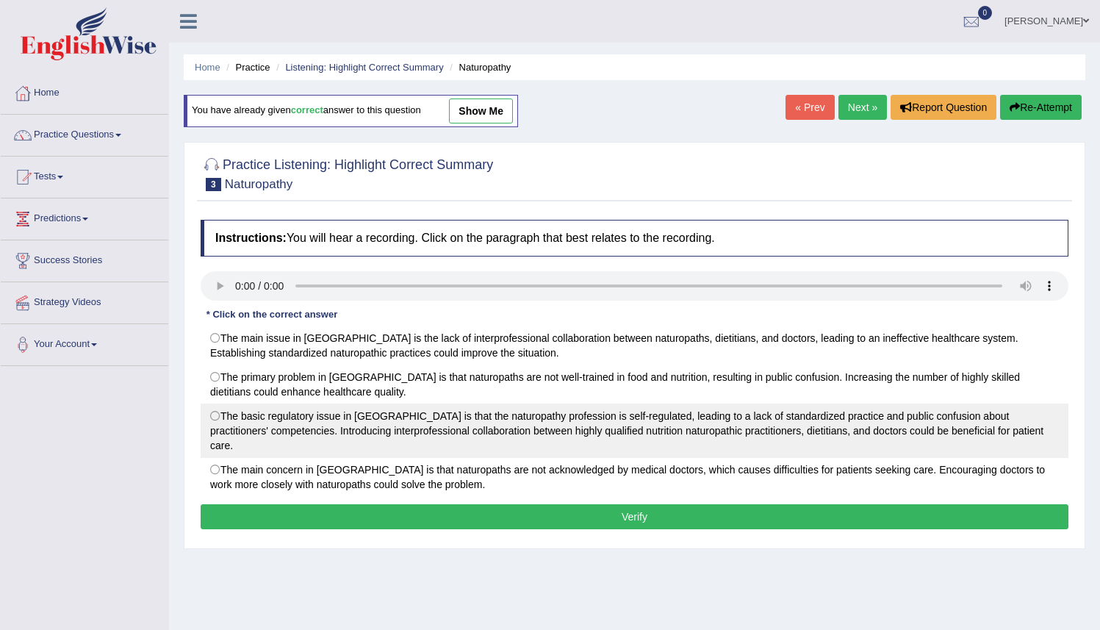
click at [213, 419] on label "The basic regulatory issue in Australia is that the naturopathy profession is s…" at bounding box center [635, 431] width 868 height 54
radio input "true"
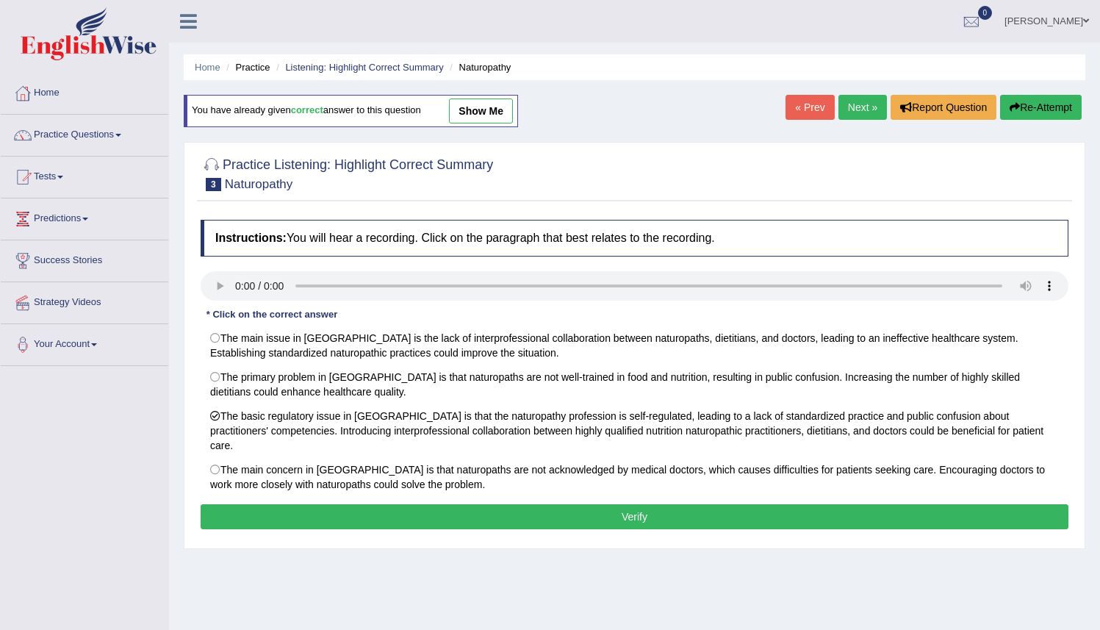
click at [617, 504] on button "Verify" at bounding box center [635, 516] width 868 height 25
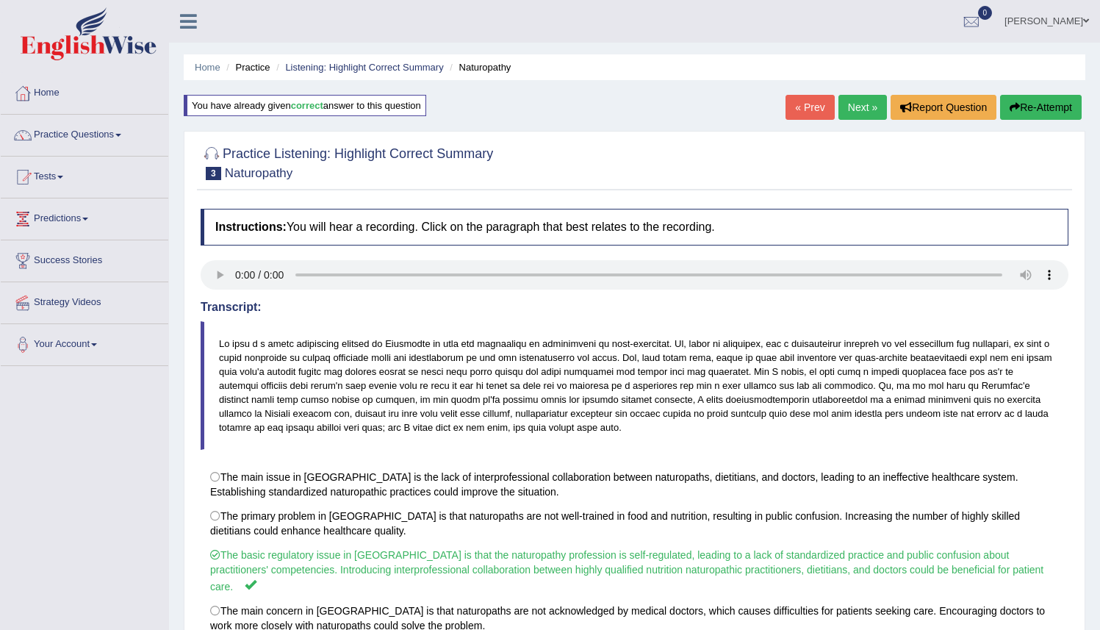
click at [845, 106] on link "Next »" at bounding box center [863, 107] width 49 height 25
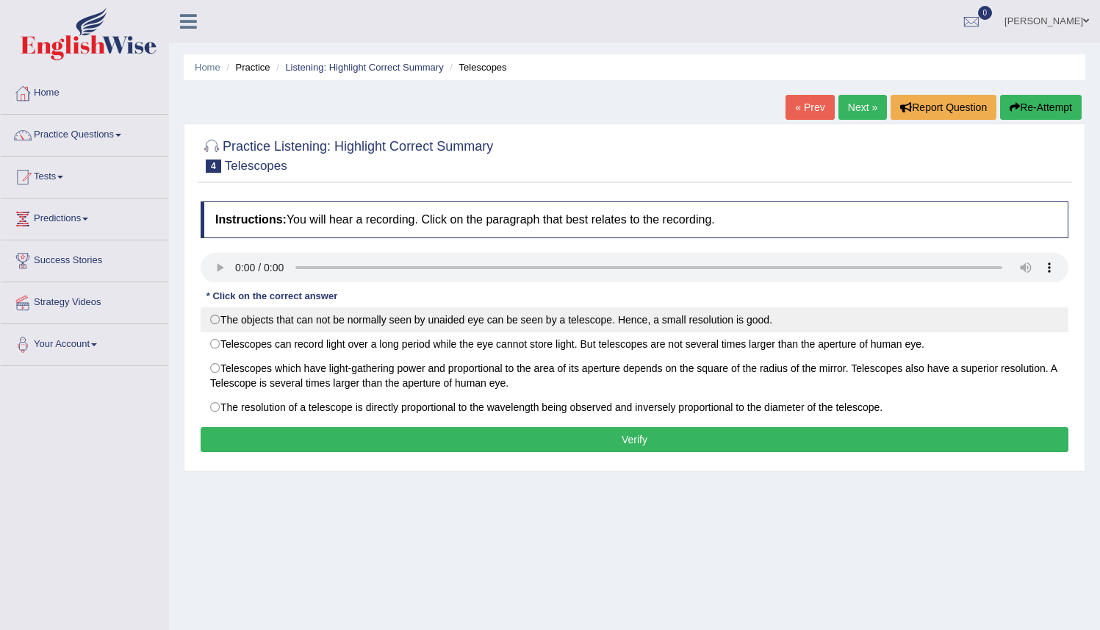
click at [476, 319] on label "The objects that can not be normally seen by unaided eye can be seen by a teles…" at bounding box center [635, 319] width 868 height 25
radio input "true"
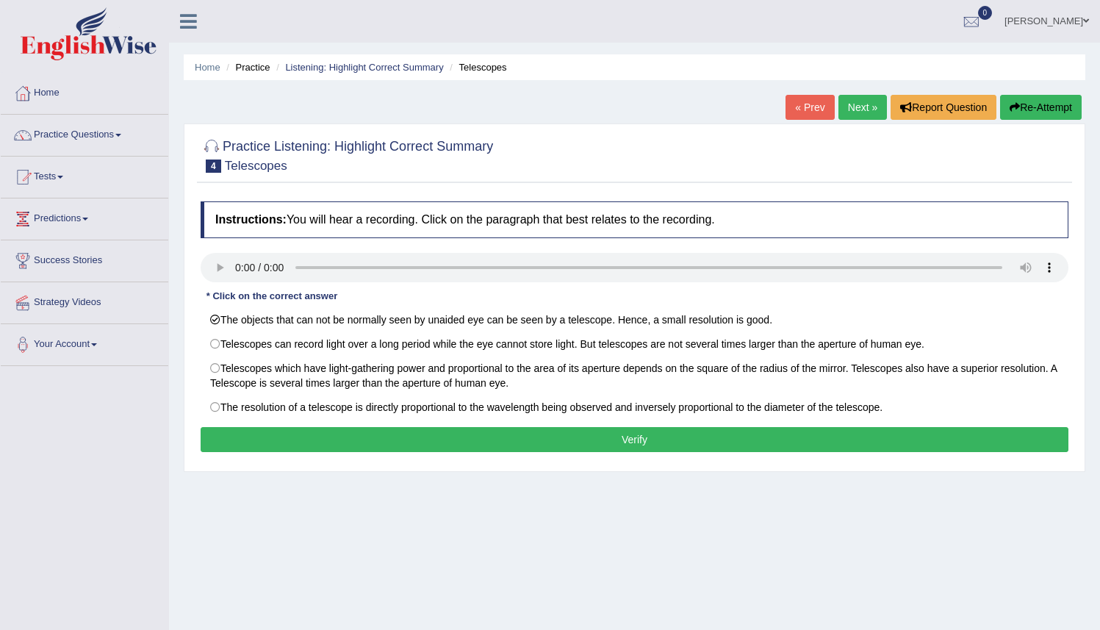
click at [617, 443] on button "Verify" at bounding box center [635, 439] width 868 height 25
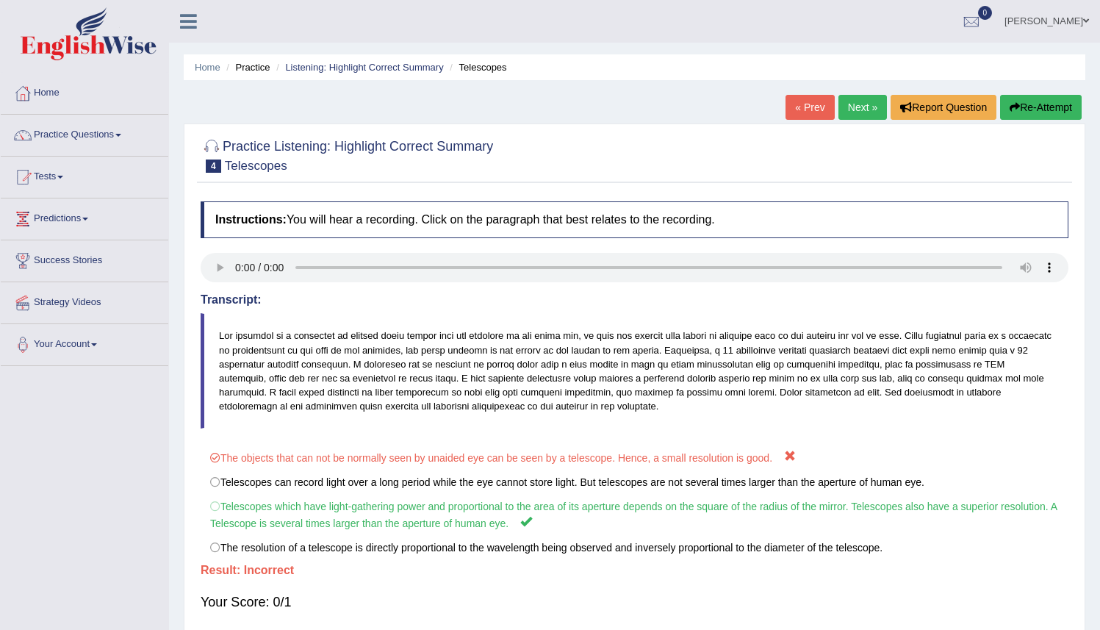
click at [1022, 105] on button "Re-Attempt" at bounding box center [1041, 107] width 82 height 25
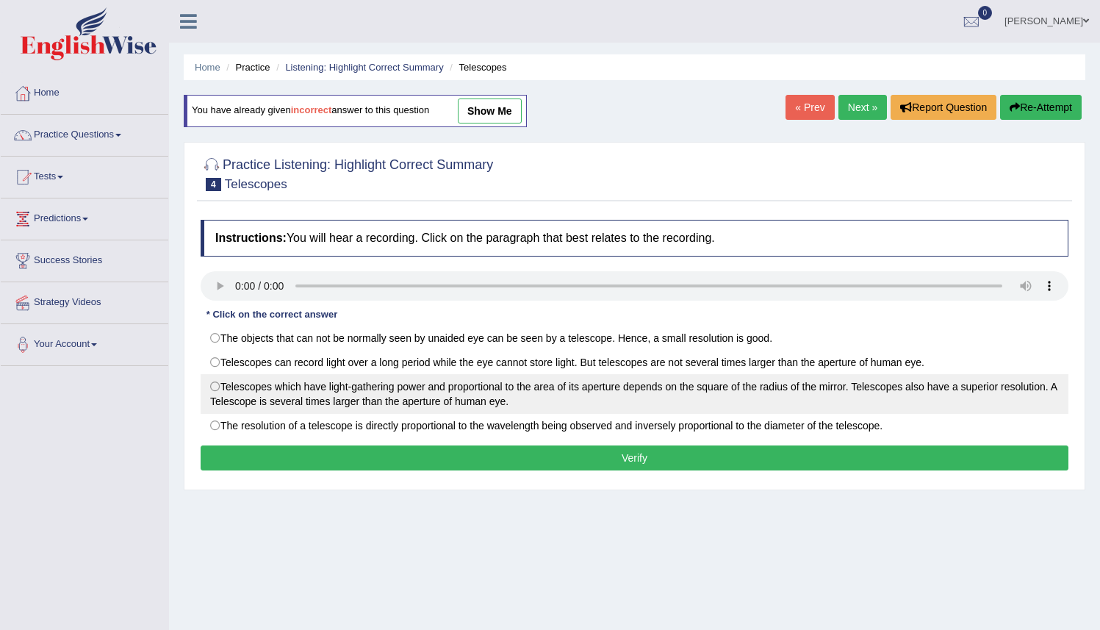
click at [223, 390] on label "Telescopes which have light-gathering power and proportional to the area of its…" at bounding box center [635, 394] width 868 height 40
radio input "true"
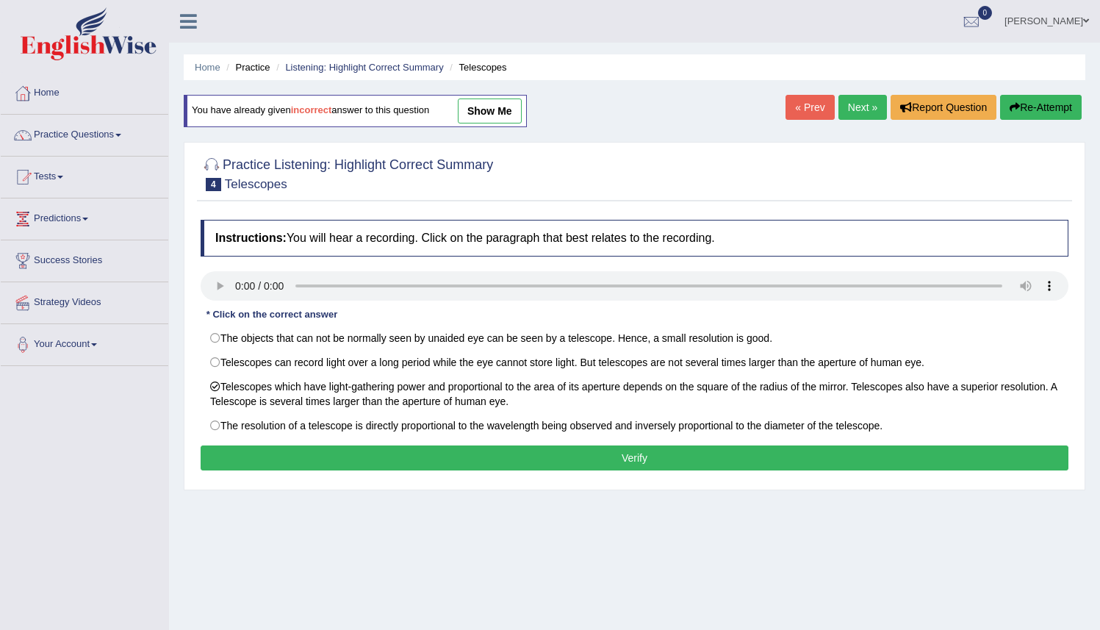
click at [631, 464] on button "Verify" at bounding box center [635, 457] width 868 height 25
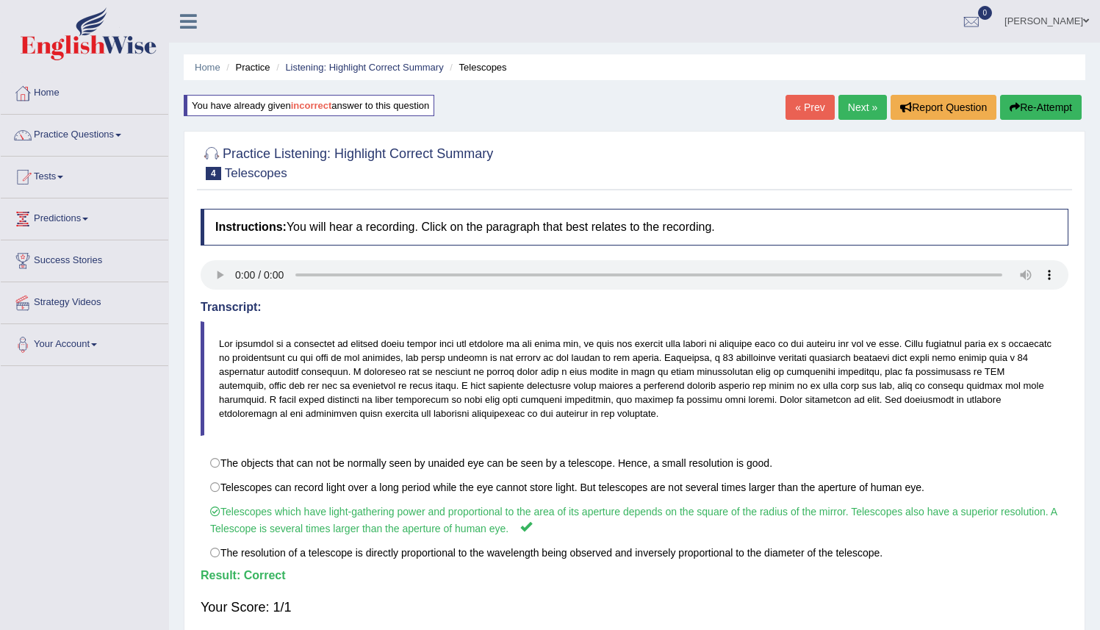
click at [848, 104] on link "Next »" at bounding box center [863, 107] width 49 height 25
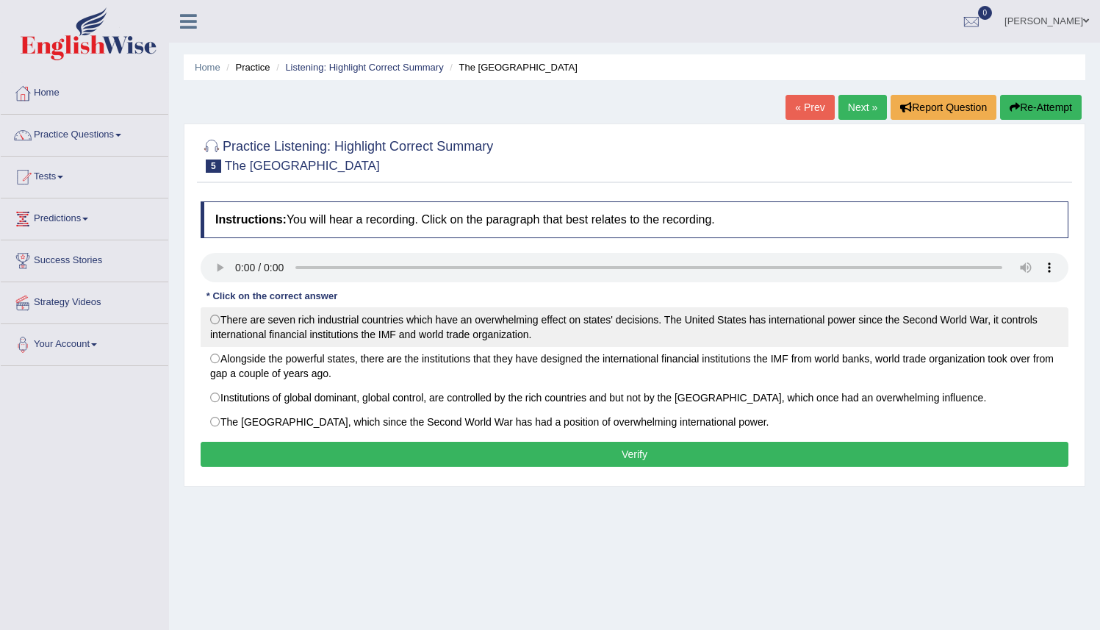
click at [216, 318] on label "There are seven rich industrial countries which have an overwhelming effect on …" at bounding box center [635, 327] width 868 height 40
radio input "true"
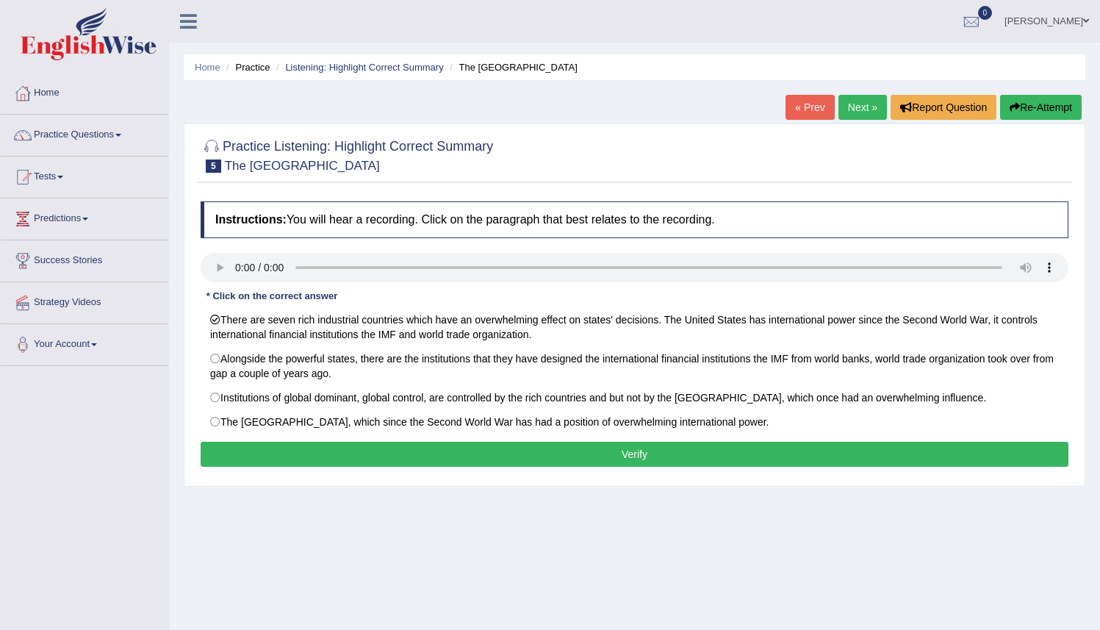
click at [615, 458] on button "Verify" at bounding box center [635, 454] width 868 height 25
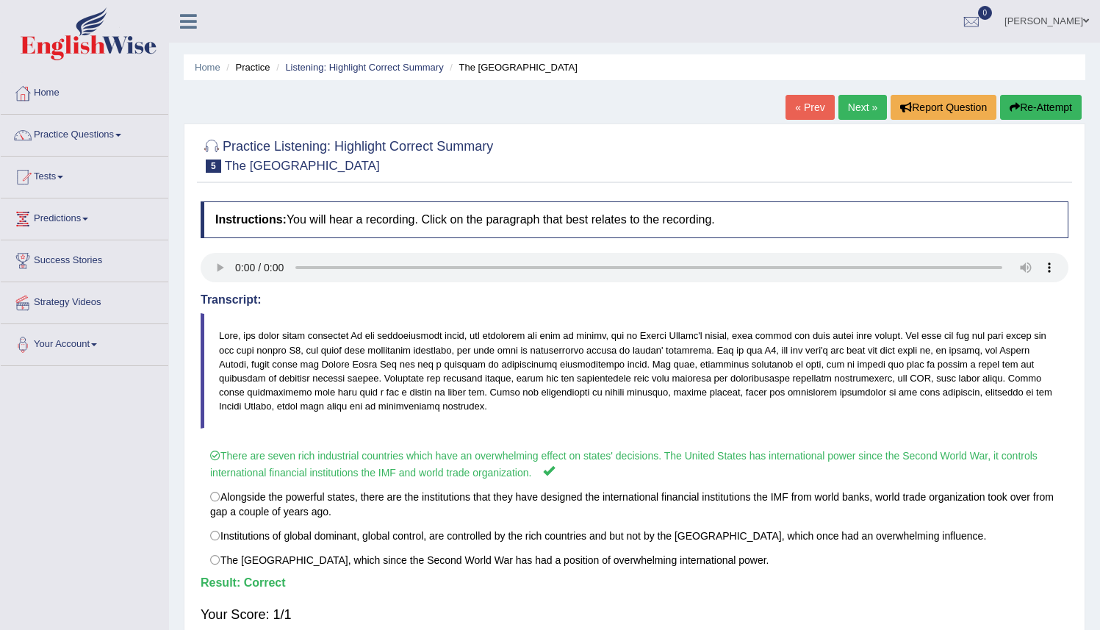
click at [854, 109] on link "Next »" at bounding box center [863, 107] width 49 height 25
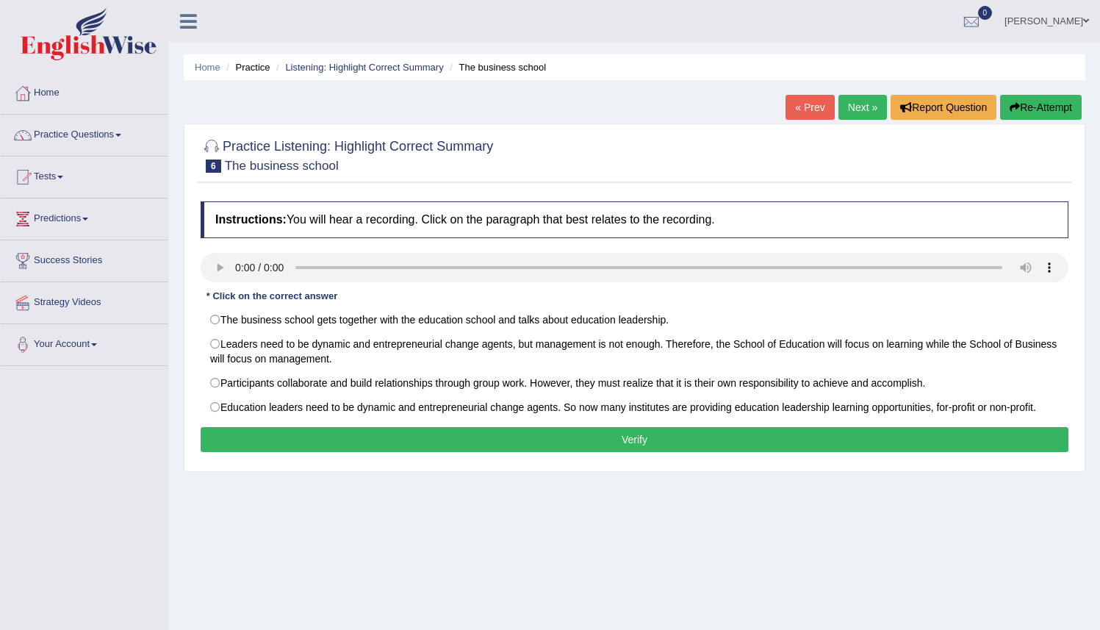
click at [476, 434] on button "Verify" at bounding box center [635, 439] width 868 height 25
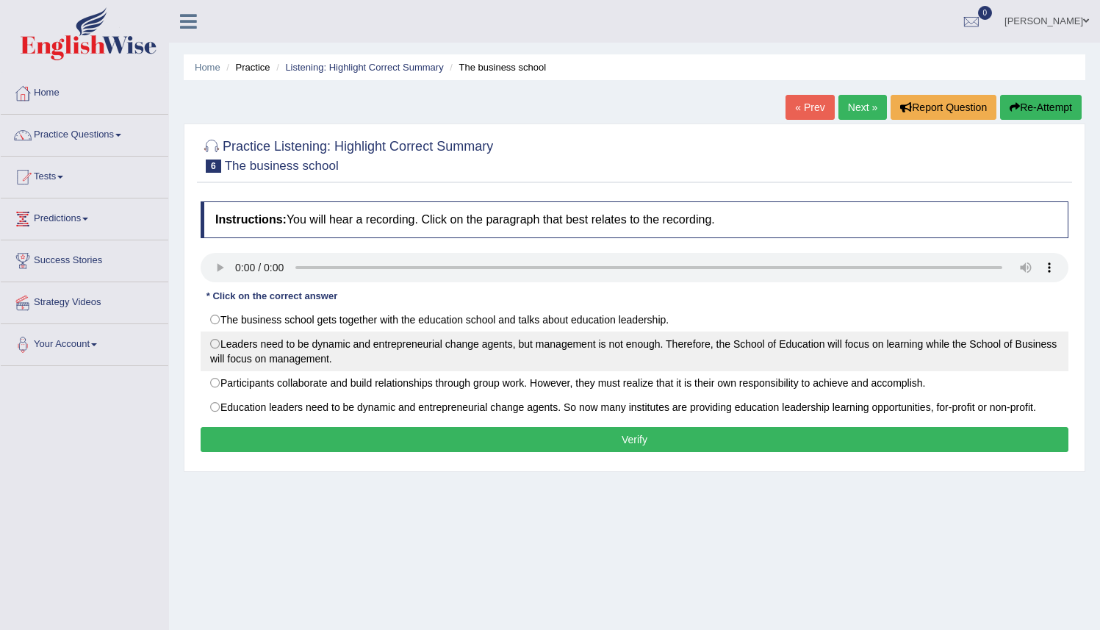
click at [218, 343] on label "Leaders need to be dynamic and entrepreneurial change agents, but management is…" at bounding box center [635, 352] width 868 height 40
radio input "true"
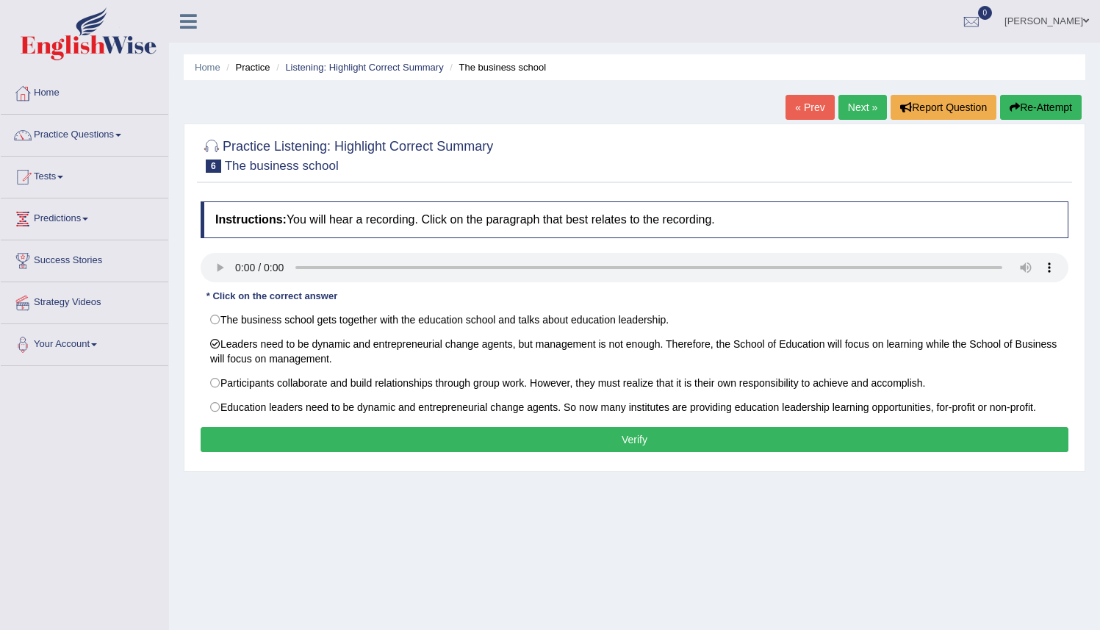
click at [486, 445] on button "Verify" at bounding box center [635, 439] width 868 height 25
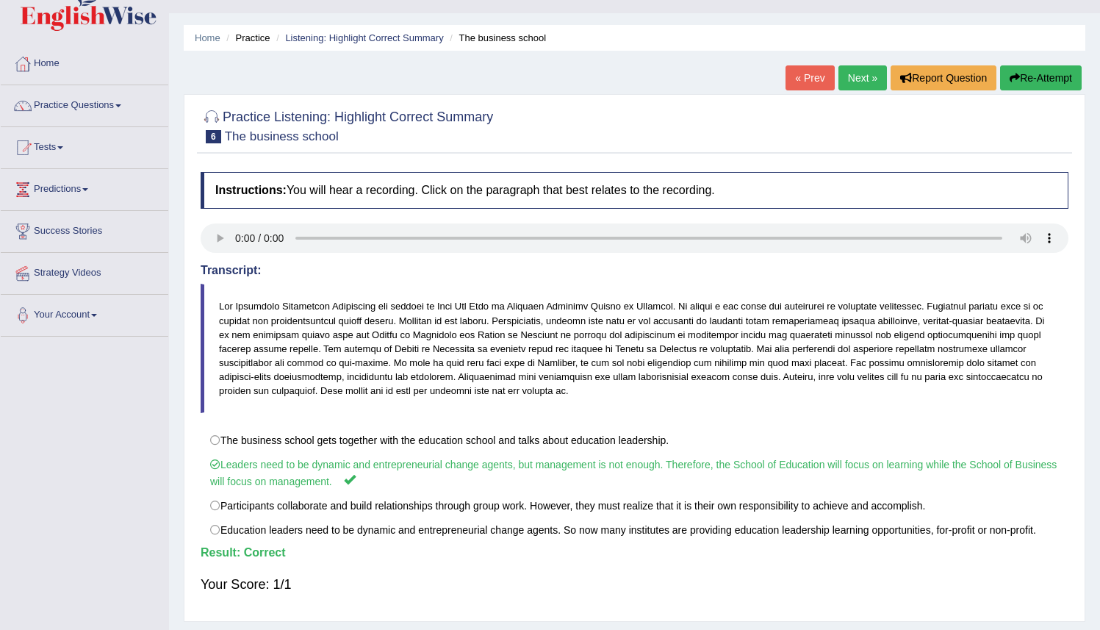
scroll to position [30, 0]
click at [852, 77] on link "Next »" at bounding box center [863, 77] width 49 height 25
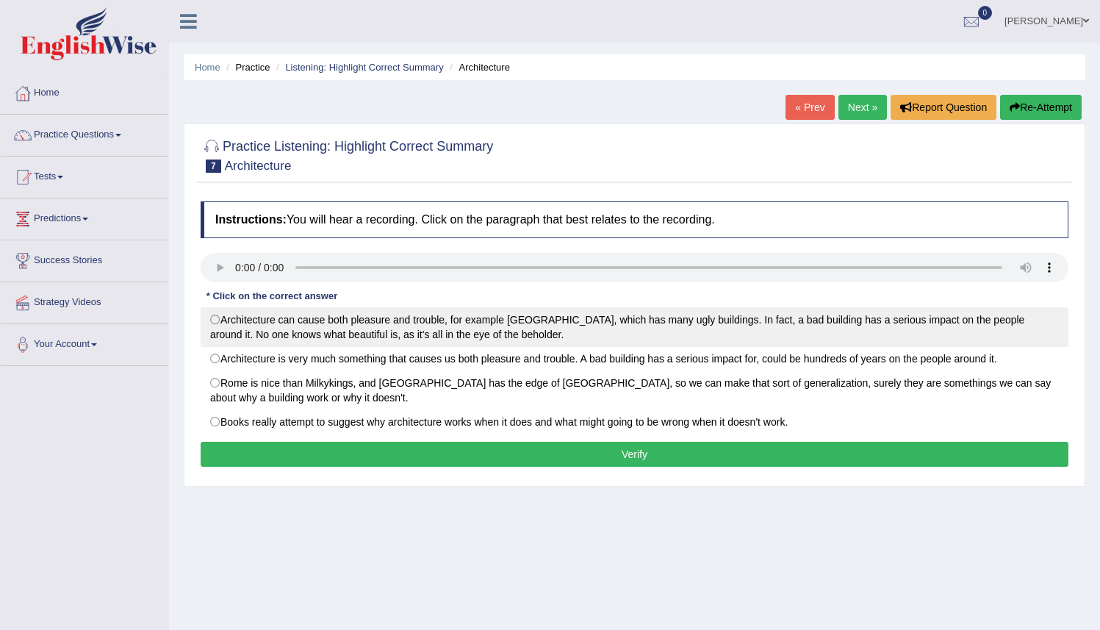
click at [223, 315] on label "Architecture can cause both pleasure and trouble, for example [GEOGRAPHIC_DATA]…" at bounding box center [635, 327] width 868 height 40
radio input "true"
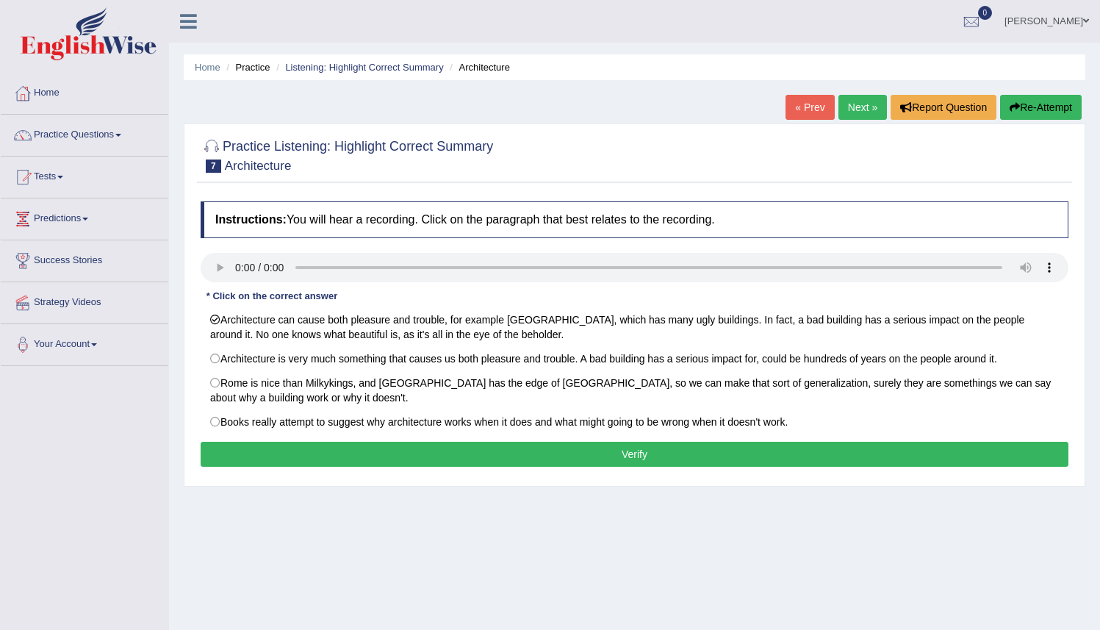
click at [606, 454] on button "Verify" at bounding box center [635, 454] width 868 height 25
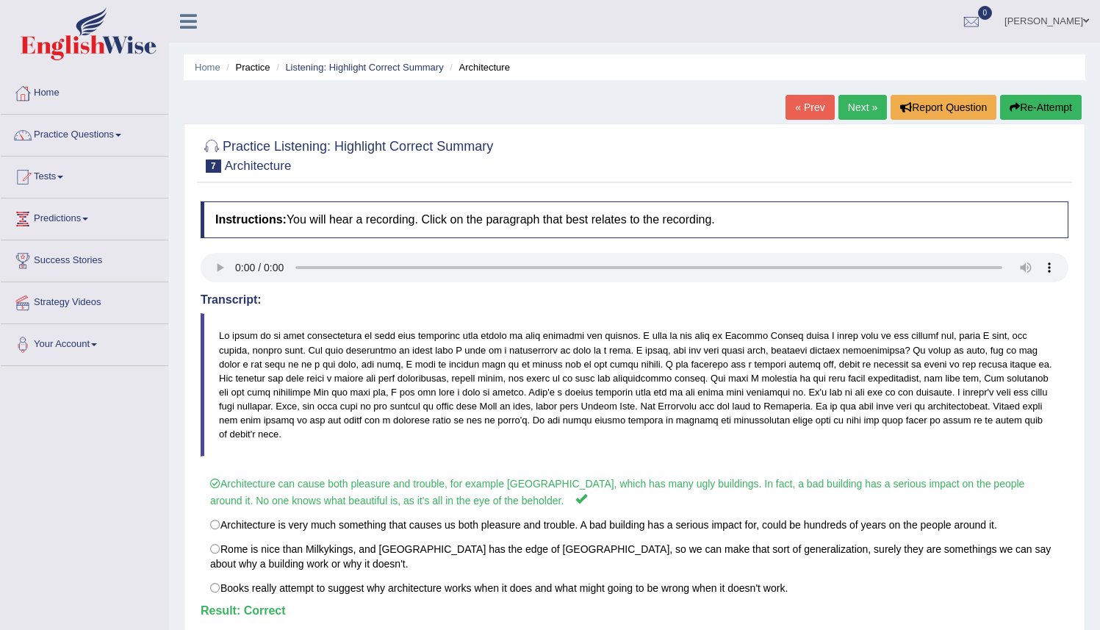
click at [850, 107] on link "Next »" at bounding box center [863, 107] width 49 height 25
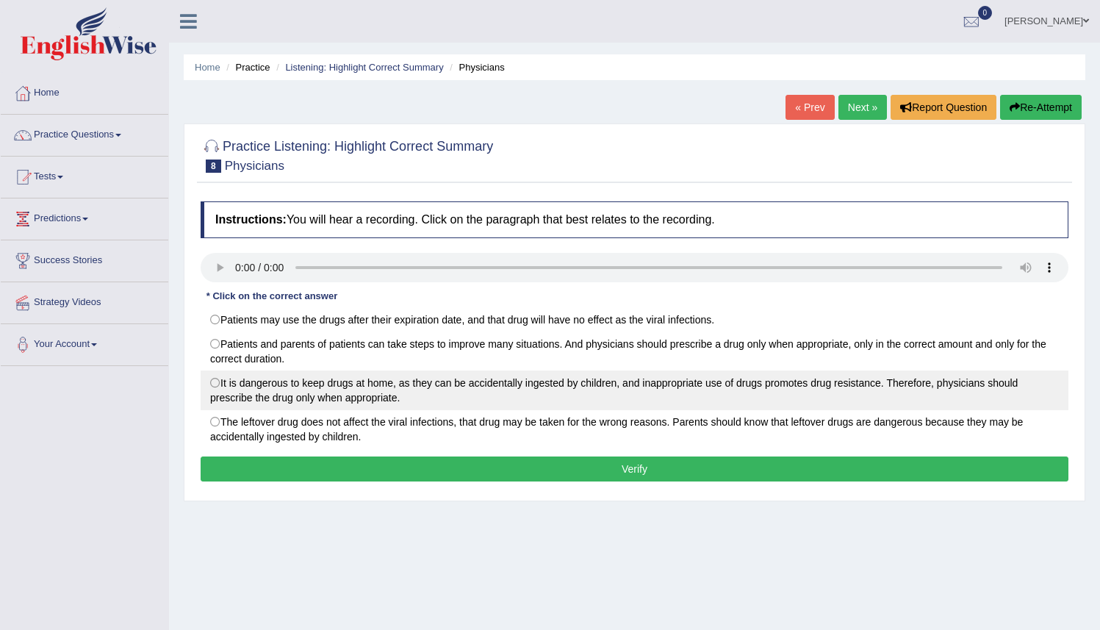
click at [342, 388] on label "It is dangerous to keep drugs at home, as they can be accidentally ingested by …" at bounding box center [635, 390] width 868 height 40
radio input "true"
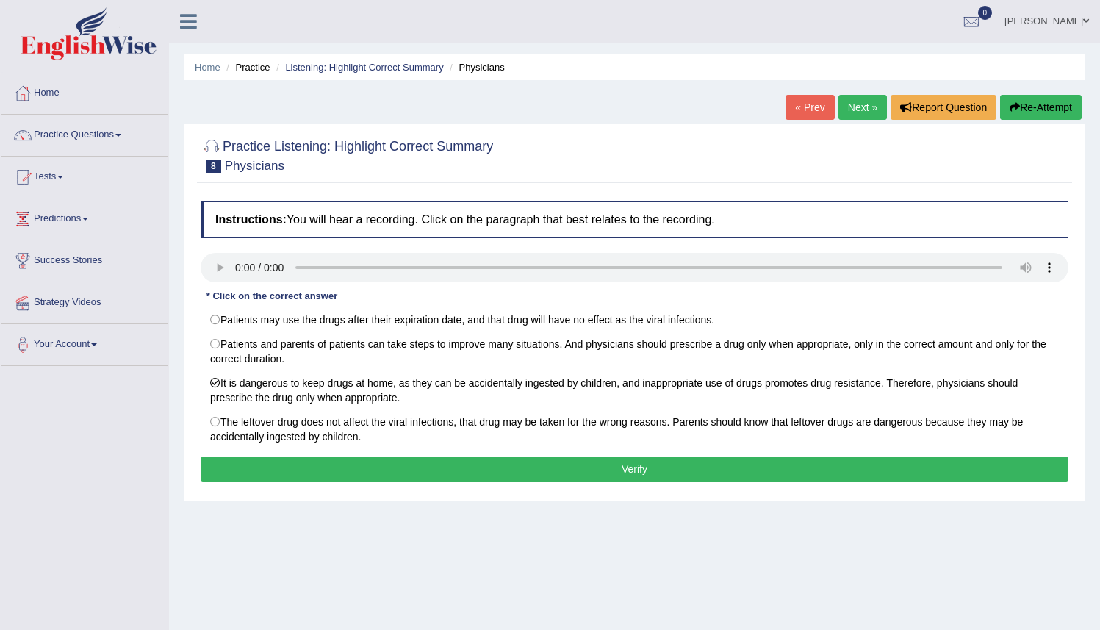
click at [590, 461] on button "Verify" at bounding box center [635, 468] width 868 height 25
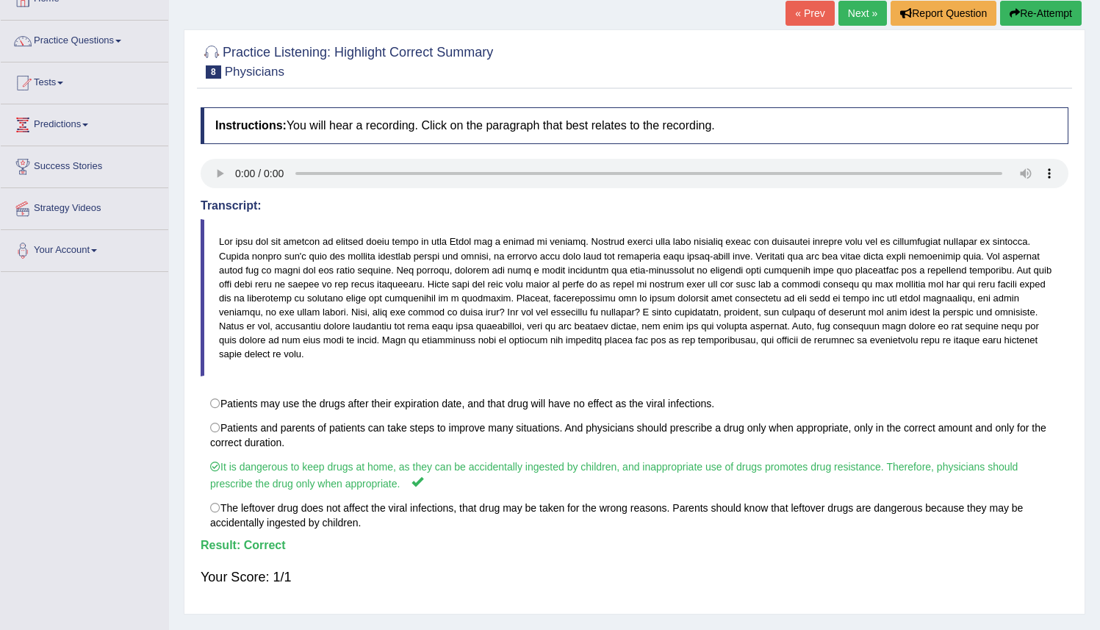
scroll to position [95, 0]
click at [844, 14] on link "Next »" at bounding box center [863, 12] width 49 height 25
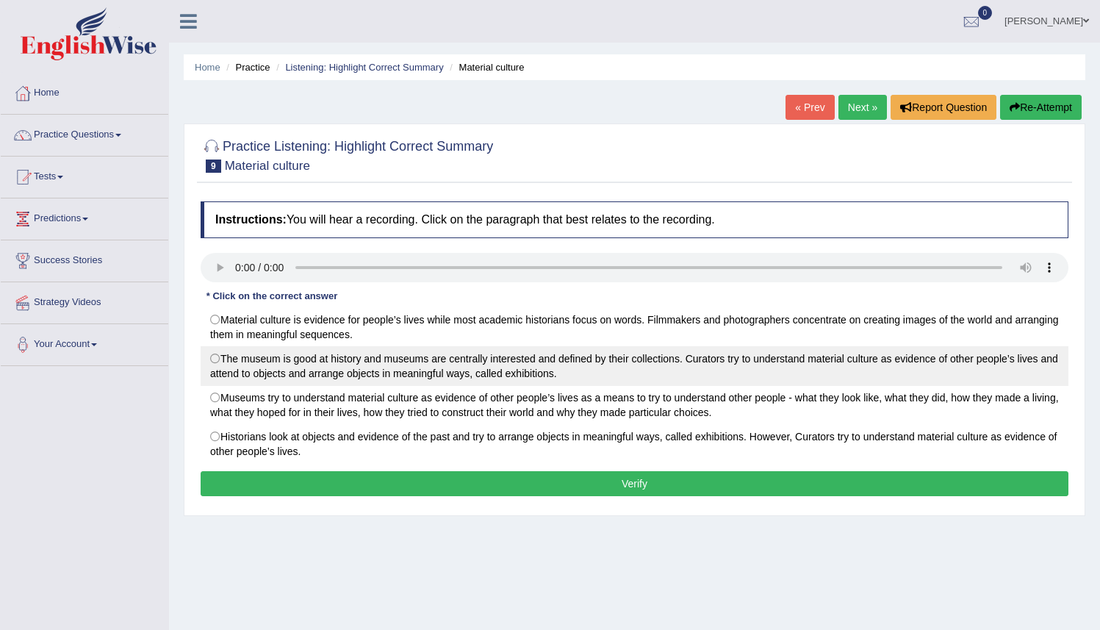
click at [216, 357] on label "The museum is good at history and museums are centrally interested and defined …" at bounding box center [635, 366] width 868 height 40
radio input "true"
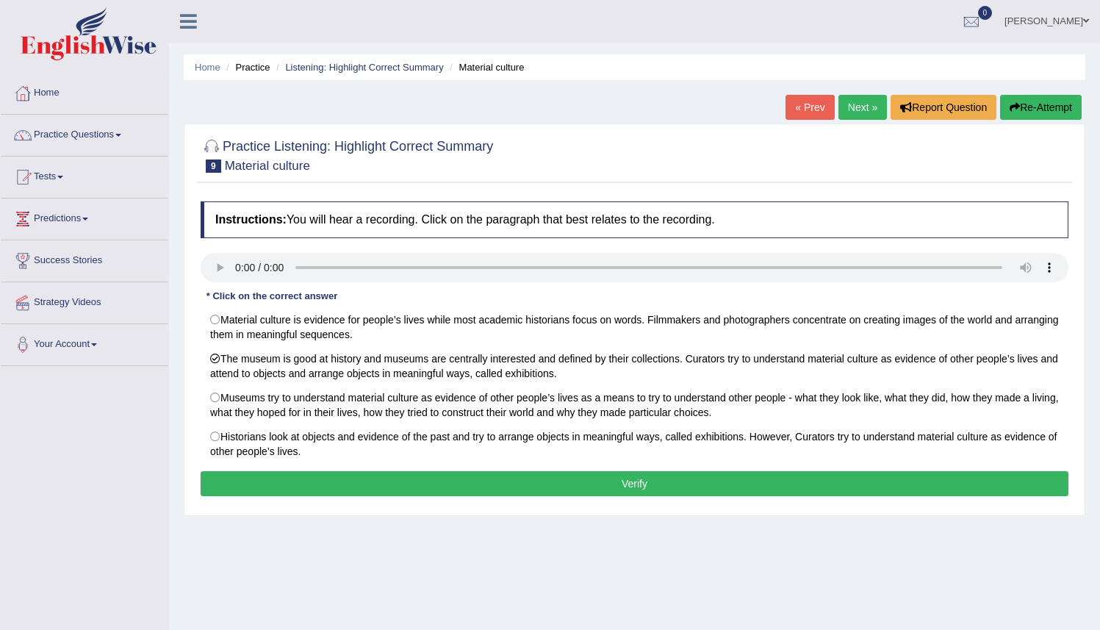
click at [508, 492] on button "Verify" at bounding box center [635, 483] width 868 height 25
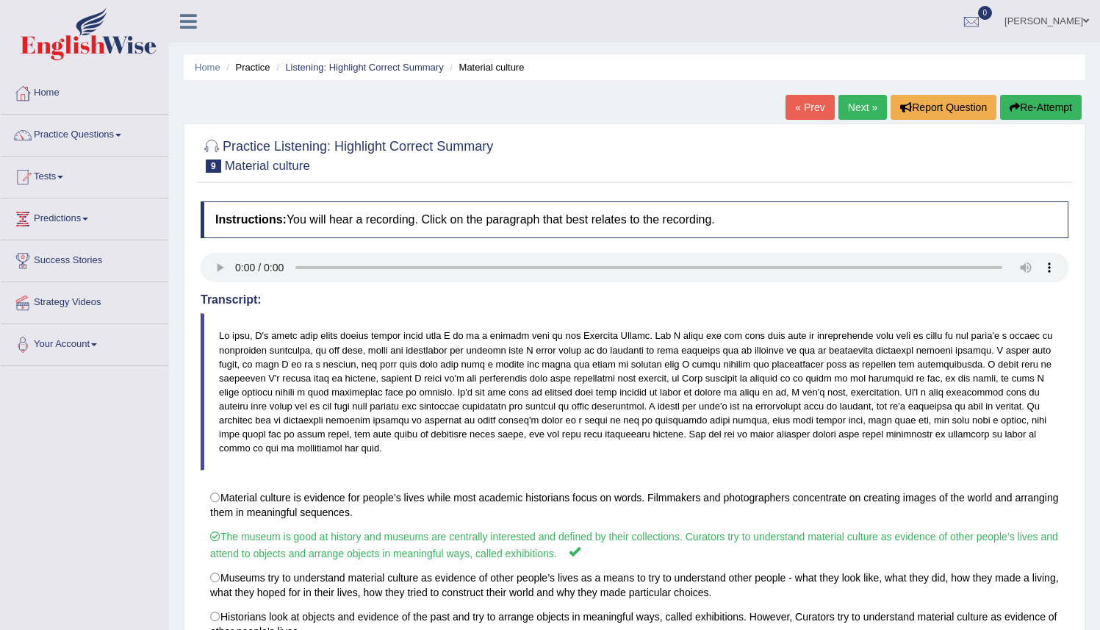
click at [855, 110] on link "Next »" at bounding box center [863, 107] width 49 height 25
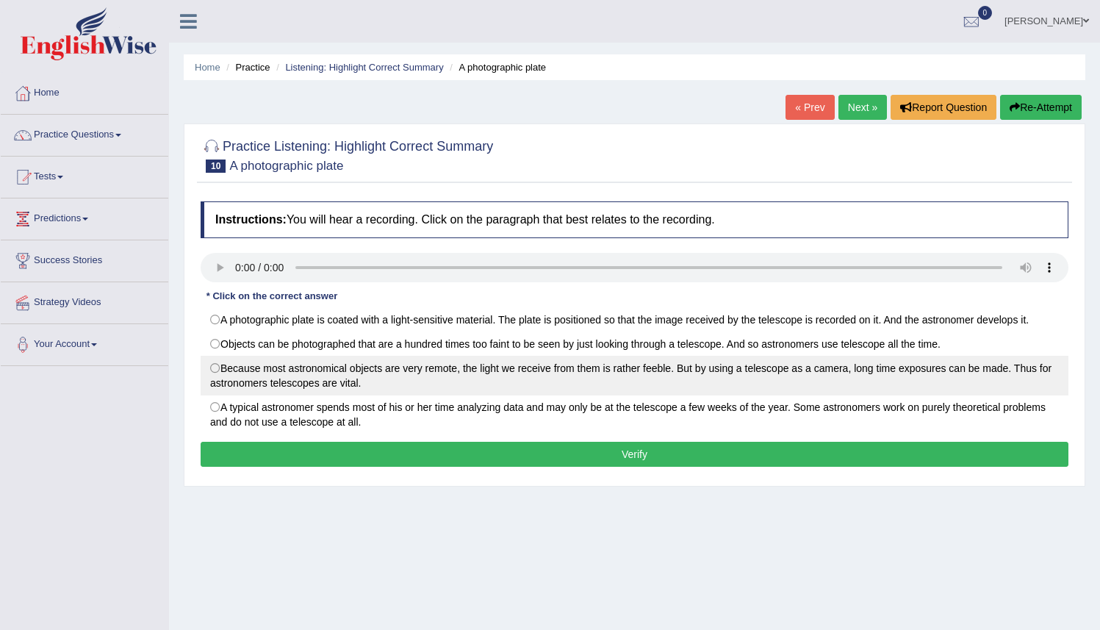
click at [218, 368] on label "Because most astronomical objects are very remote, the light we receive from th…" at bounding box center [635, 376] width 868 height 40
radio input "true"
click at [638, 459] on button "Verify" at bounding box center [635, 454] width 868 height 25
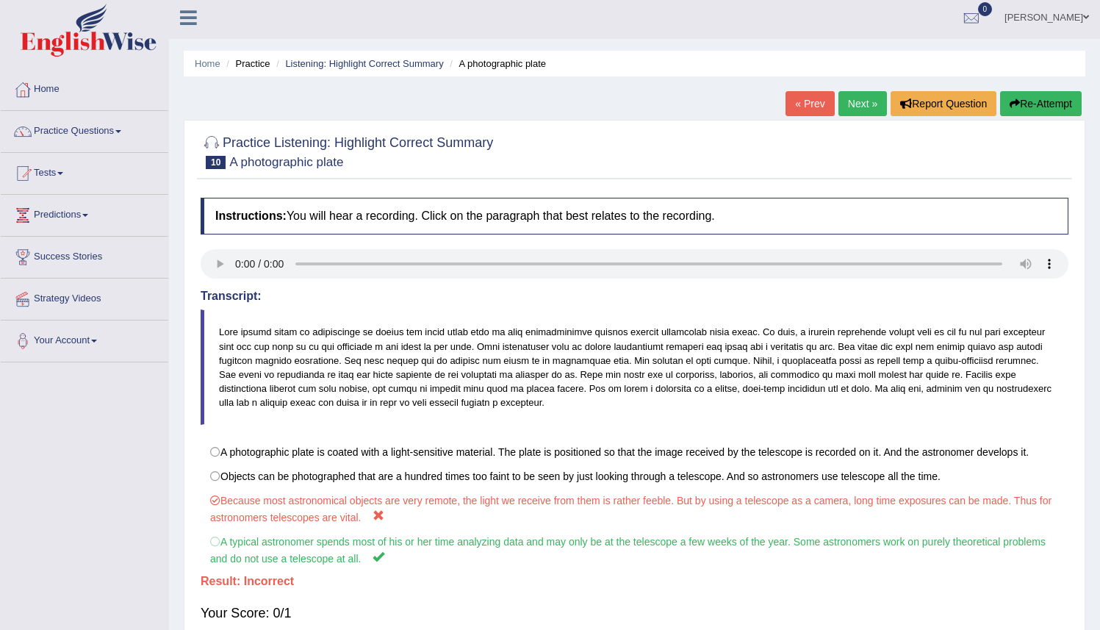
scroll to position [3, 0]
click at [1024, 98] on button "Re-Attempt" at bounding box center [1041, 104] width 82 height 25
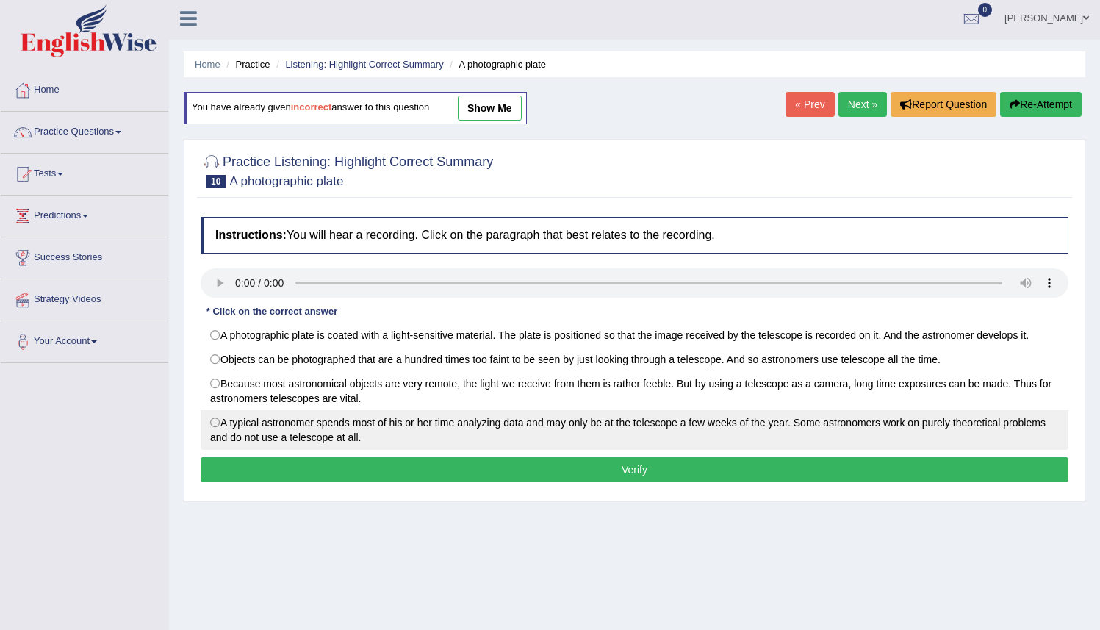
click at [223, 423] on label "A typical astronomer spends most of his or her time analyzing data and may only…" at bounding box center [635, 430] width 868 height 40
radio input "true"
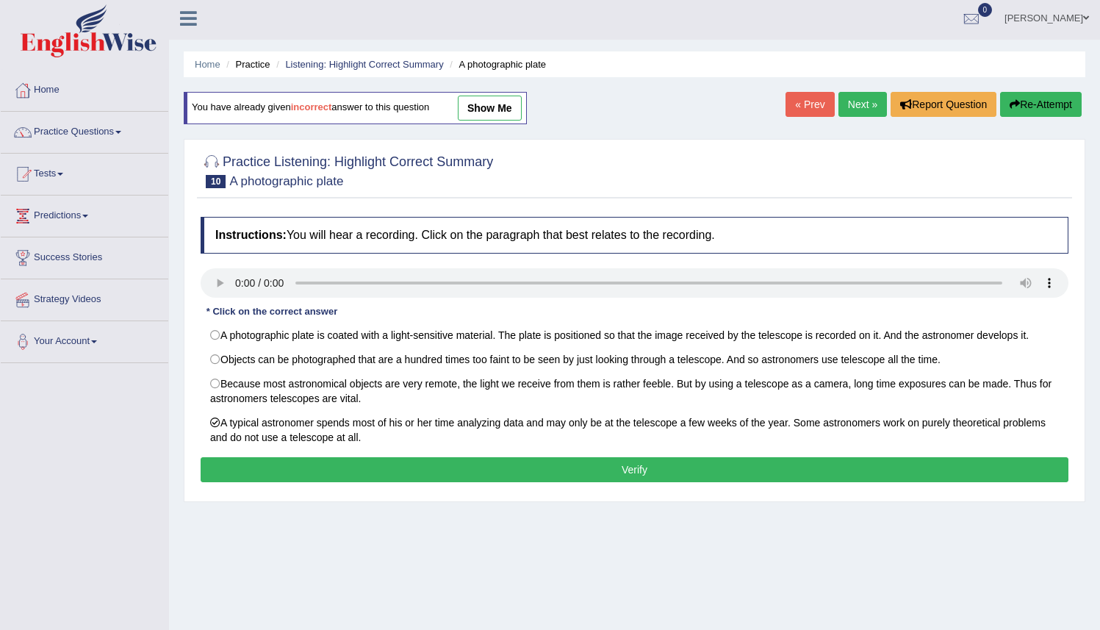
click at [609, 476] on button "Verify" at bounding box center [635, 469] width 868 height 25
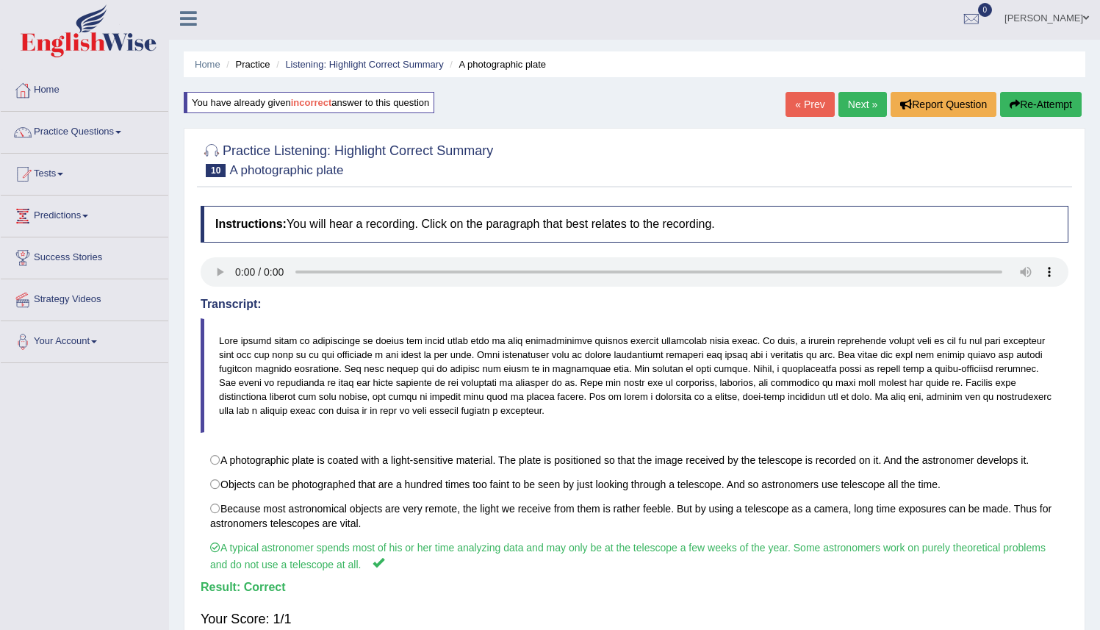
click at [856, 105] on link "Next »" at bounding box center [863, 104] width 49 height 25
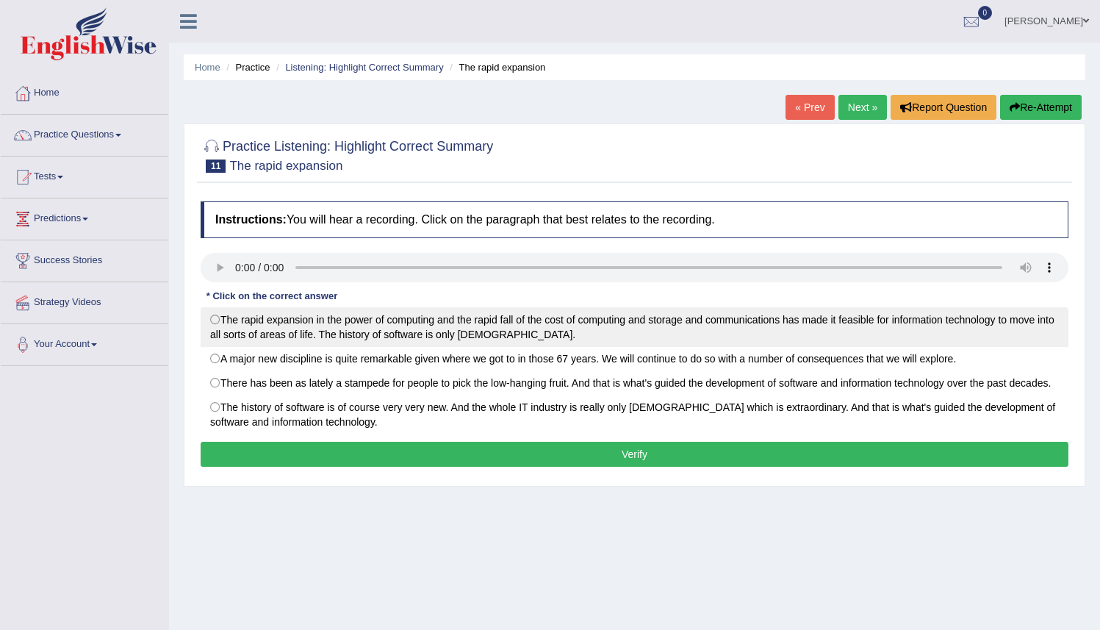
click at [220, 320] on label "The rapid expansion in the power of computing and the rapid fall of the cost of…" at bounding box center [635, 327] width 868 height 40
radio input "true"
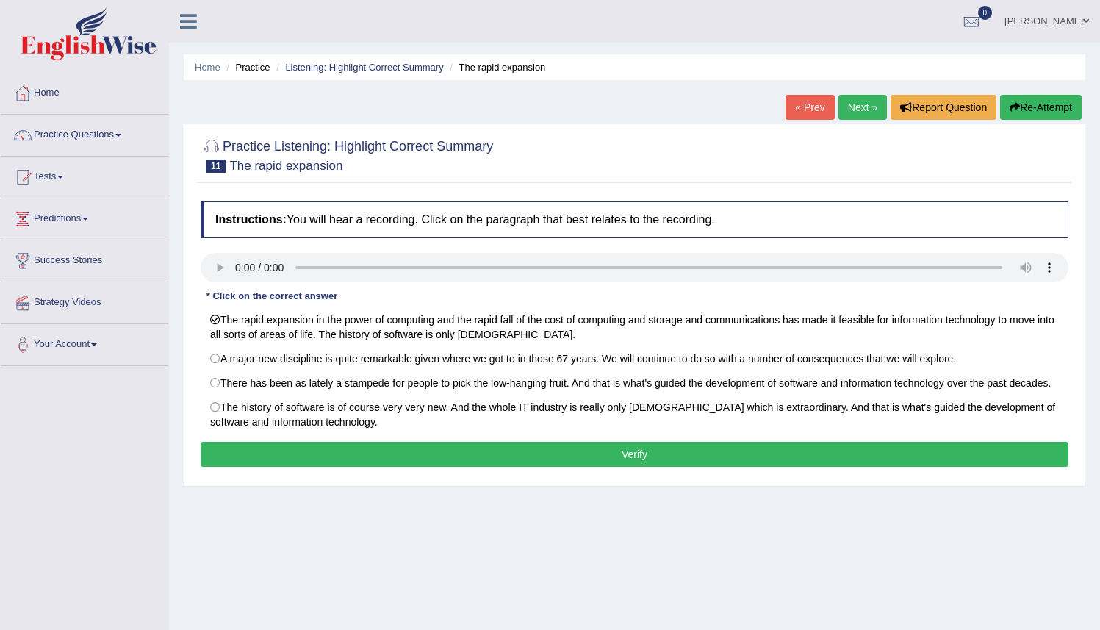
click at [588, 466] on button "Verify" at bounding box center [635, 454] width 868 height 25
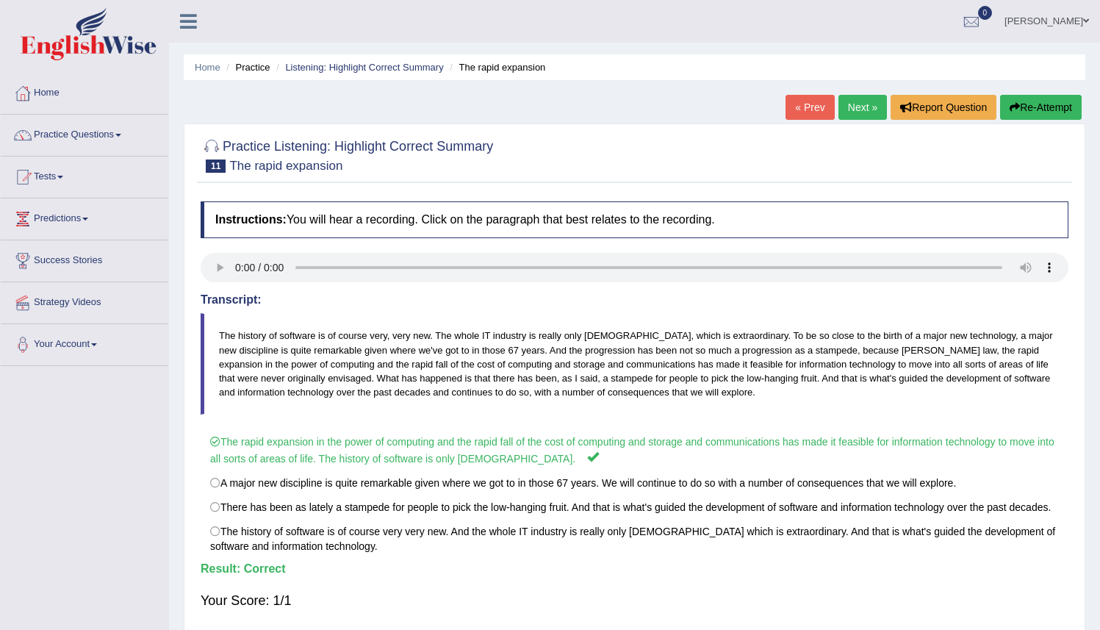
click at [852, 108] on link "Next »" at bounding box center [863, 107] width 49 height 25
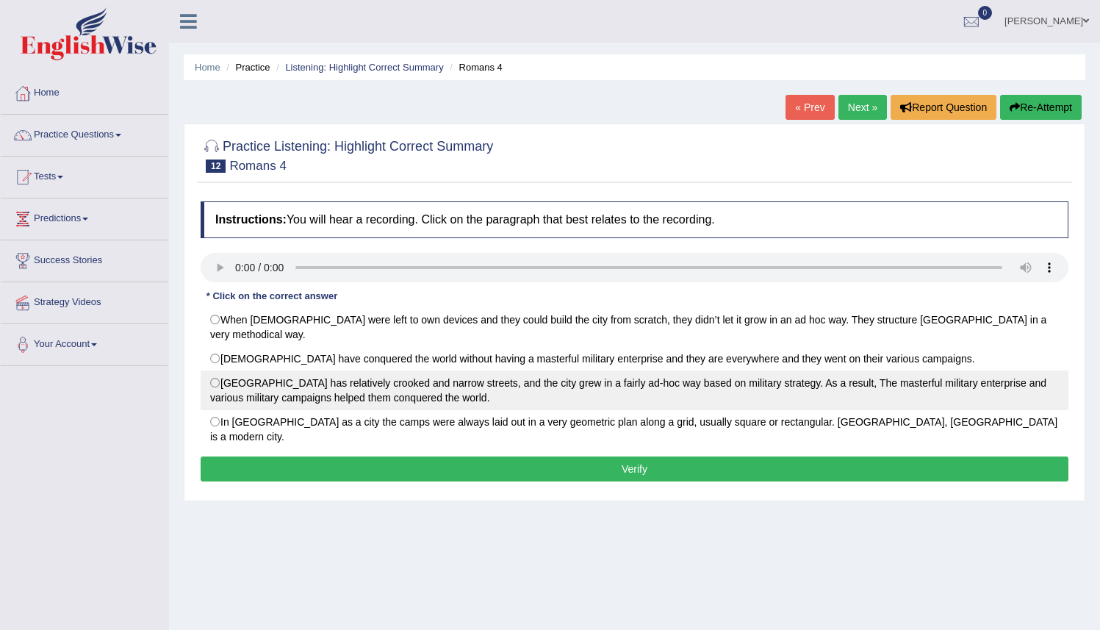
click at [216, 371] on label "[GEOGRAPHIC_DATA] has relatively crooked and narrow streets, and the city grew …" at bounding box center [635, 390] width 868 height 40
radio input "true"
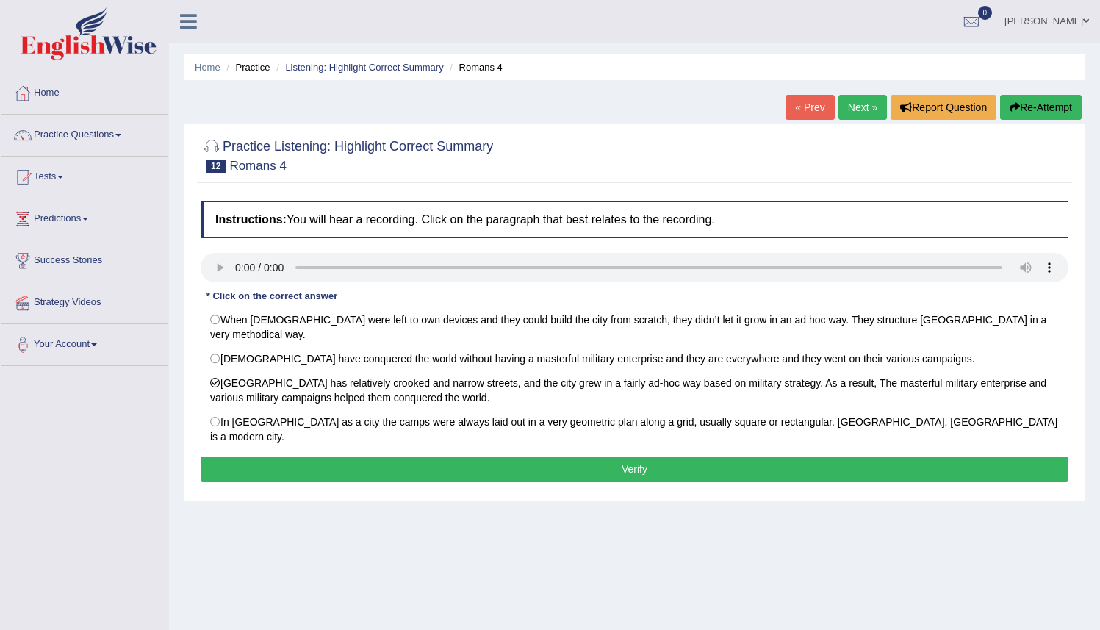
click at [350, 456] on button "Verify" at bounding box center [635, 468] width 868 height 25
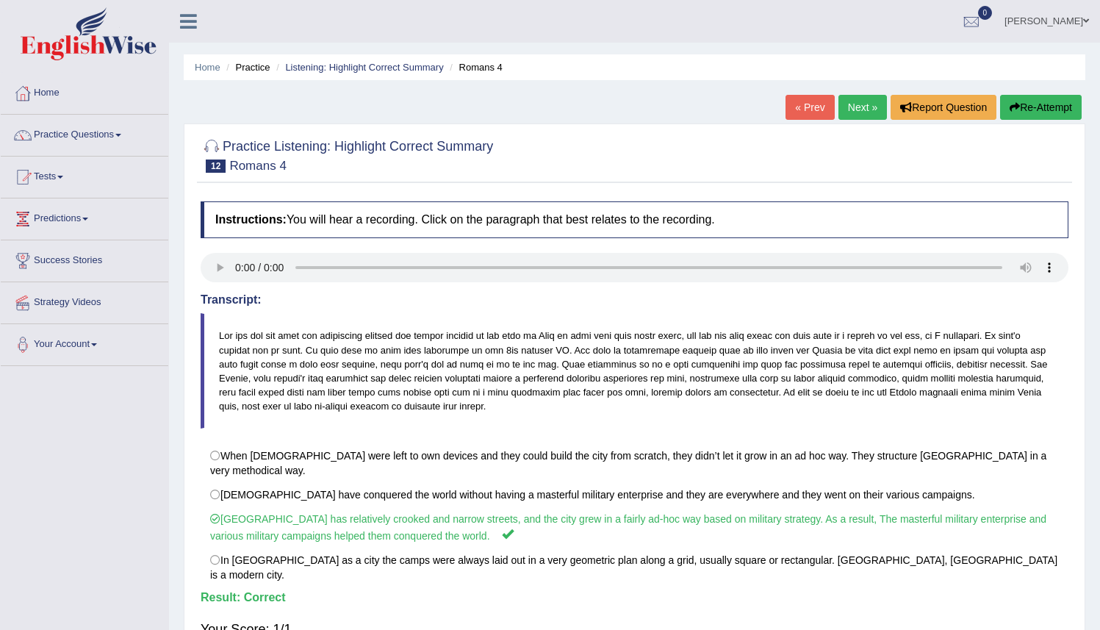
click at [853, 108] on link "Next »" at bounding box center [863, 107] width 49 height 25
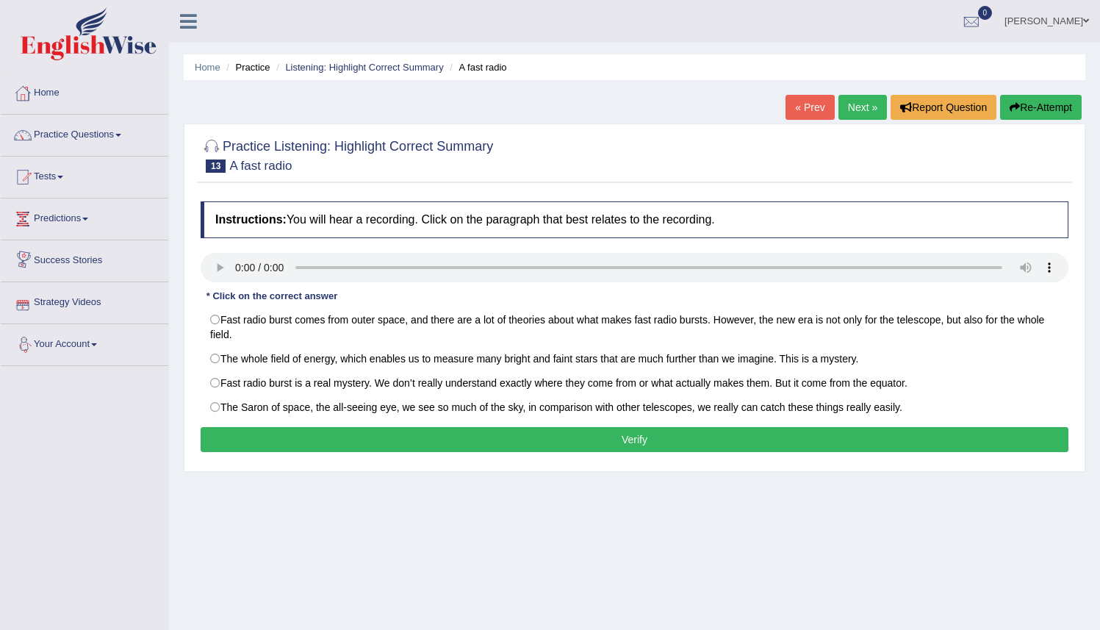
click at [639, 437] on button "Verify" at bounding box center [635, 439] width 868 height 25
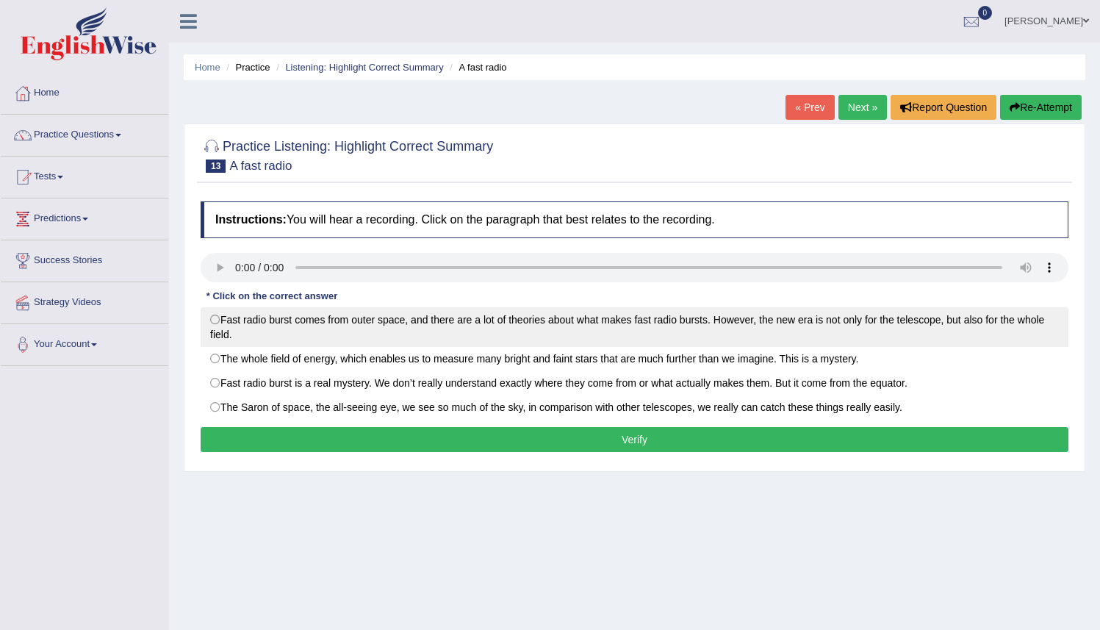
click at [217, 319] on label "Fast radio burst comes from outer space, and there are a lot of theories about …" at bounding box center [635, 327] width 868 height 40
radio input "true"
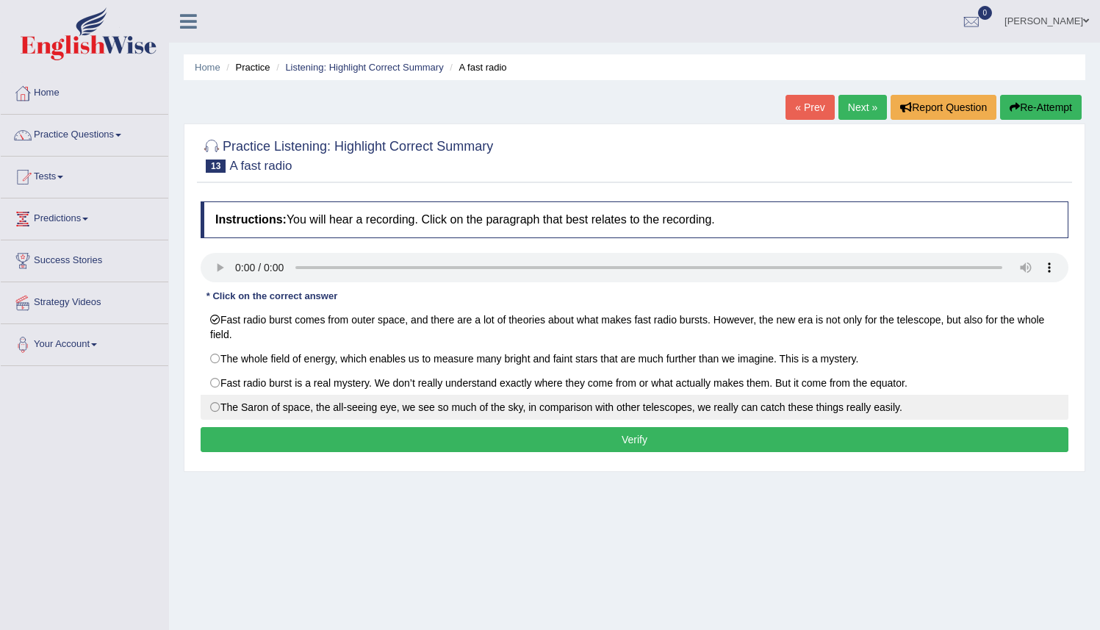
click at [382, 434] on button "Verify" at bounding box center [635, 439] width 868 height 25
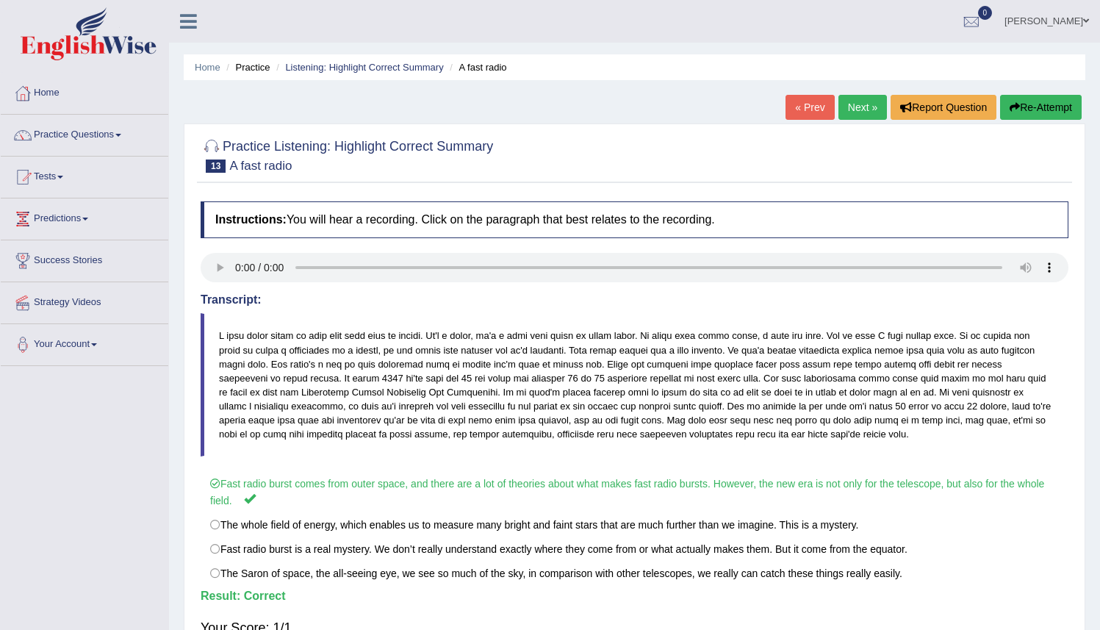
click at [850, 106] on link "Next »" at bounding box center [863, 107] width 49 height 25
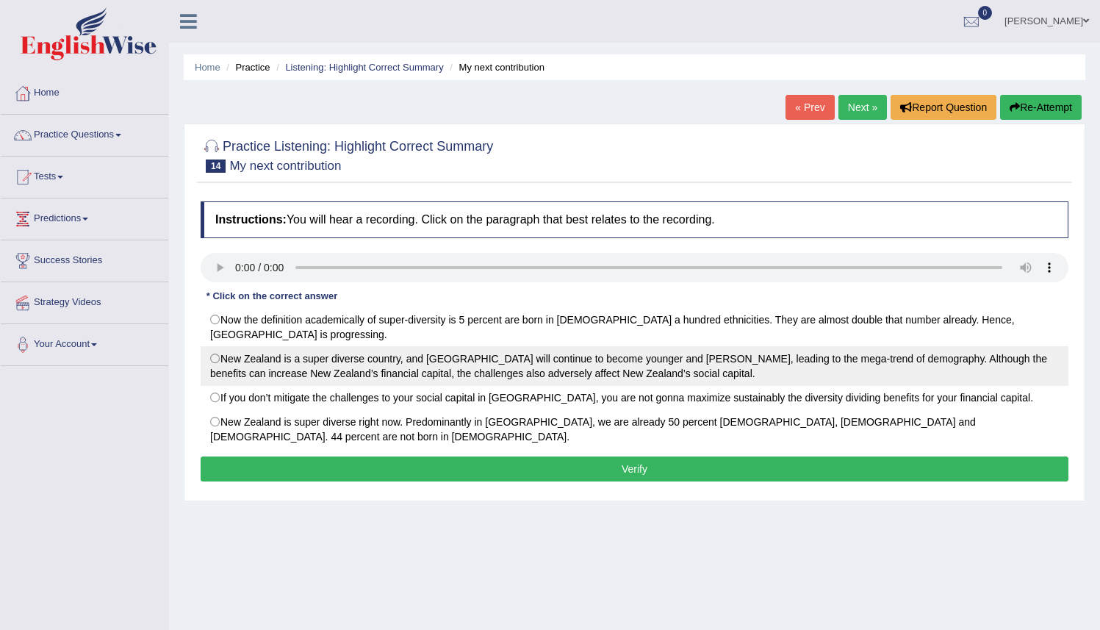
click at [214, 360] on label "New Zealand is a super diverse country, and Auckland will continue to become yo…" at bounding box center [635, 366] width 868 height 40
radio input "true"
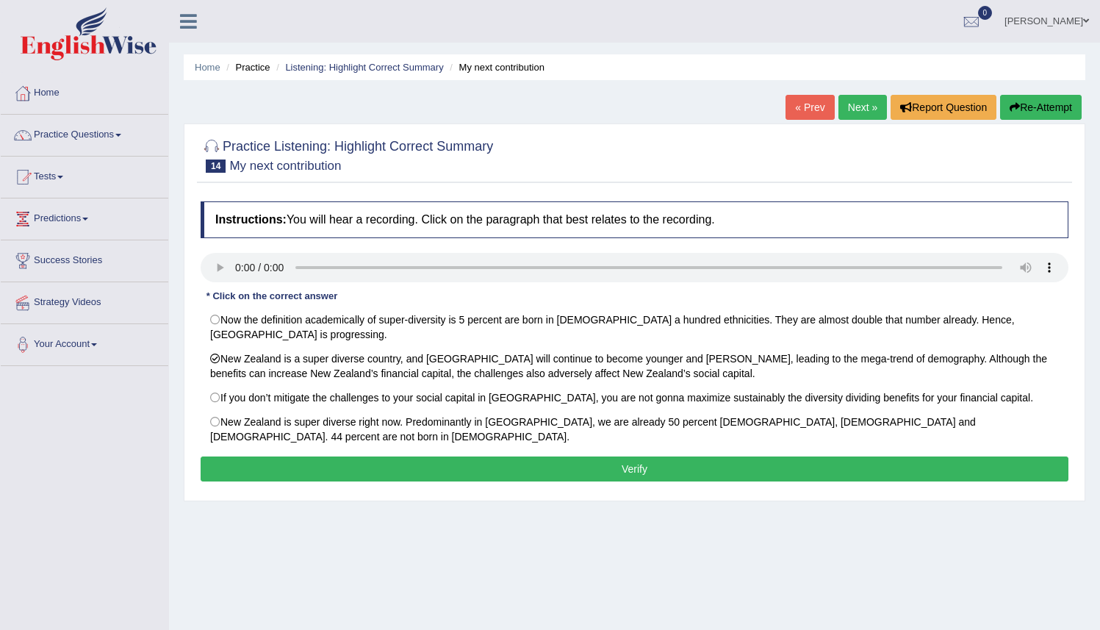
click at [617, 460] on button "Verify" at bounding box center [635, 468] width 868 height 25
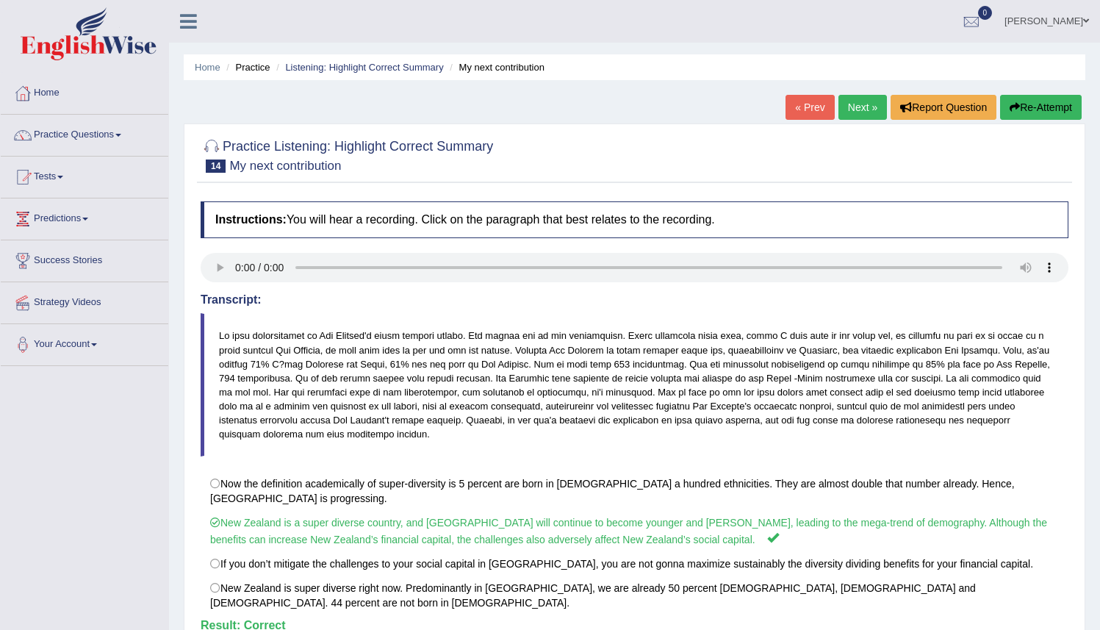
click at [854, 108] on link "Next »" at bounding box center [863, 107] width 49 height 25
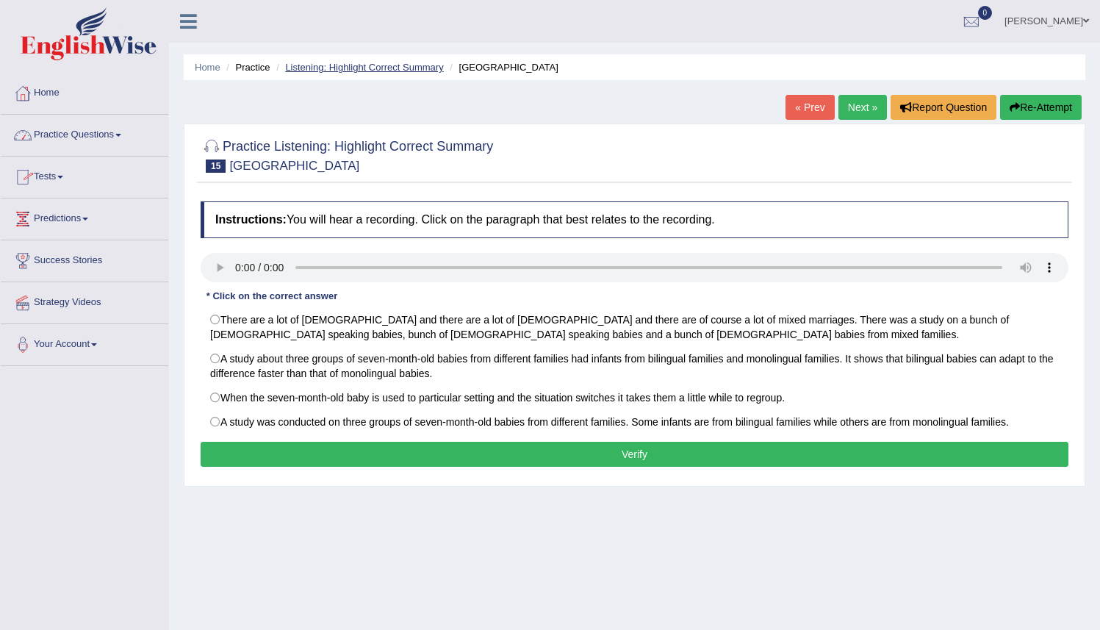
click at [352, 68] on link "Listening: Highlight Correct Summary" at bounding box center [364, 67] width 158 height 11
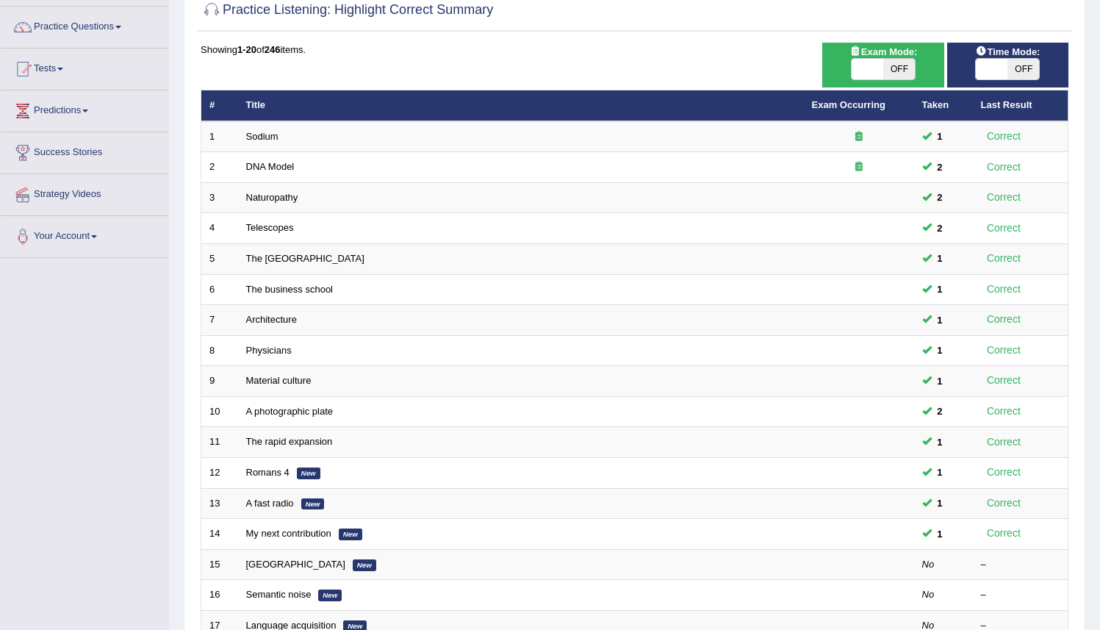
scroll to position [106, 0]
